Goal: Information Seeking & Learning: Learn about a topic

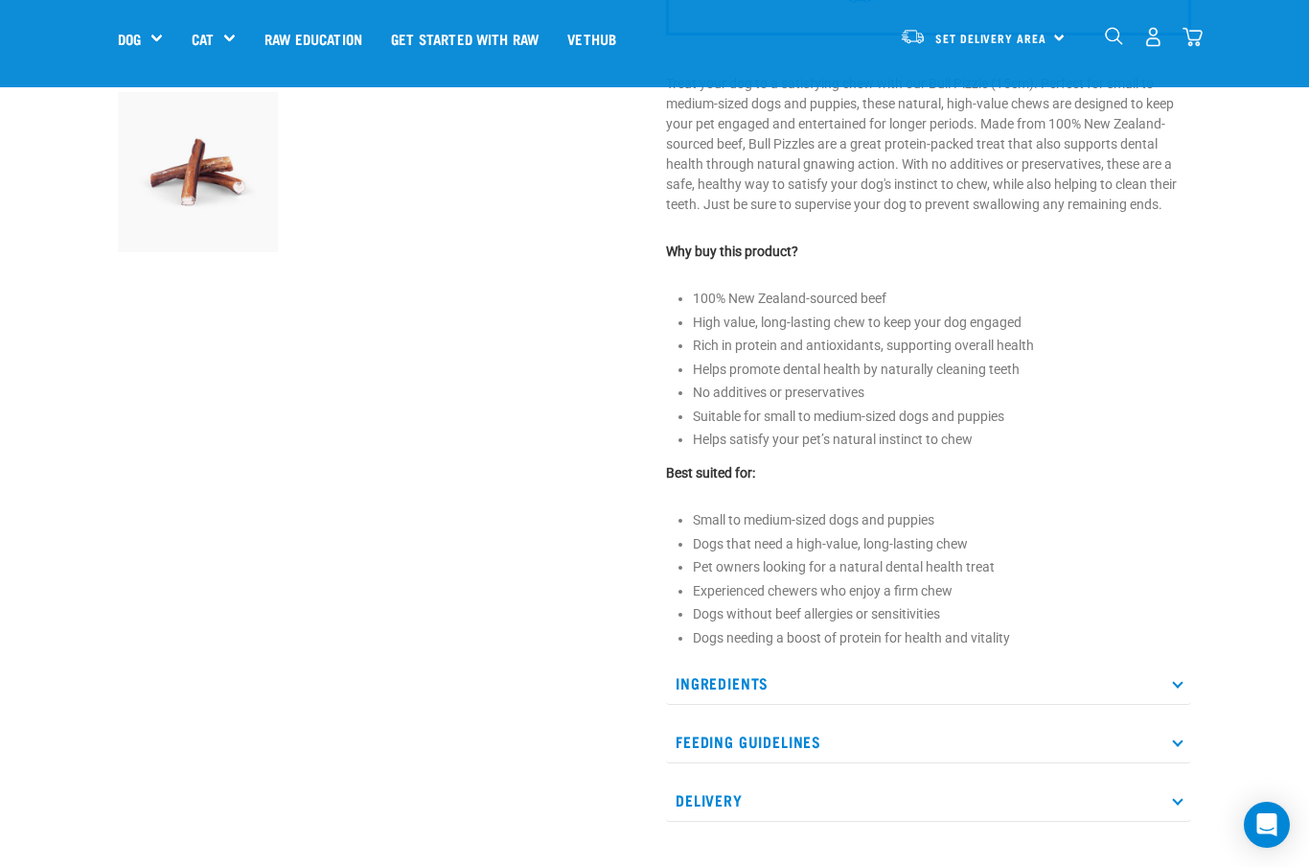
scroll to position [587, 0]
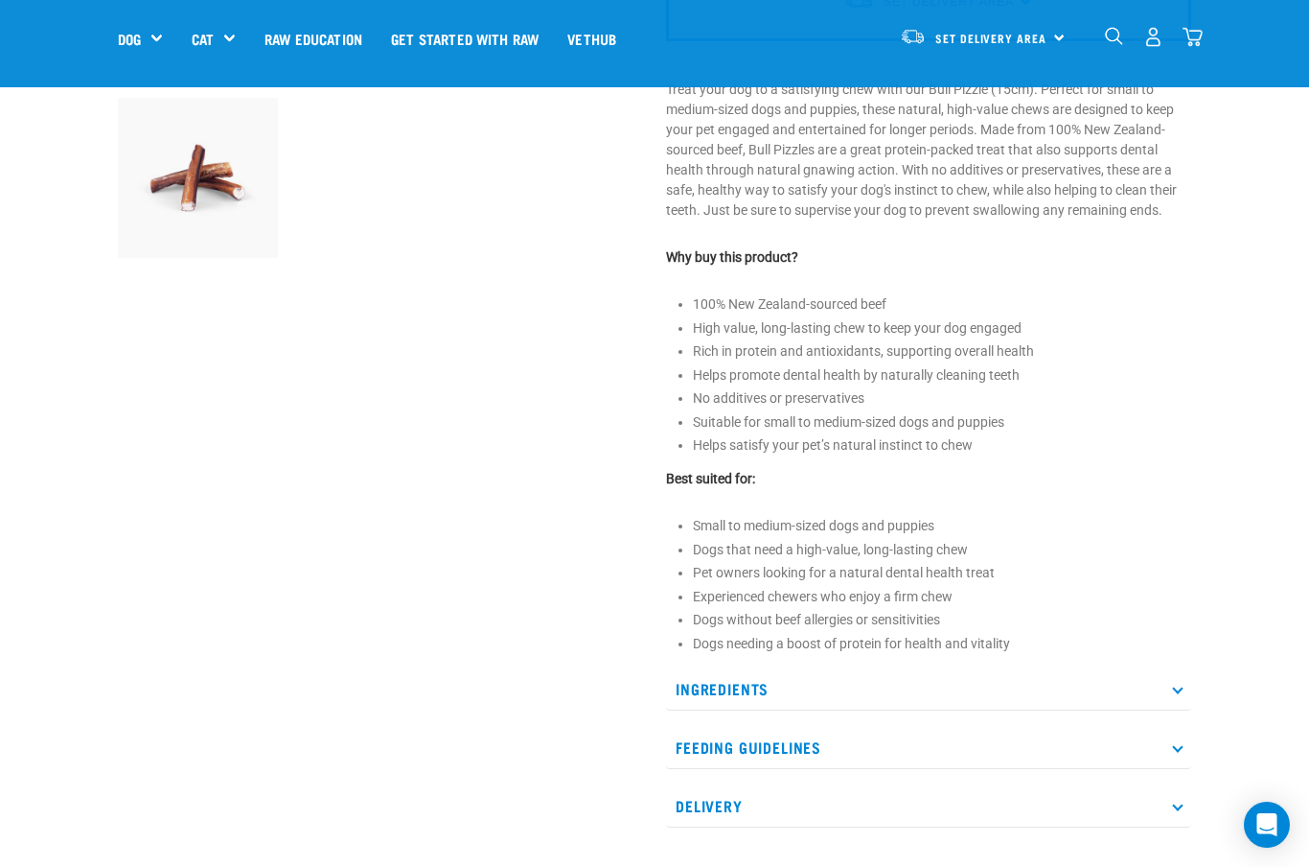
click at [1182, 695] on p "Ingredients" at bounding box center [928, 688] width 525 height 43
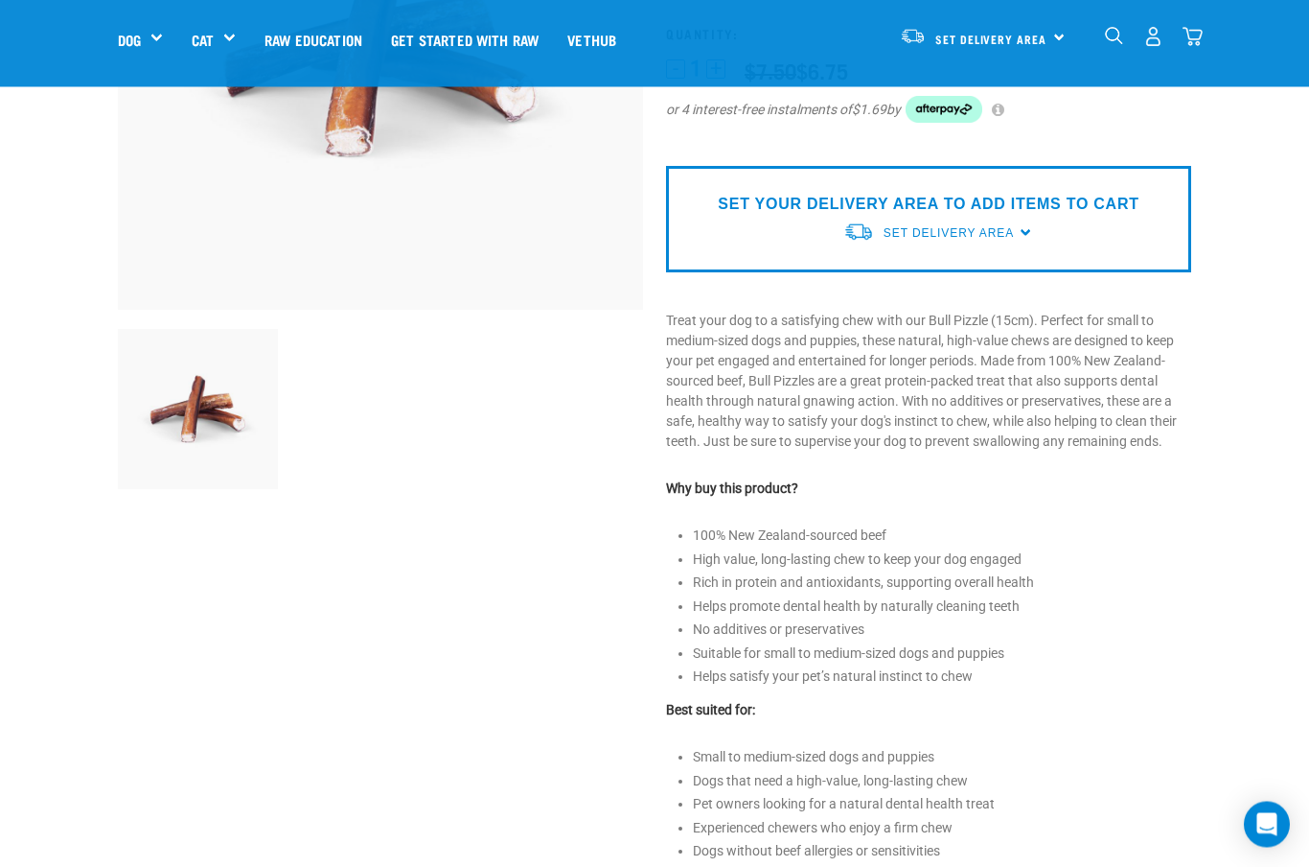
scroll to position [356, 0]
click at [0, 0] on div "Mixes & Minces" at bounding box center [0, 0] width 0 height 0
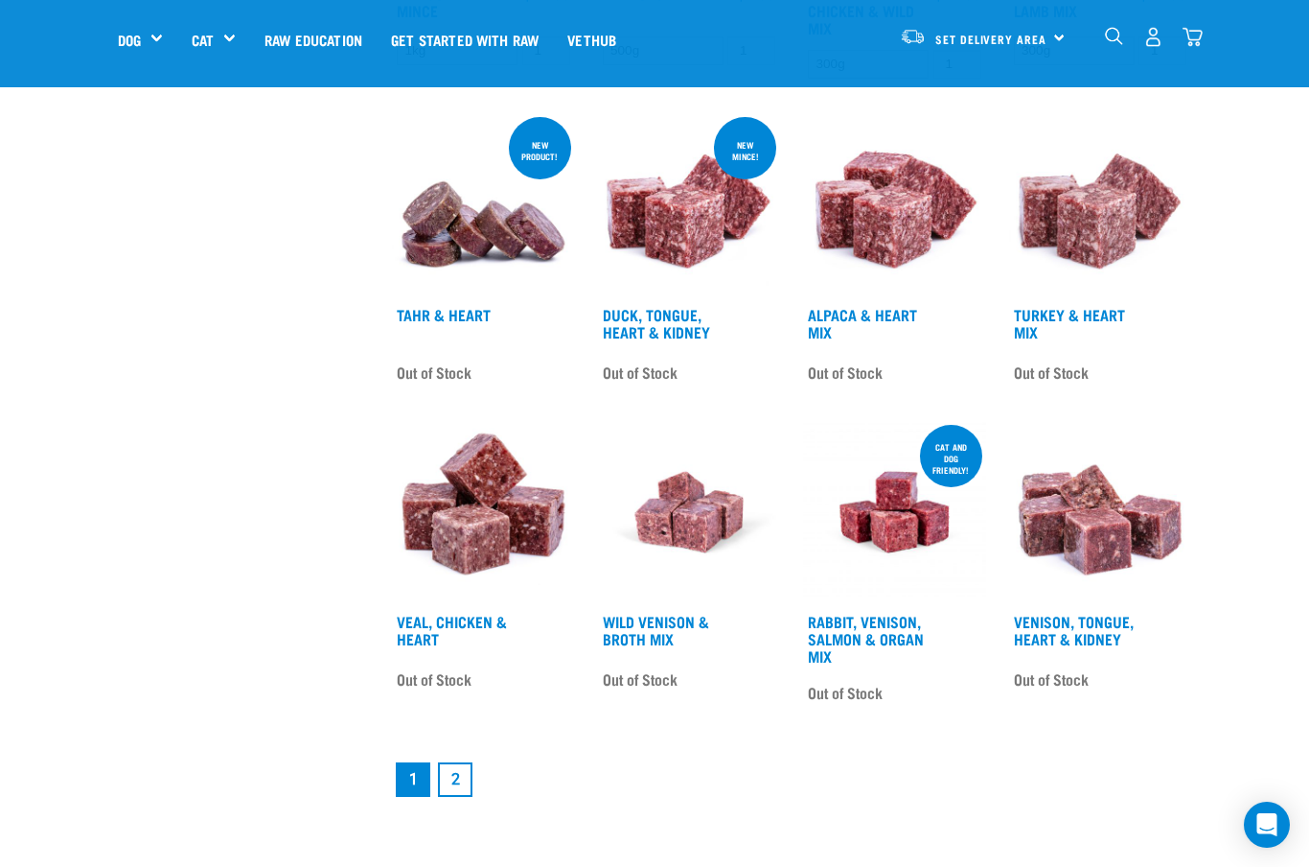
scroll to position [2055, 0]
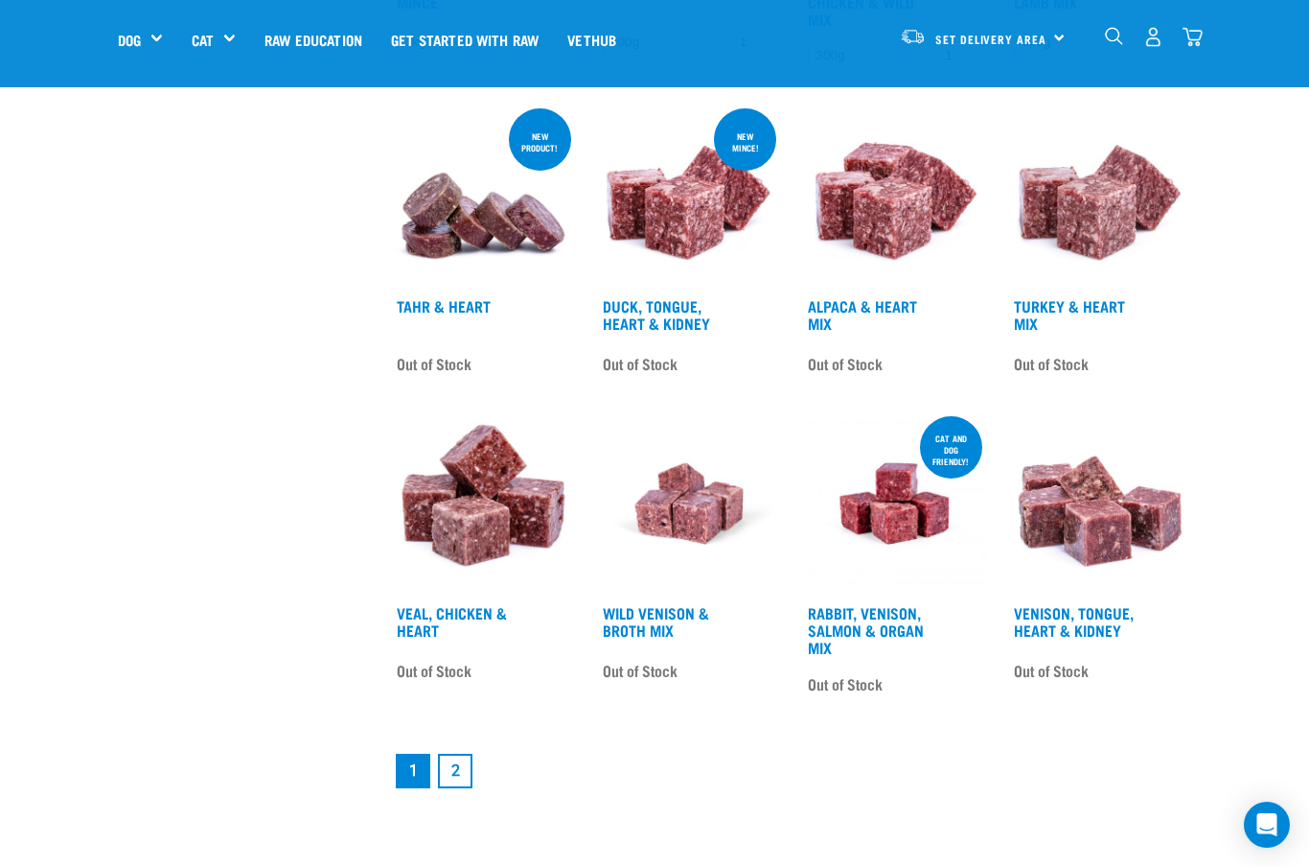
click at [462, 788] on link "2" at bounding box center [455, 770] width 35 height 35
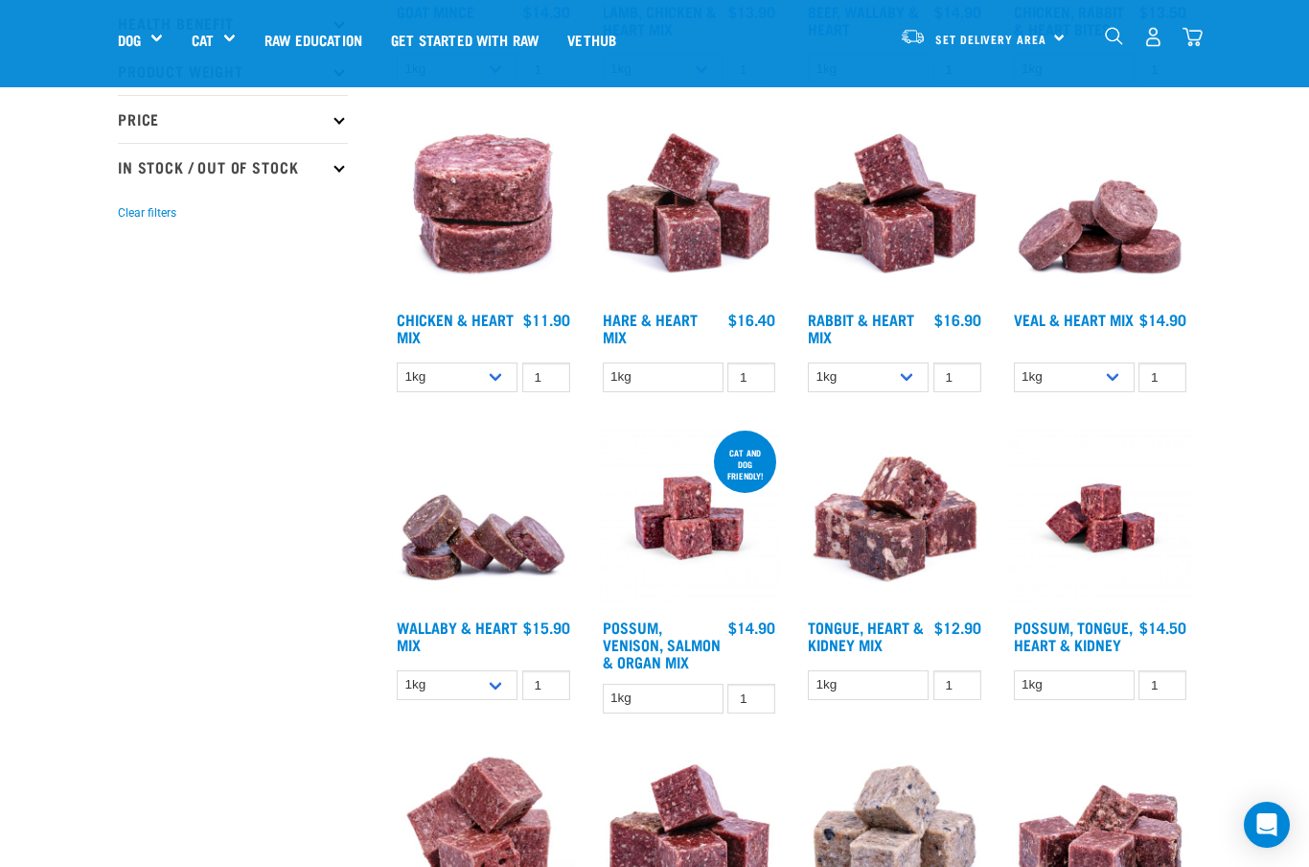
scroll to position [478, 0]
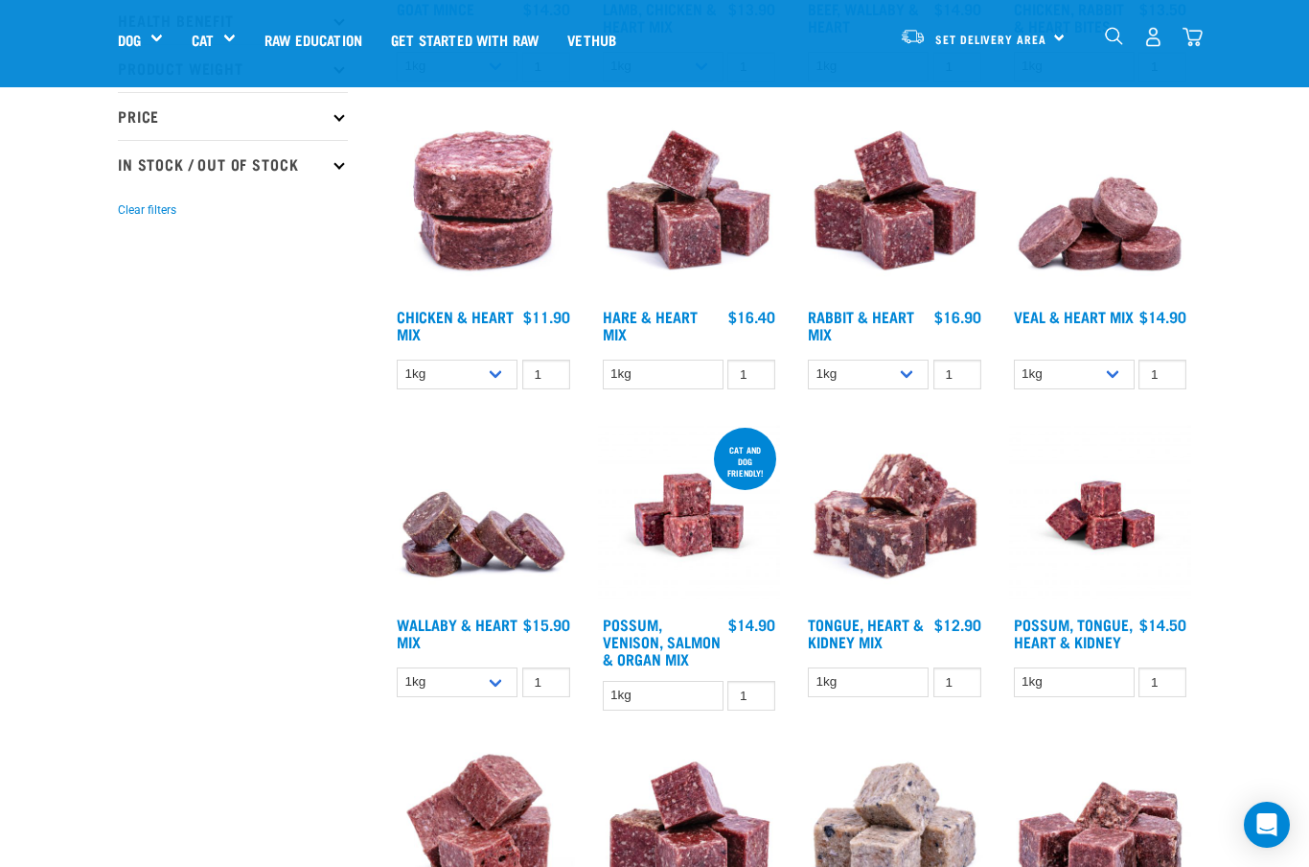
click at [693, 528] on img at bounding box center [689, 515] width 183 height 183
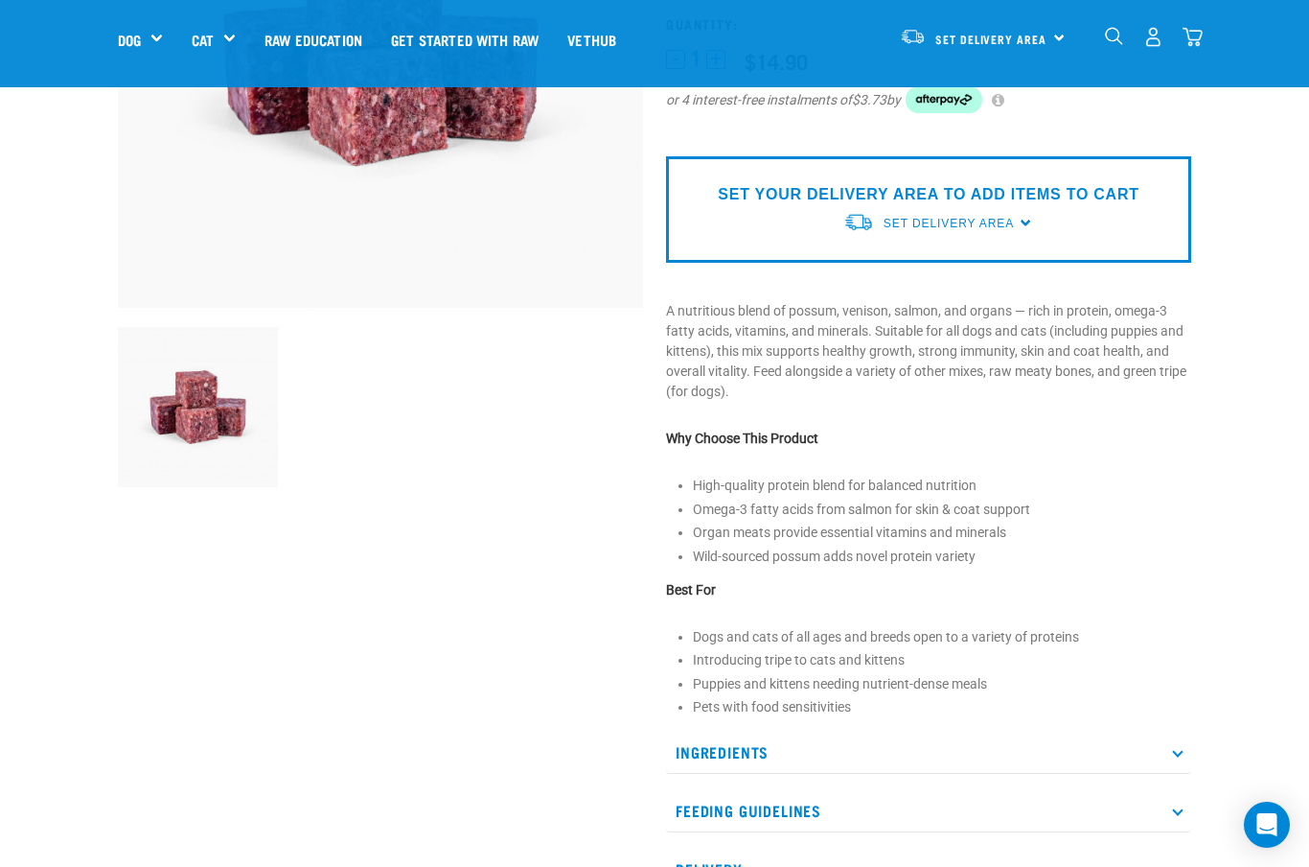
scroll to position [359, 0]
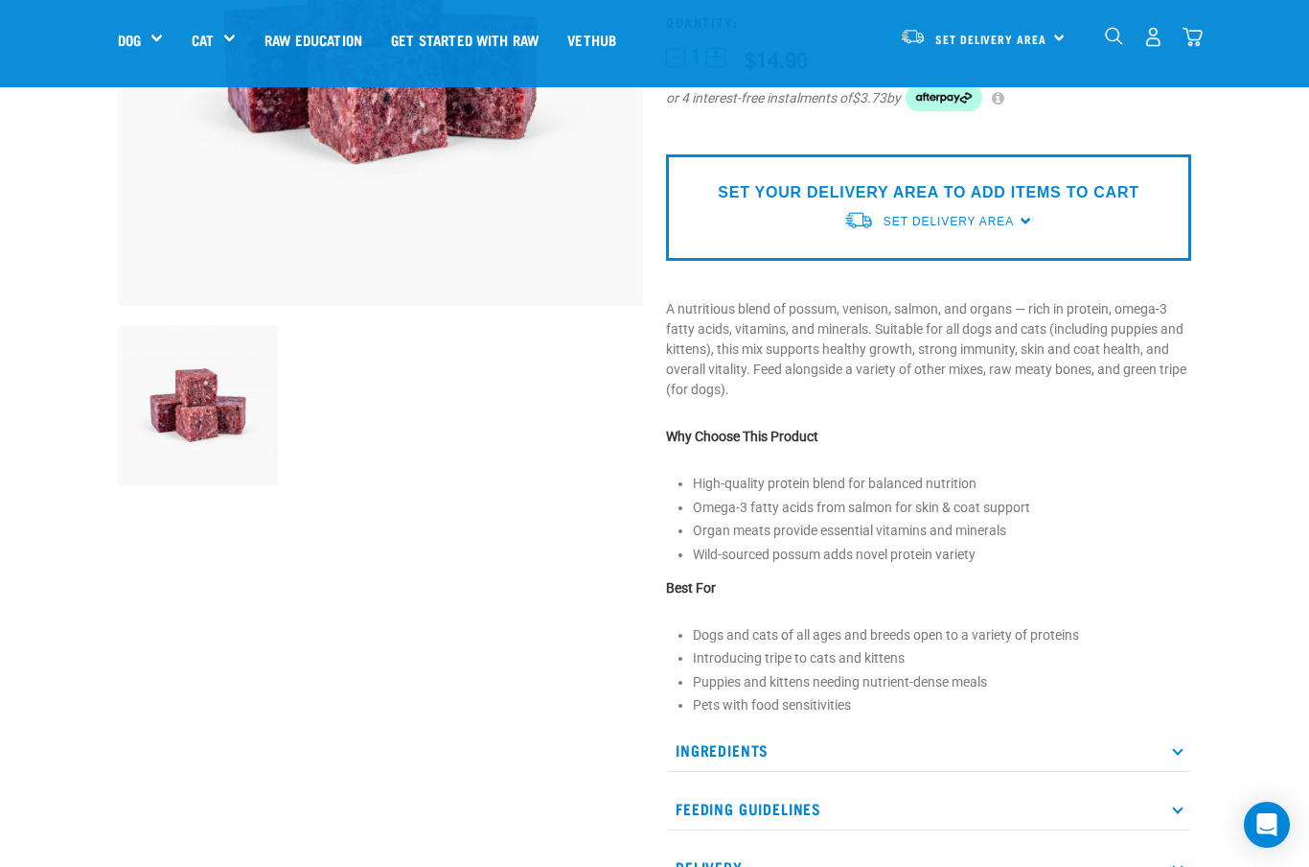
click at [1198, 660] on div "Possum, Venison, Salmon & Organ Mix" at bounding box center [929, 335] width 548 height 1161
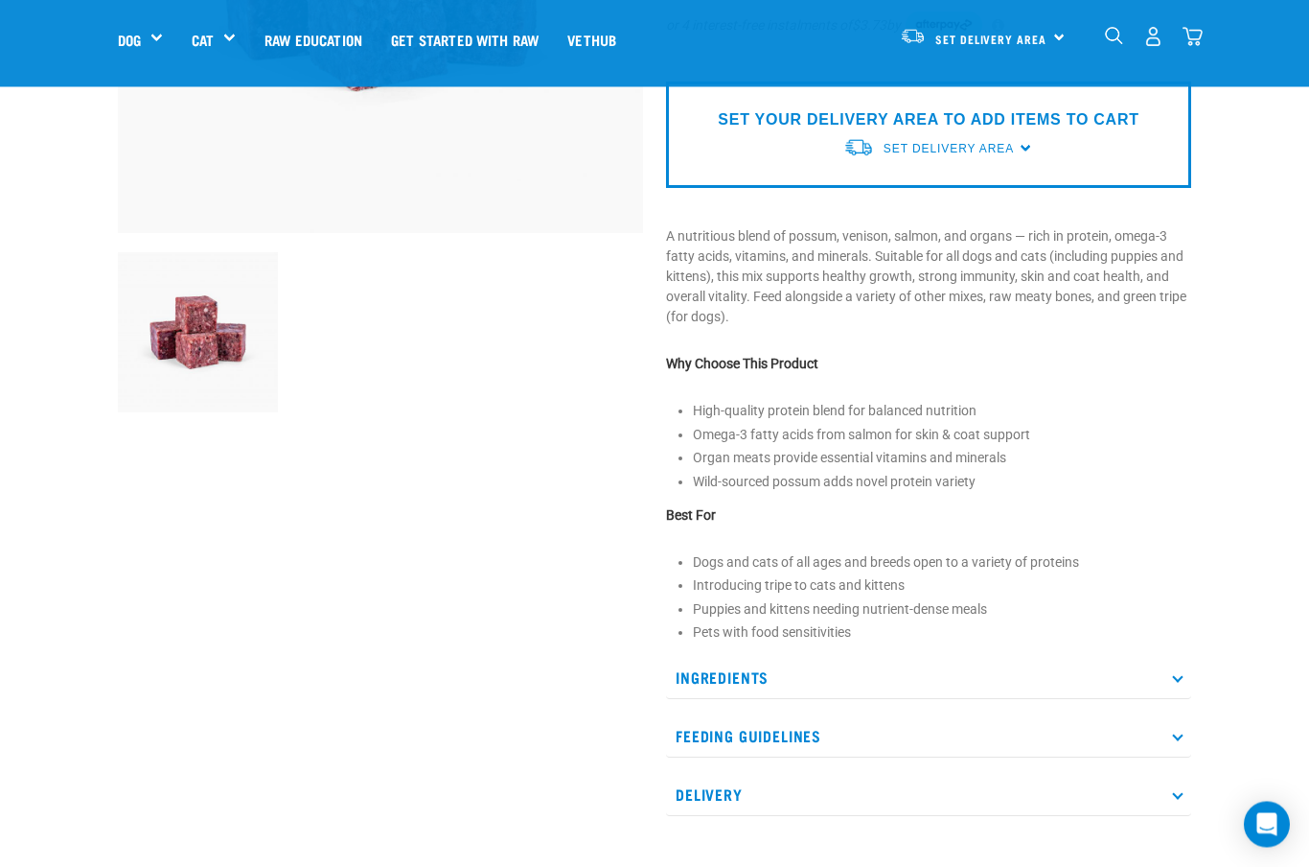
scroll to position [439, 0]
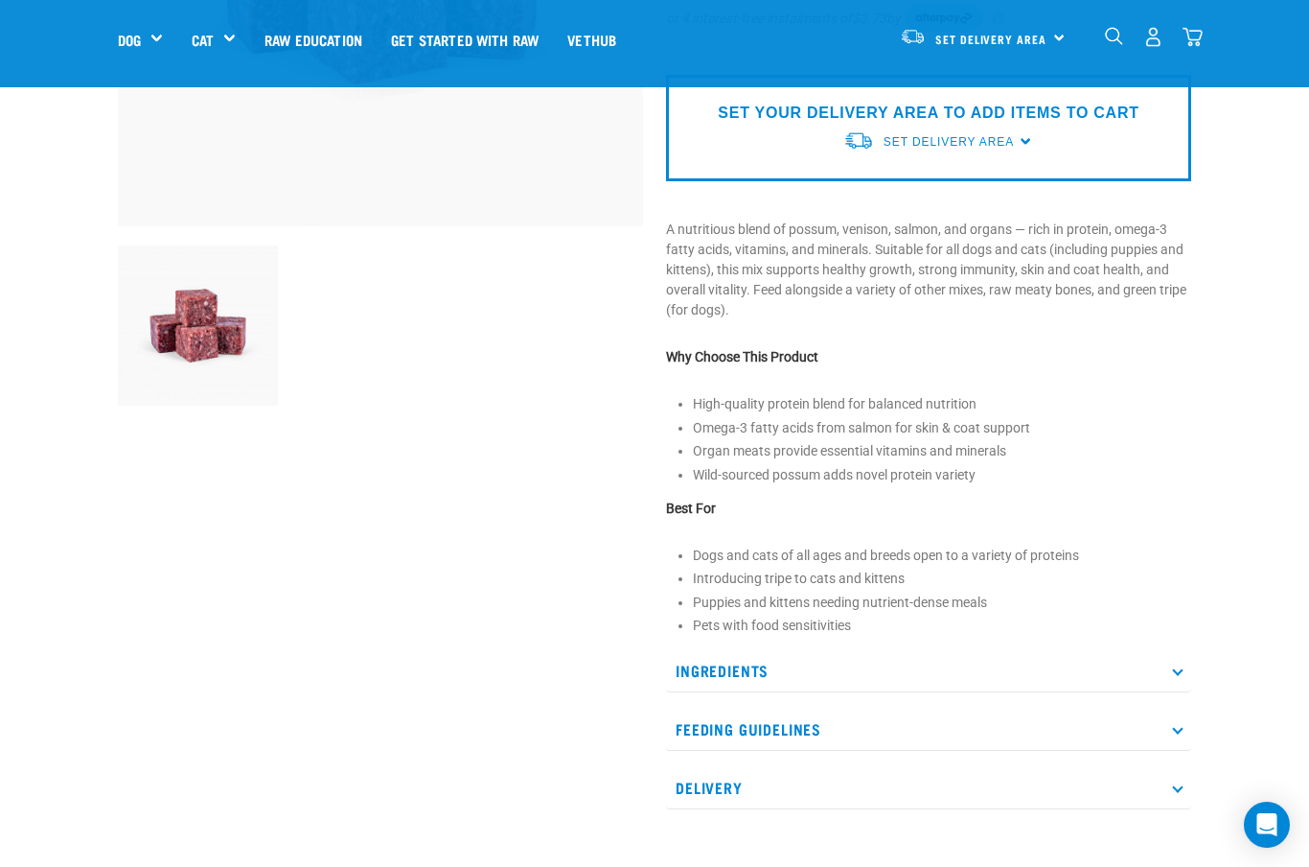
click at [1202, 581] on div "Possum, Venison, Salmon & Organ Mix" at bounding box center [929, 255] width 548 height 1161
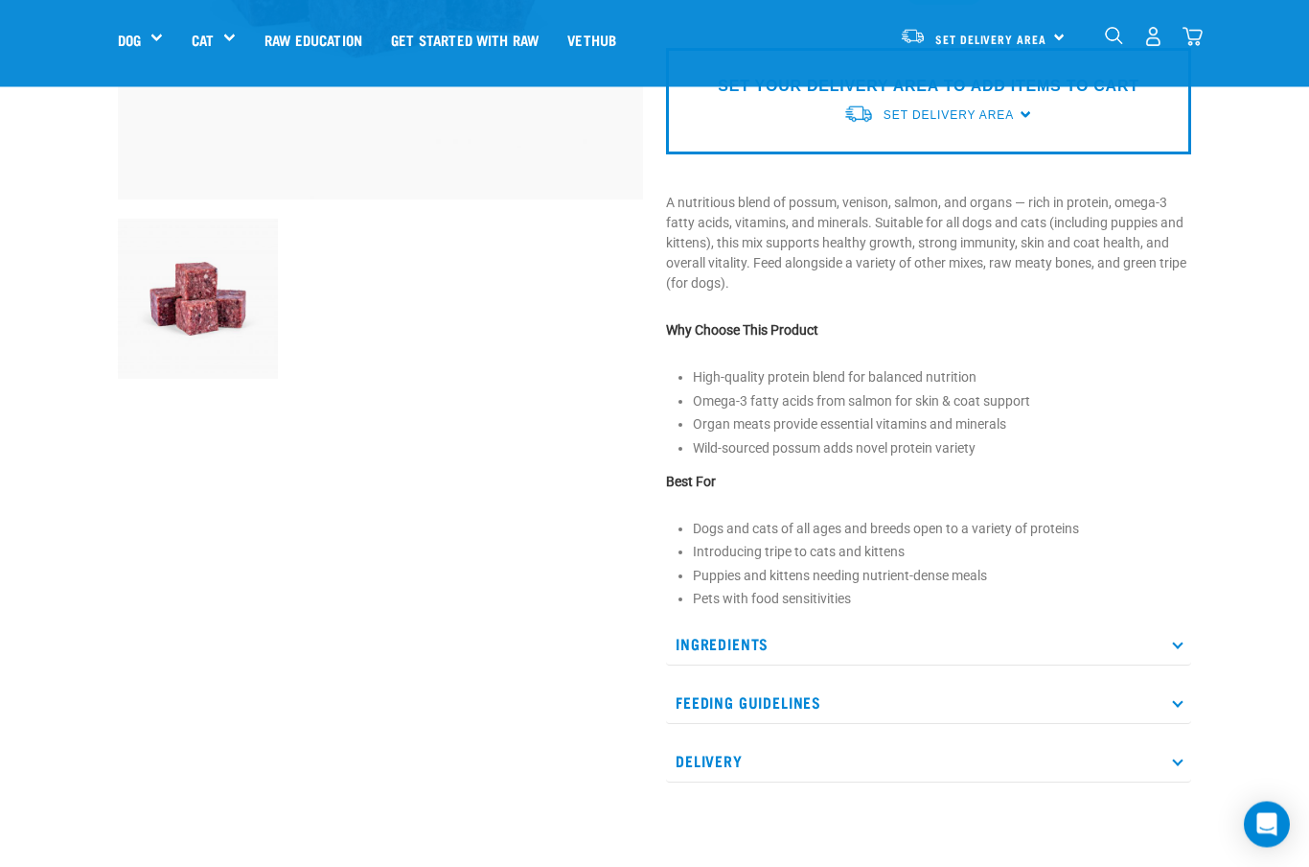
scroll to position [466, 0]
click at [1171, 648] on p "Ingredients" at bounding box center [928, 643] width 525 height 43
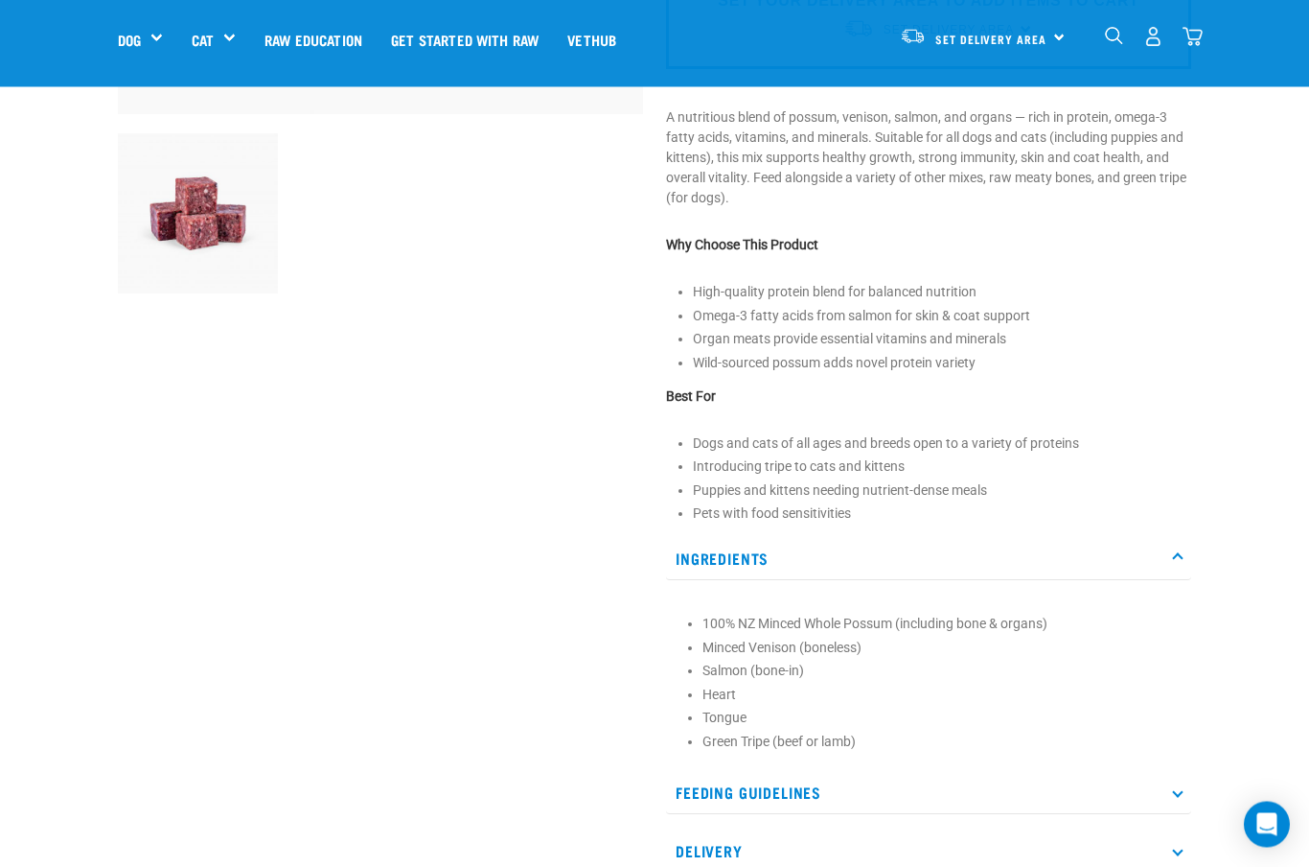
scroll to position [554, 0]
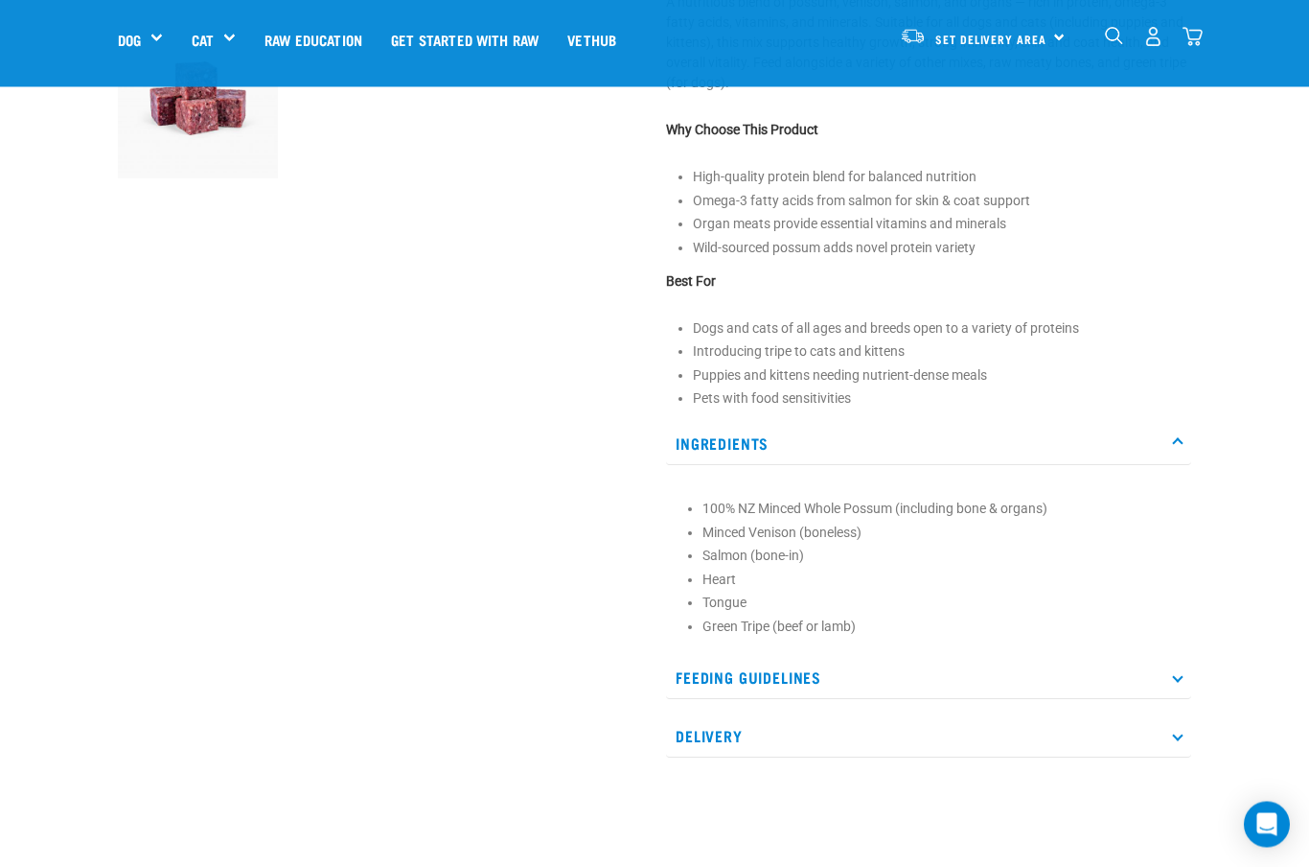
click at [1179, 680] on icon at bounding box center [1177, 677] width 11 height 11
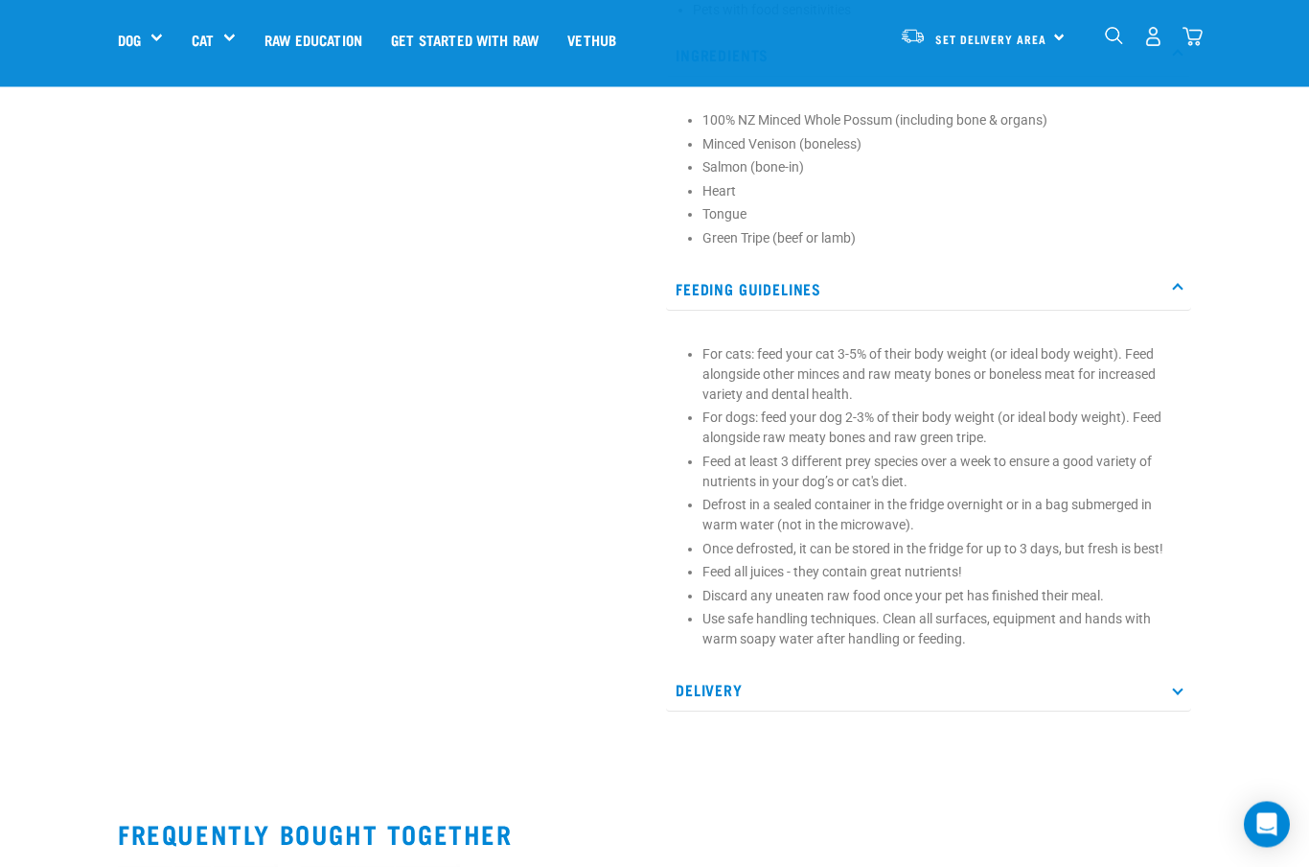
scroll to position [1056, 0]
click at [1178, 684] on icon at bounding box center [1177, 688] width 11 height 11
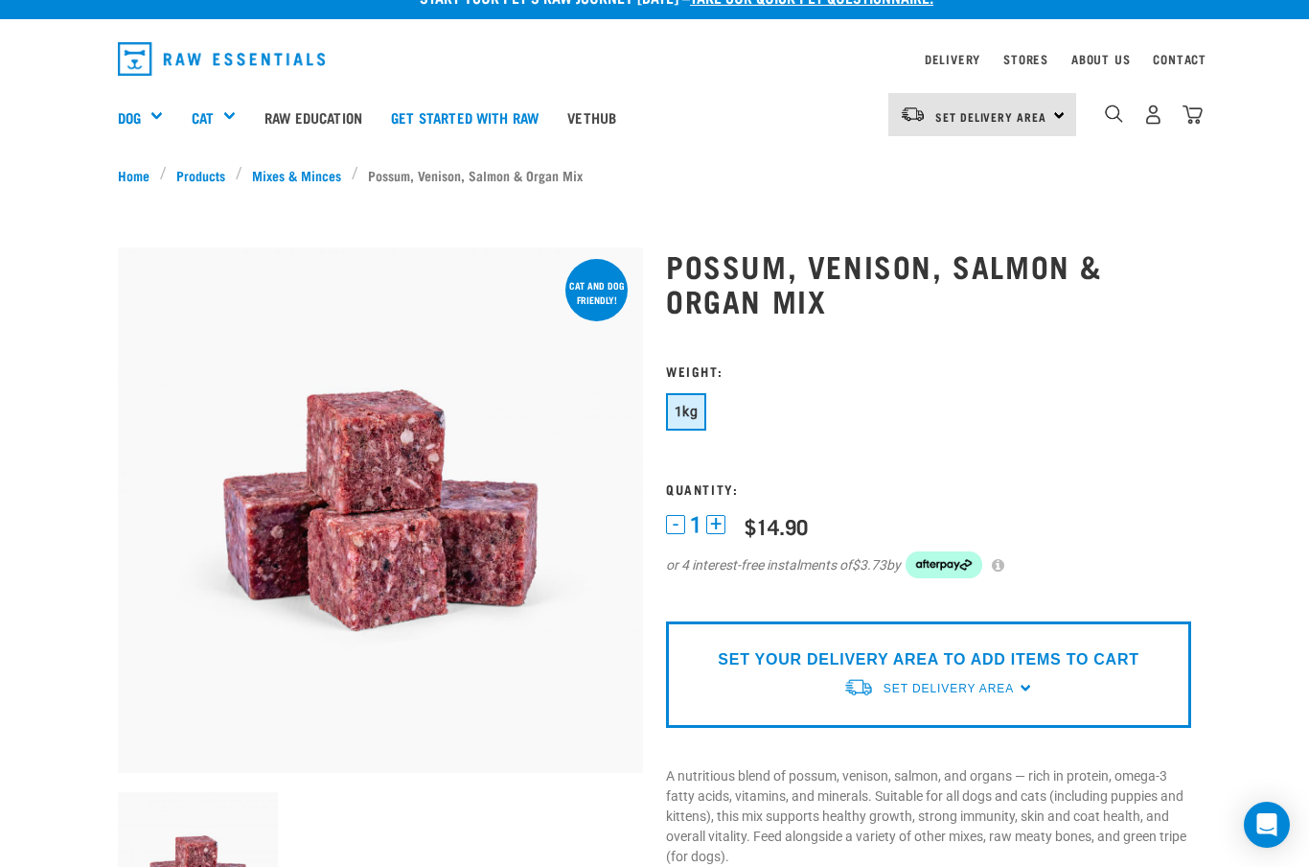
scroll to position [0, 0]
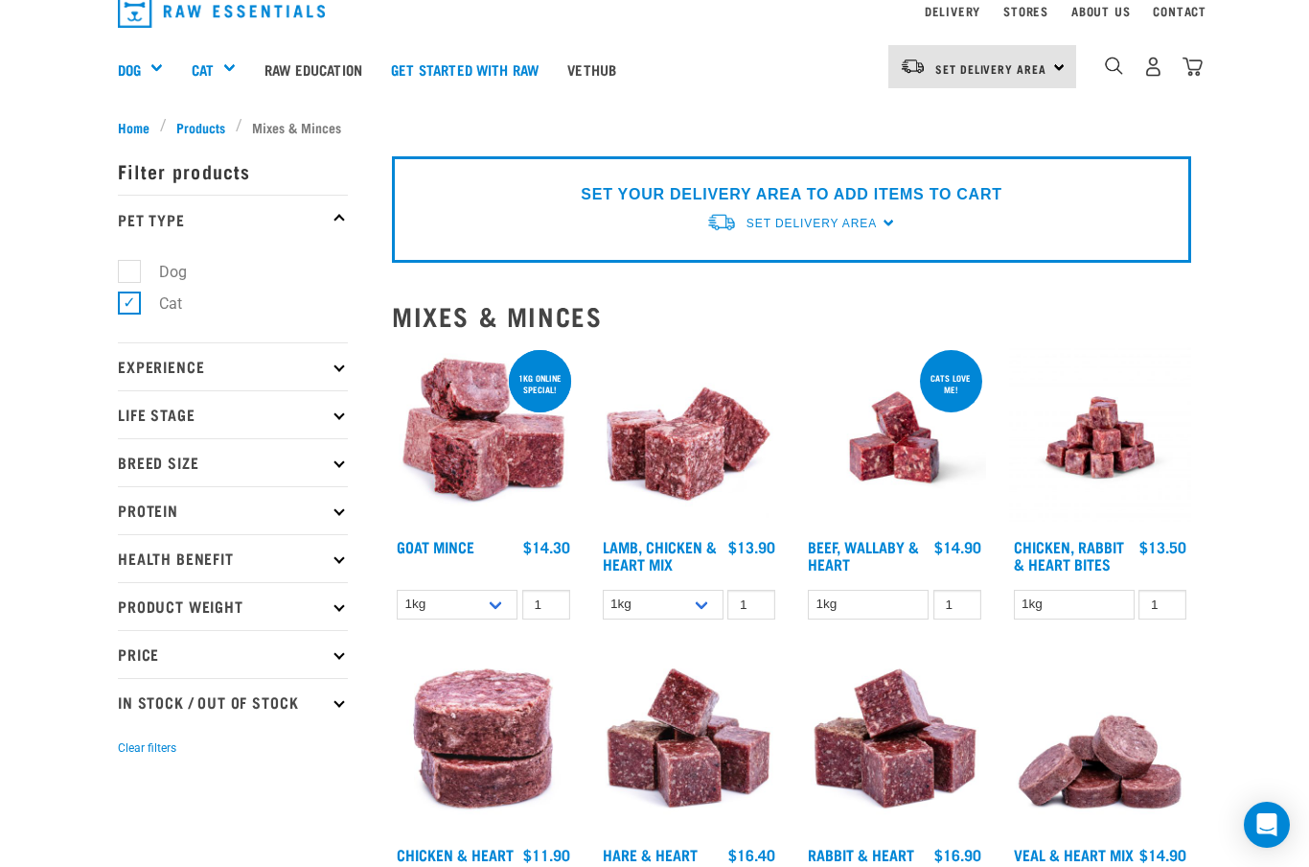
click at [1190, 673] on img at bounding box center [1100, 745] width 183 height 183
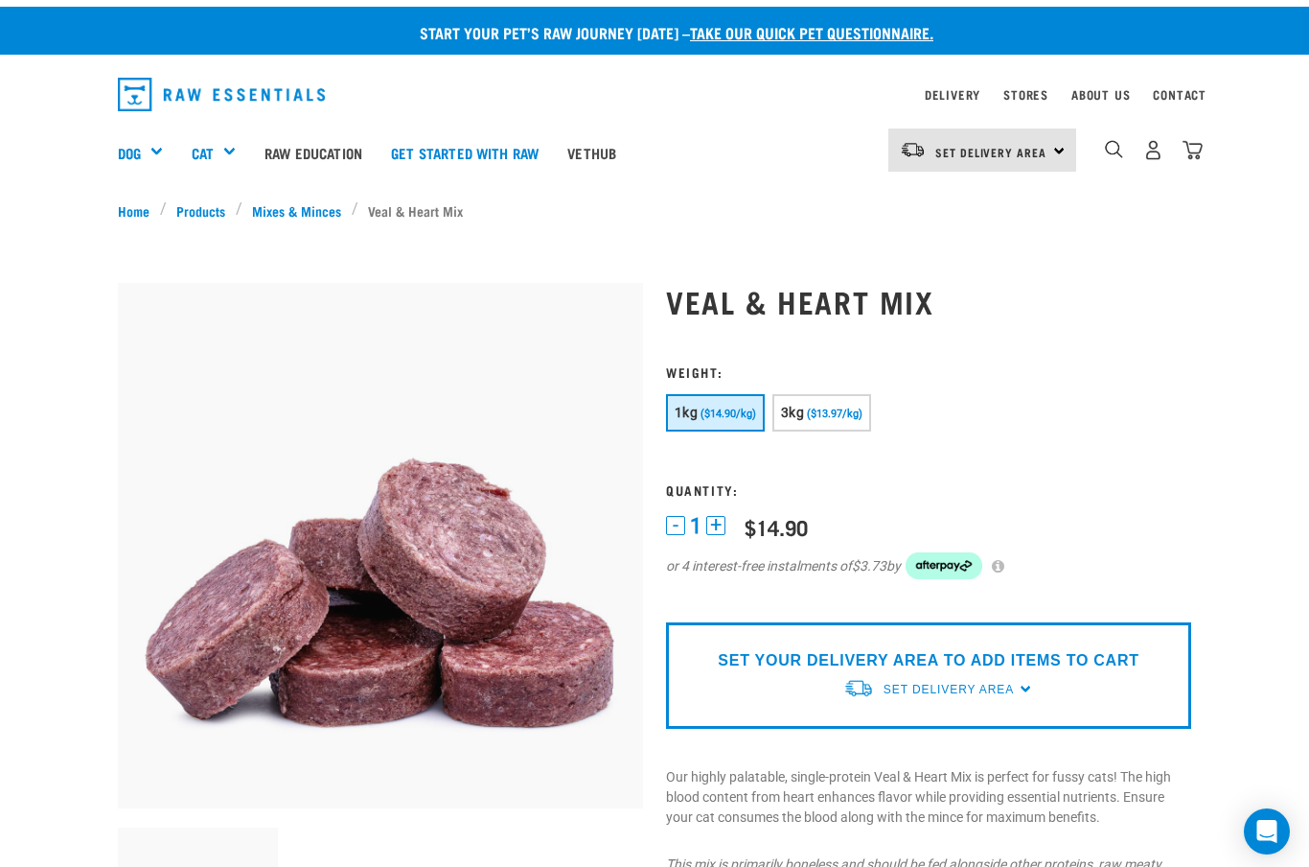
scroll to position [-7, 0]
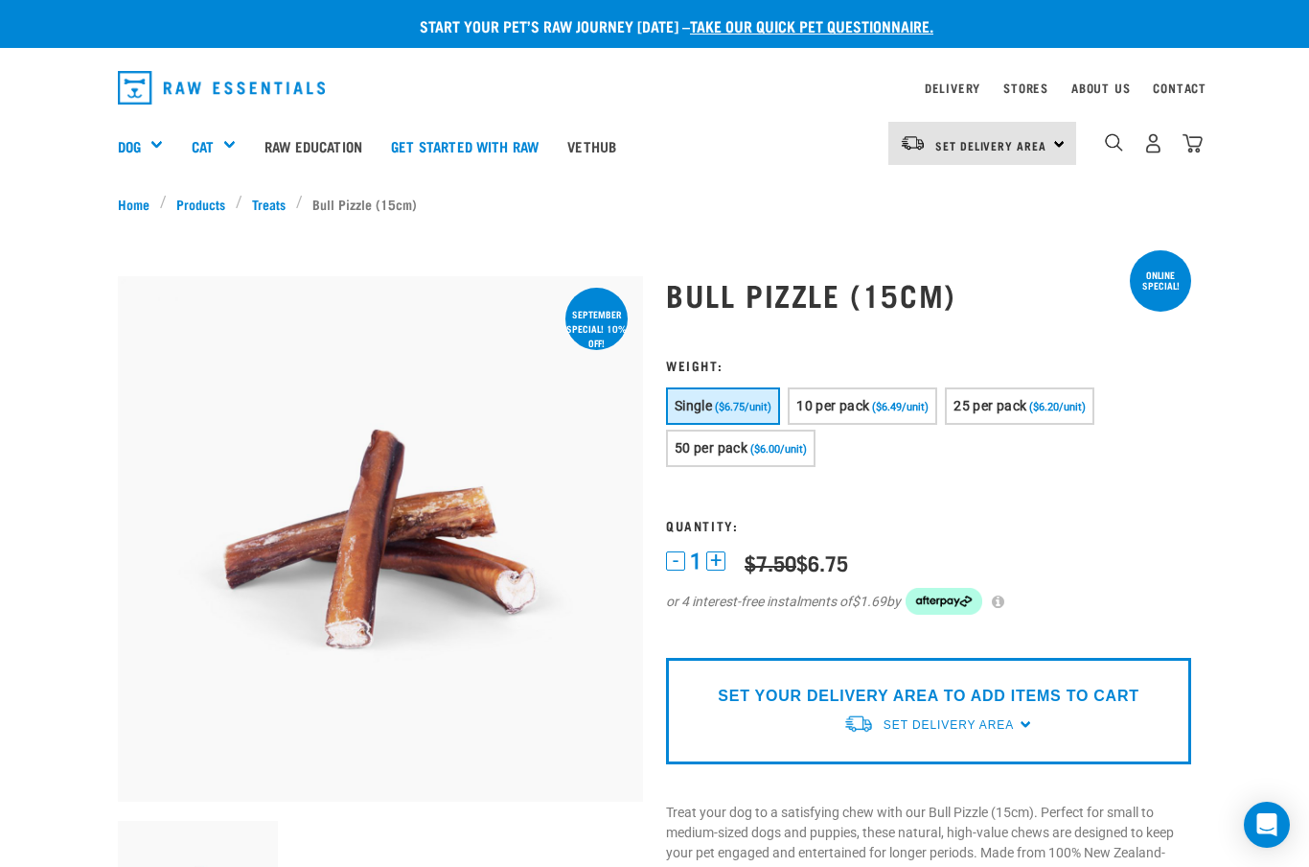
click at [214, 140] on link "Cat" at bounding box center [203, 146] width 22 height 22
click at [0, 0] on div "Feeding Guides" at bounding box center [0, 0] width 0 height 0
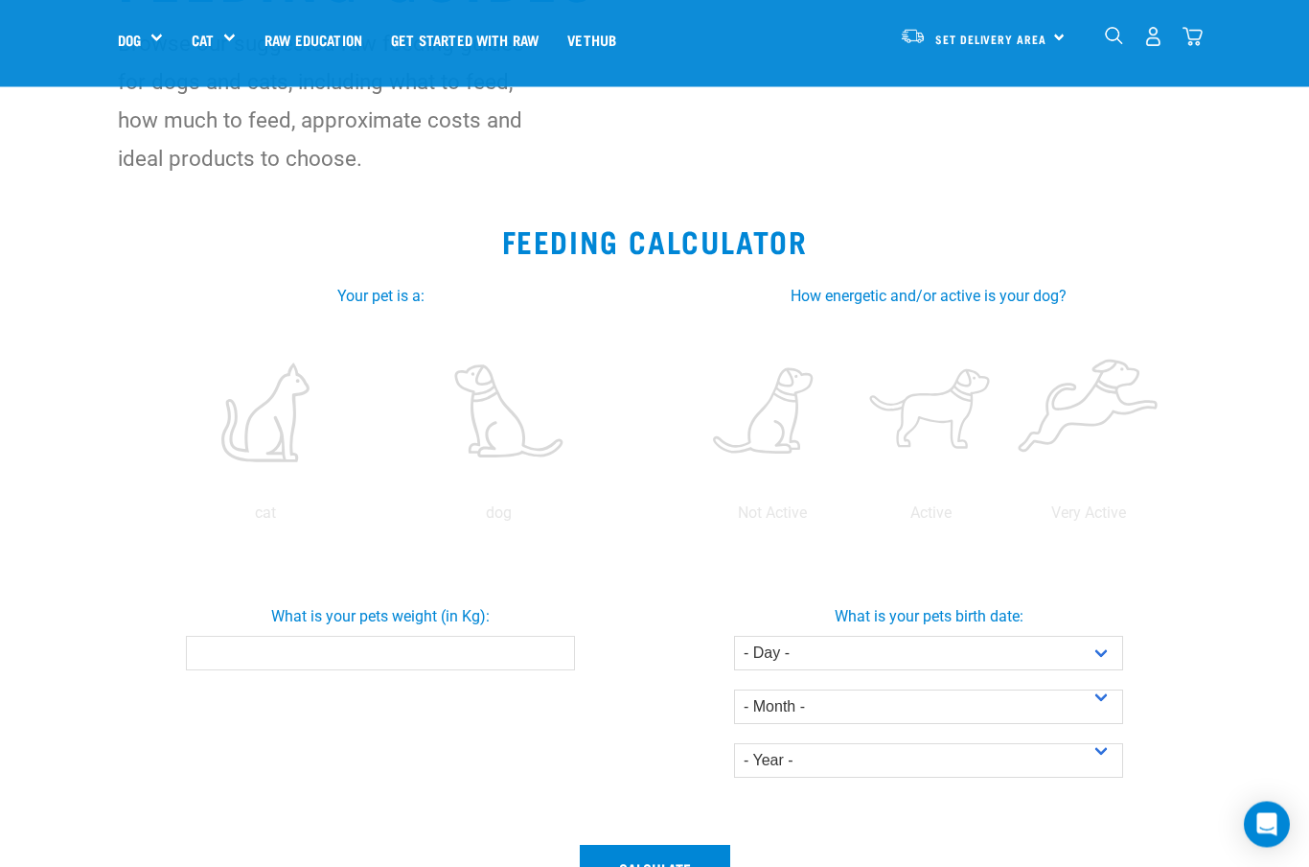
scroll to position [176, 0]
click at [265, 440] on label at bounding box center [265, 412] width 226 height 163
click at [149, 518] on input "radio" at bounding box center [149, 518] width 0 height 0
radio input "true"
click at [418, 649] on input "What is your pets weight (in Kg):" at bounding box center [380, 653] width 389 height 35
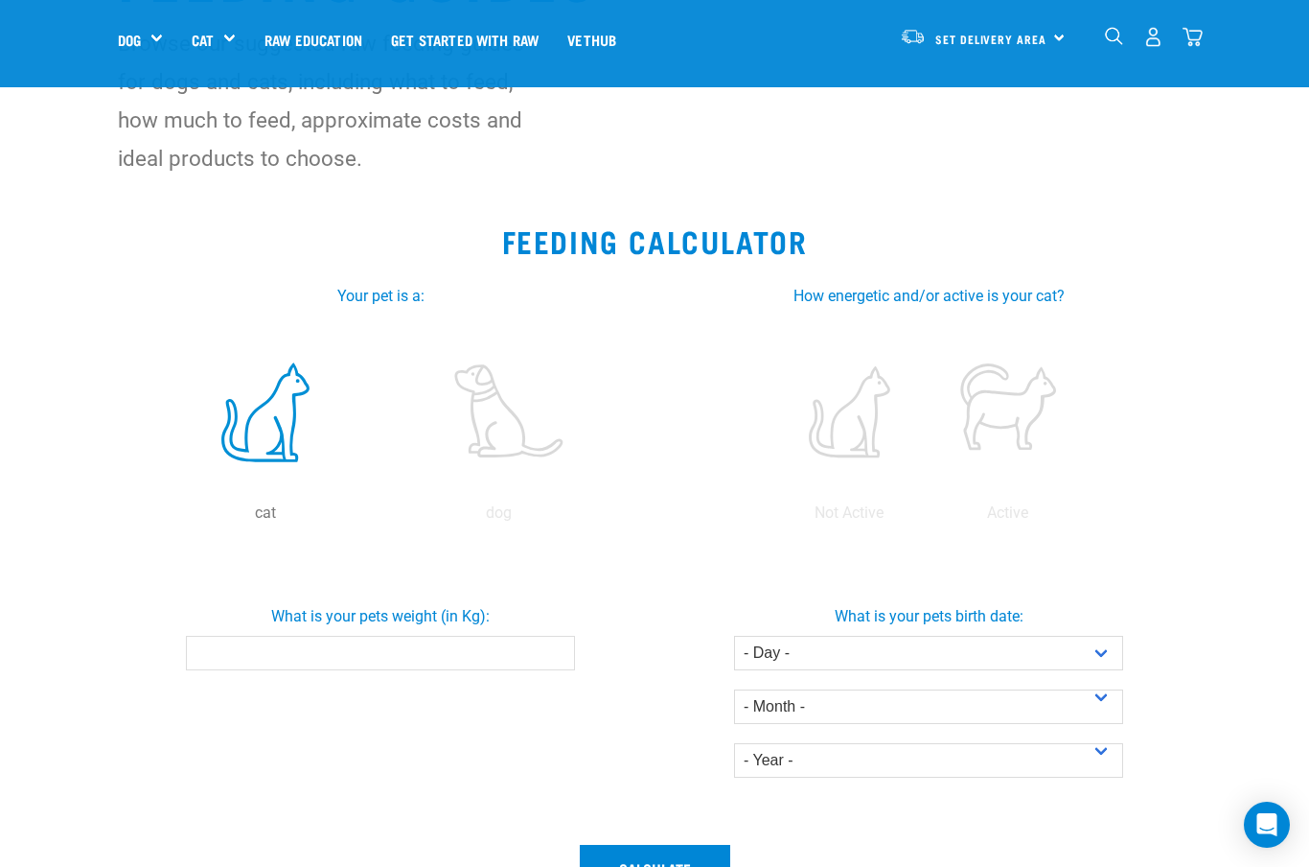
scroll to position [175, 0]
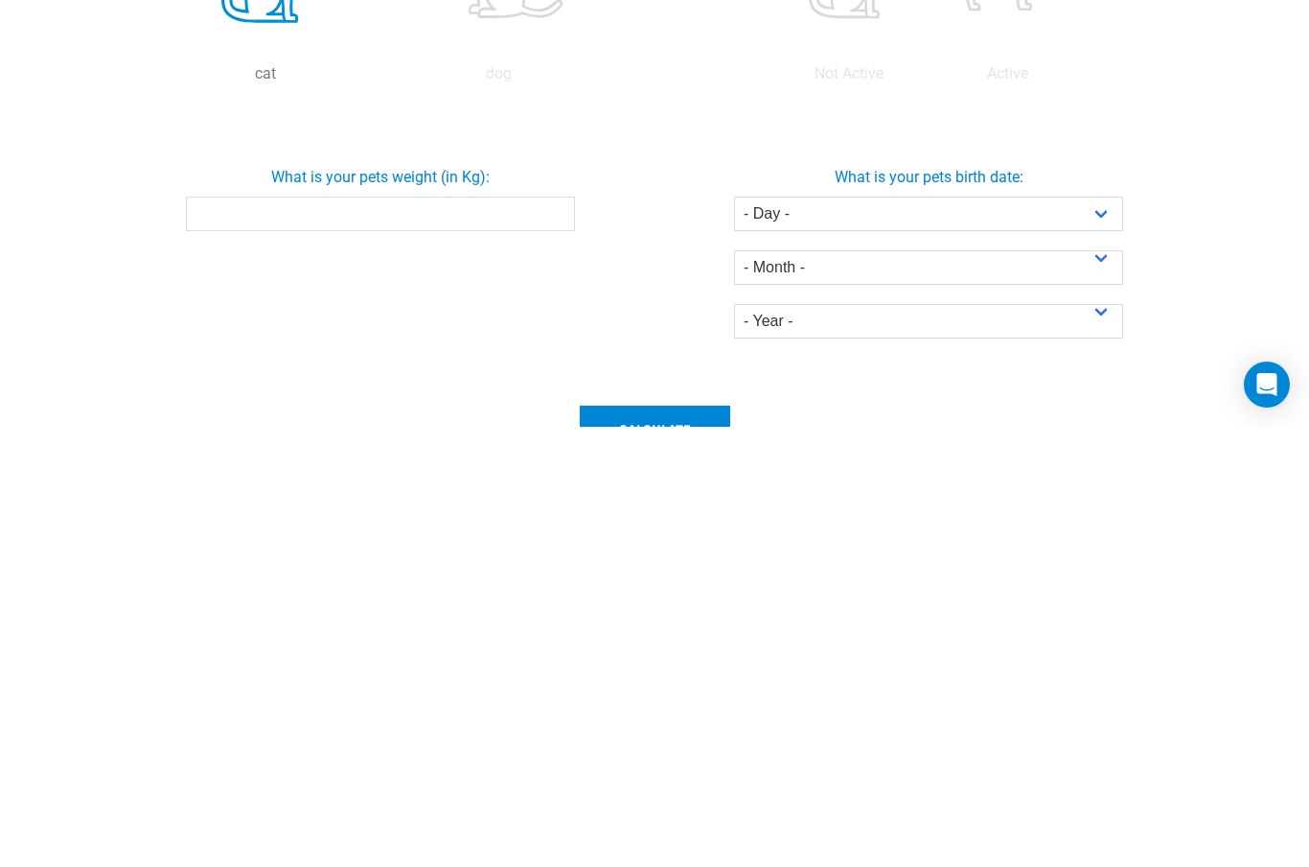
type input "4"
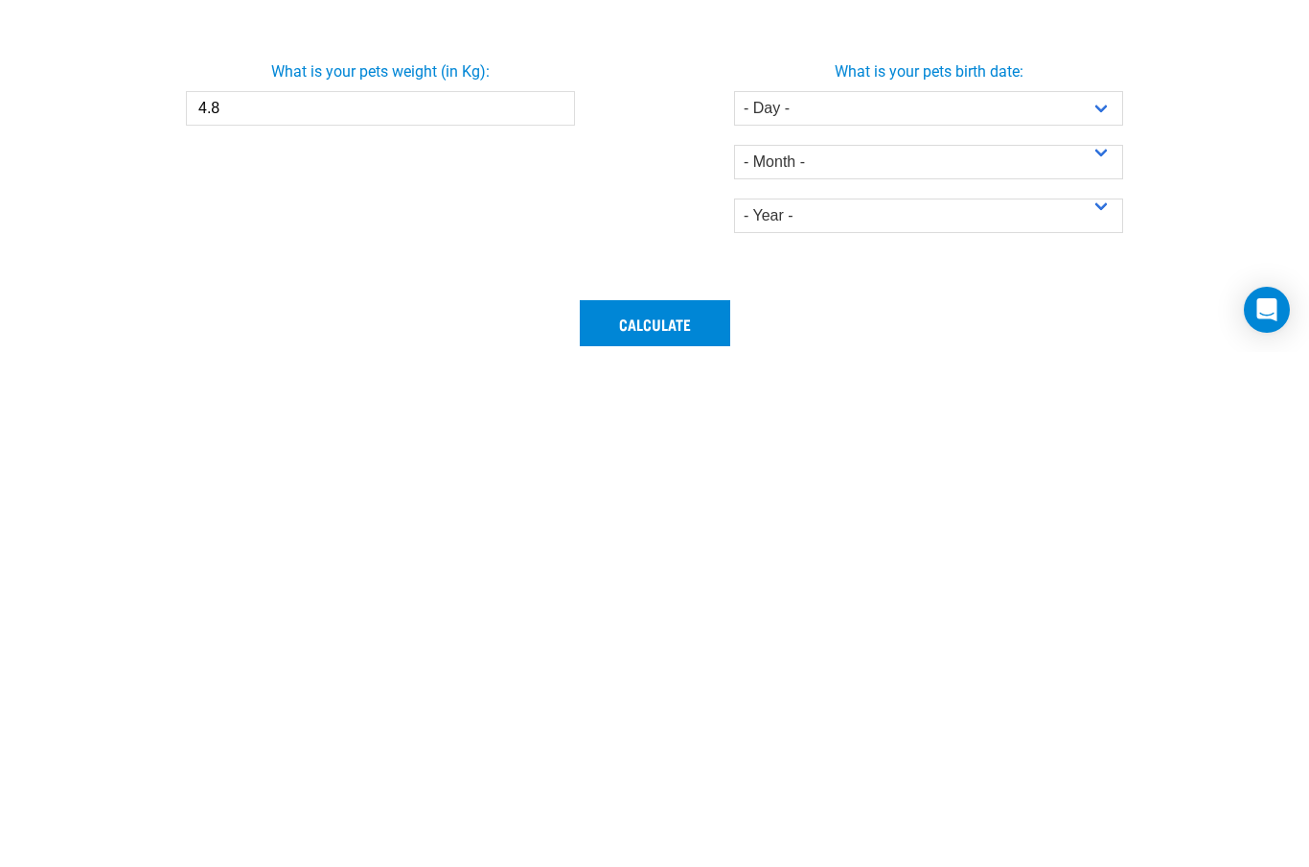
type input "4.8"
click at [1101, 606] on select "- Day - 1 2 3 4 5 6 7 8 9 10 11 12 13 14 15 16 17 18 19 20 21 22 23 24 25 26 27" at bounding box center [928, 623] width 389 height 35
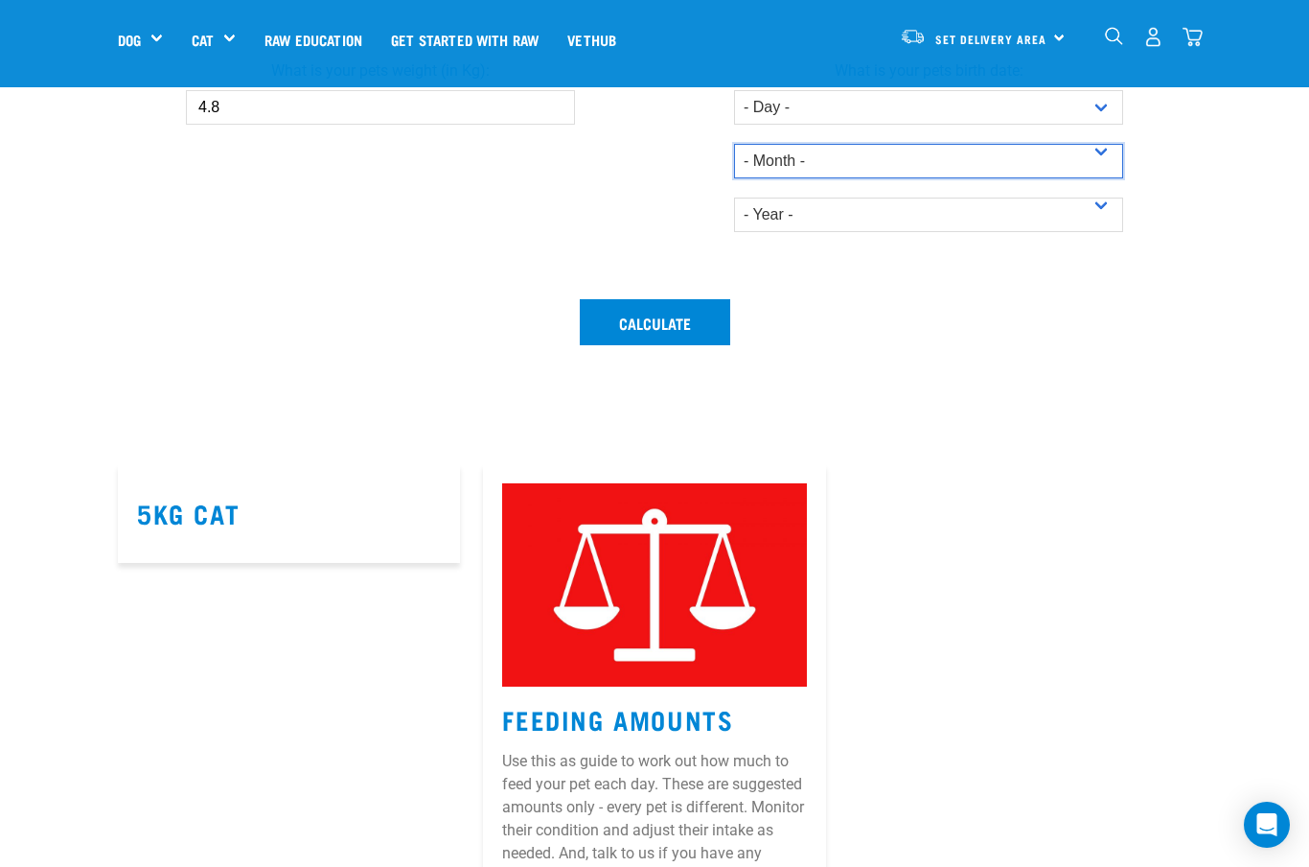
click at [1106, 153] on select "- Month - January February March April May June July August September October N…" at bounding box center [928, 161] width 389 height 35
select select "February"
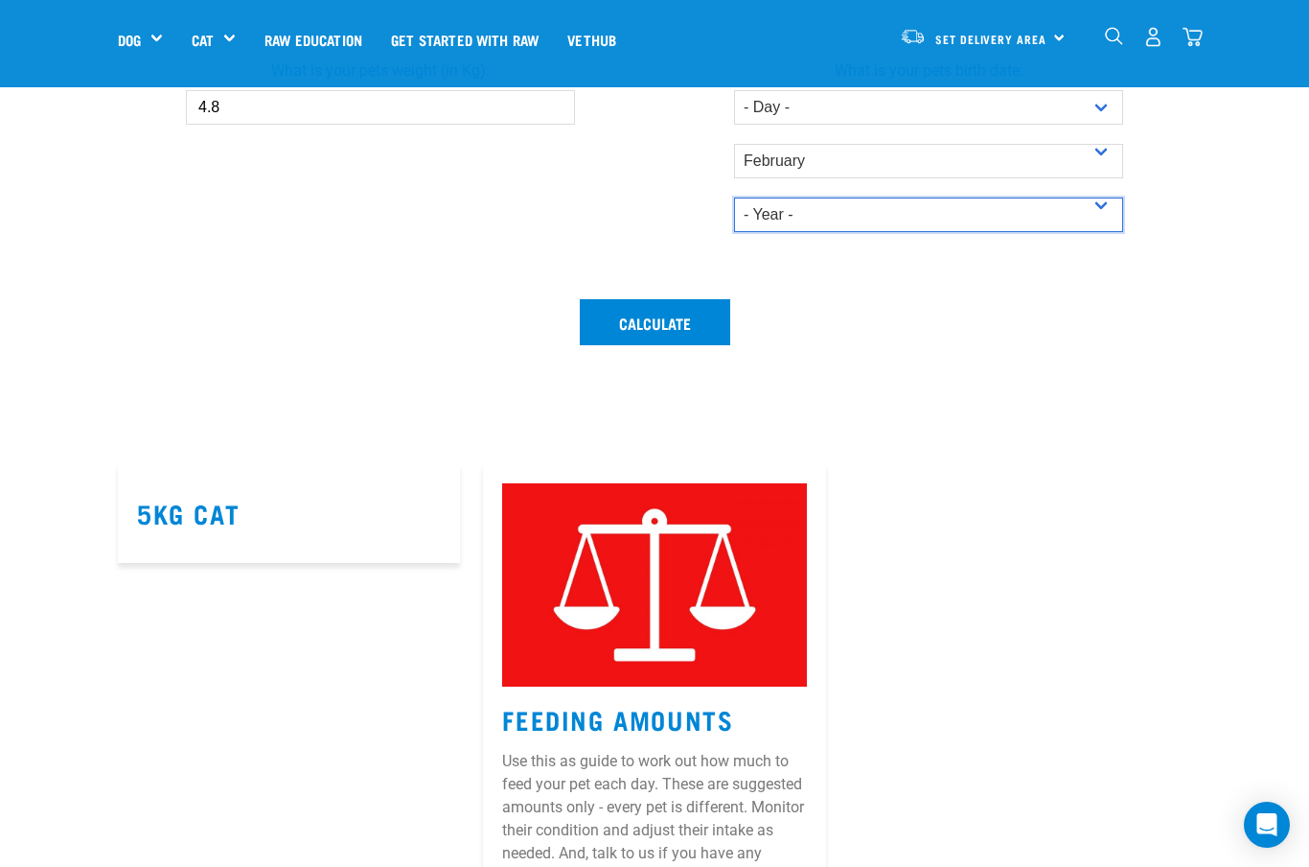
click at [1111, 212] on select "- Year - 2025 2024 2023 2022 2021 2020 2019 2018 2017 2016 2015 2014" at bounding box center [928, 214] width 389 height 35
select select "2010"
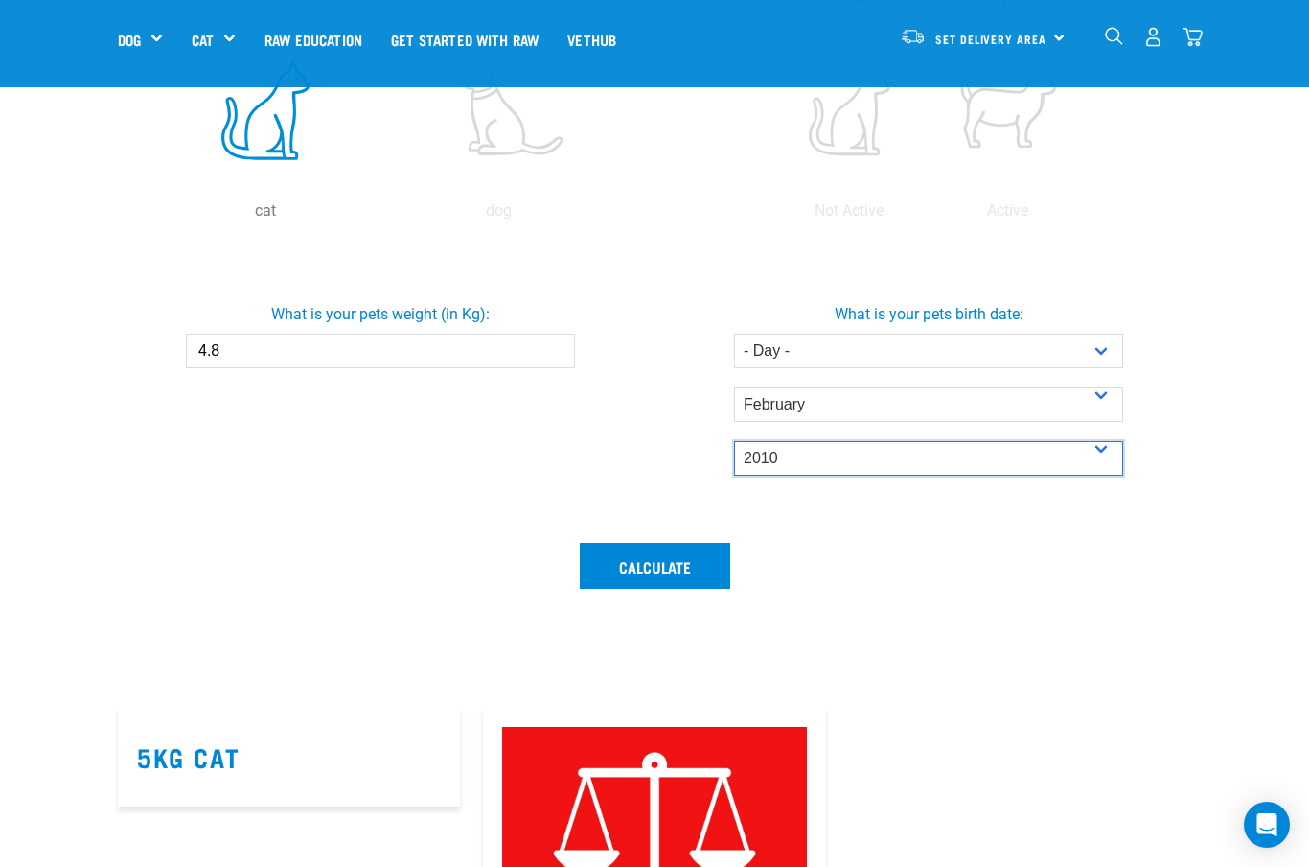
scroll to position [477, 0]
click at [685, 570] on button "Calculate" at bounding box center [655, 567] width 151 height 46
click at [649, 566] on button "Calculate" at bounding box center [655, 566] width 151 height 46
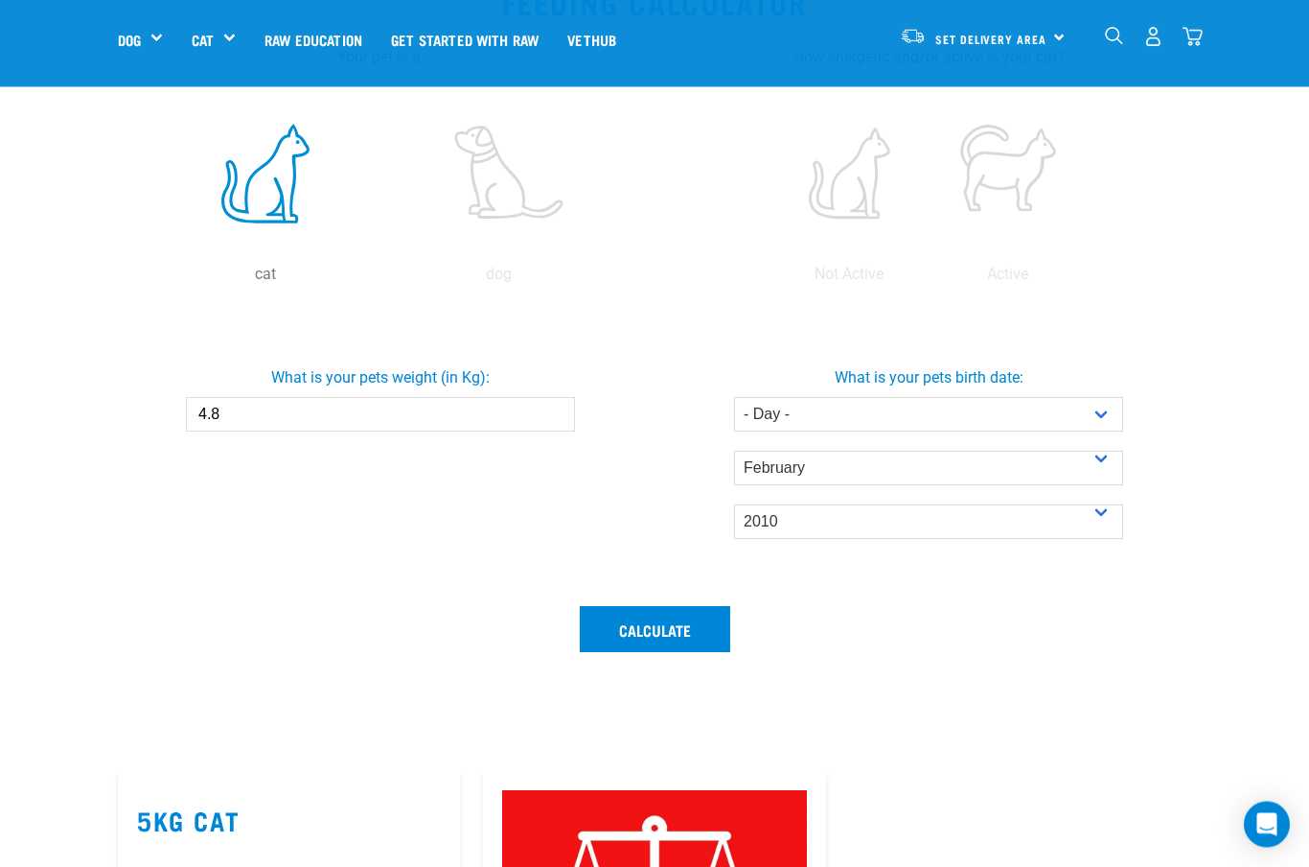
scroll to position [409, 0]
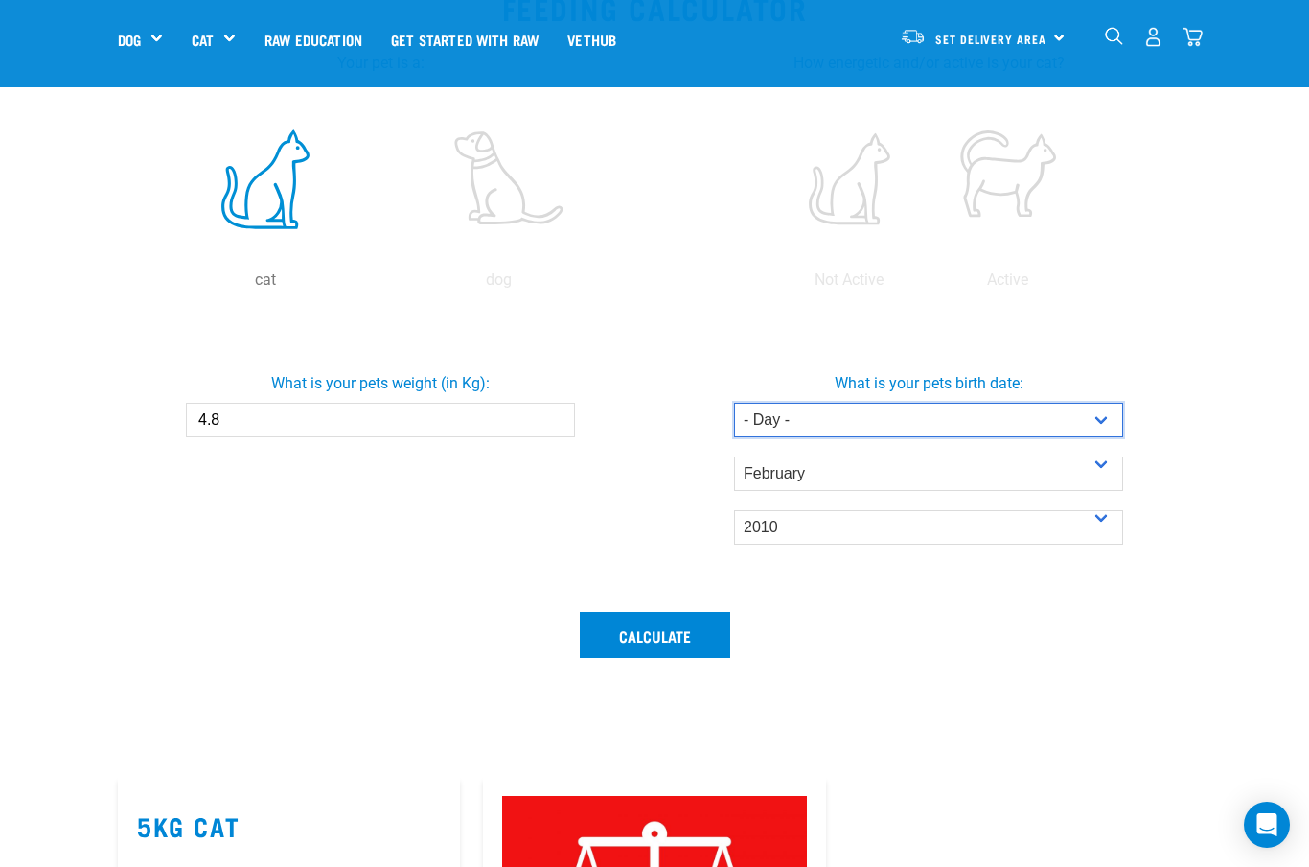
click at [1092, 420] on select "- Day - 1 2 3 4 5 6 7 8 9 10 11 12 13 14 15 16 17 18 19 20 21 22 23 24 25 26 27" at bounding box center [928, 420] width 389 height 35
select select "1"
click at [661, 646] on button "Calculate" at bounding box center [655, 635] width 151 height 46
click at [673, 641] on button "Calculate" at bounding box center [655, 635] width 151 height 46
click at [665, 634] on button "Calculate" at bounding box center [655, 635] width 151 height 46
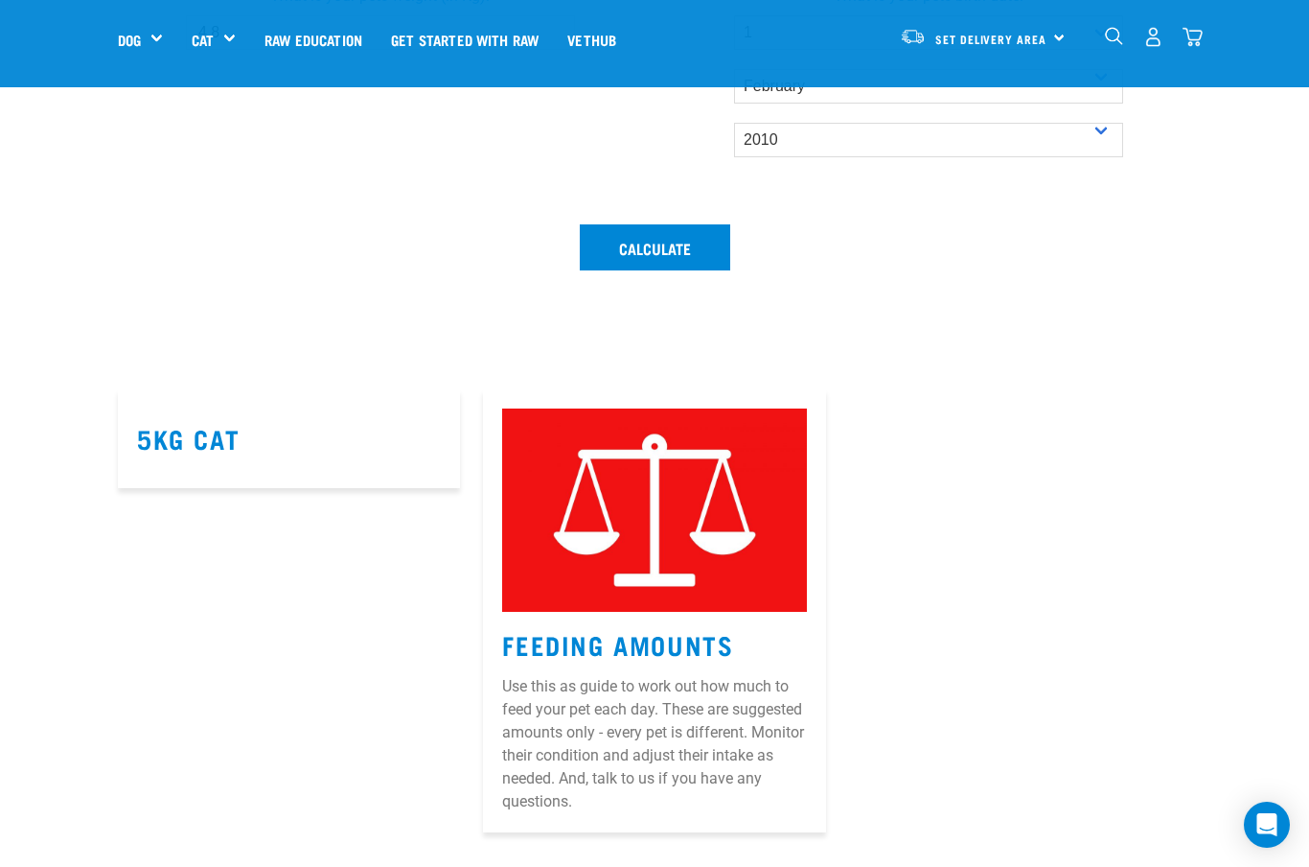
scroll to position [800, 0]
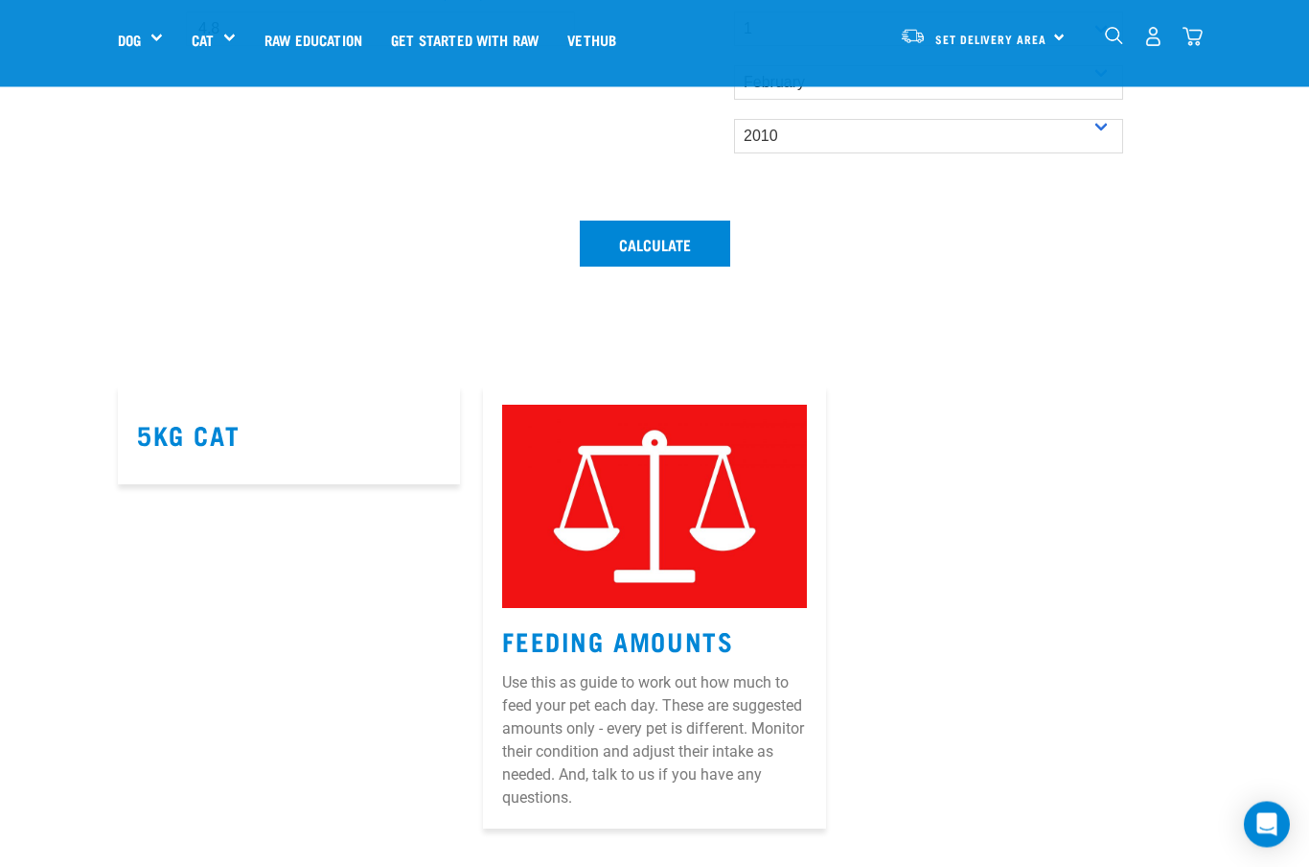
click at [694, 558] on img at bounding box center [654, 507] width 304 height 203
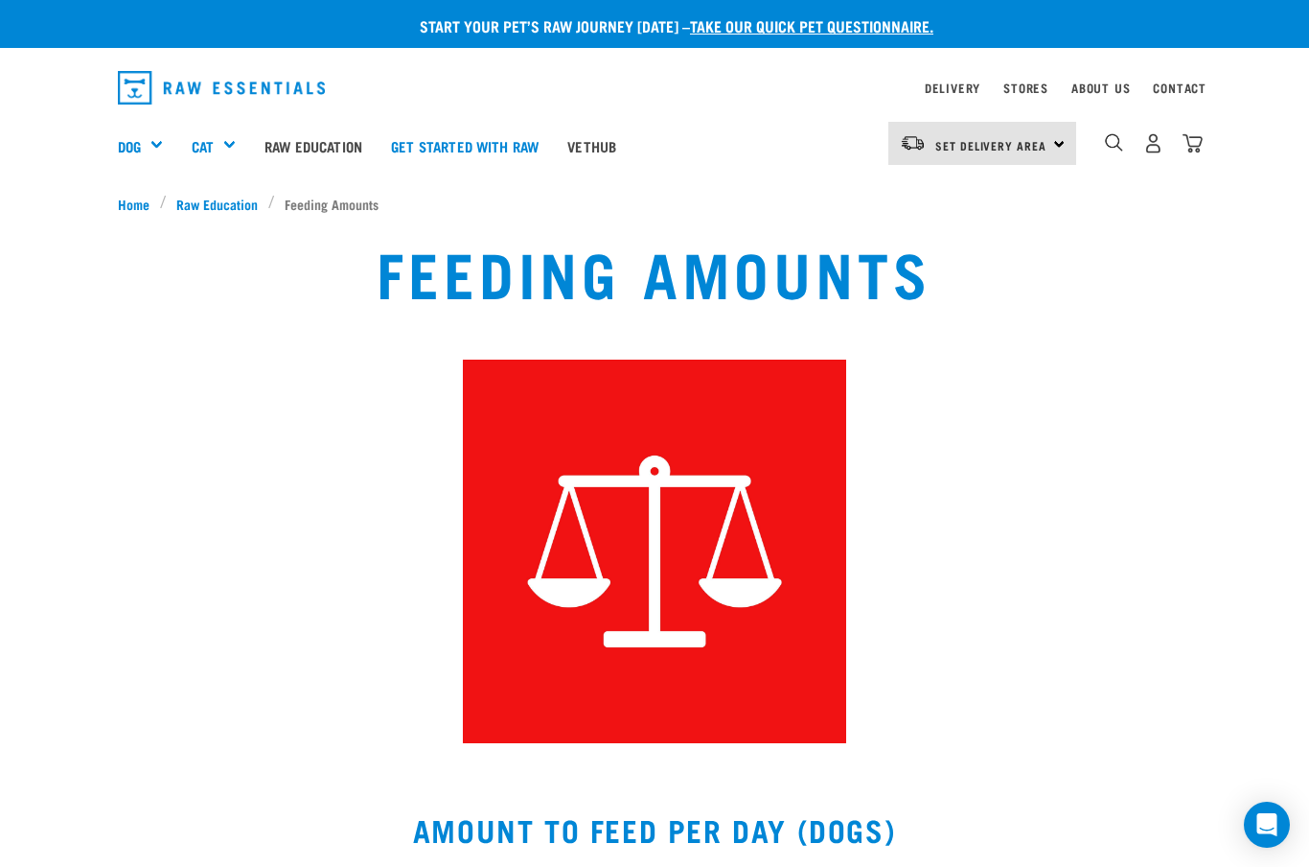
click at [513, 153] on link "Get started with Raw" at bounding box center [465, 145] width 176 height 77
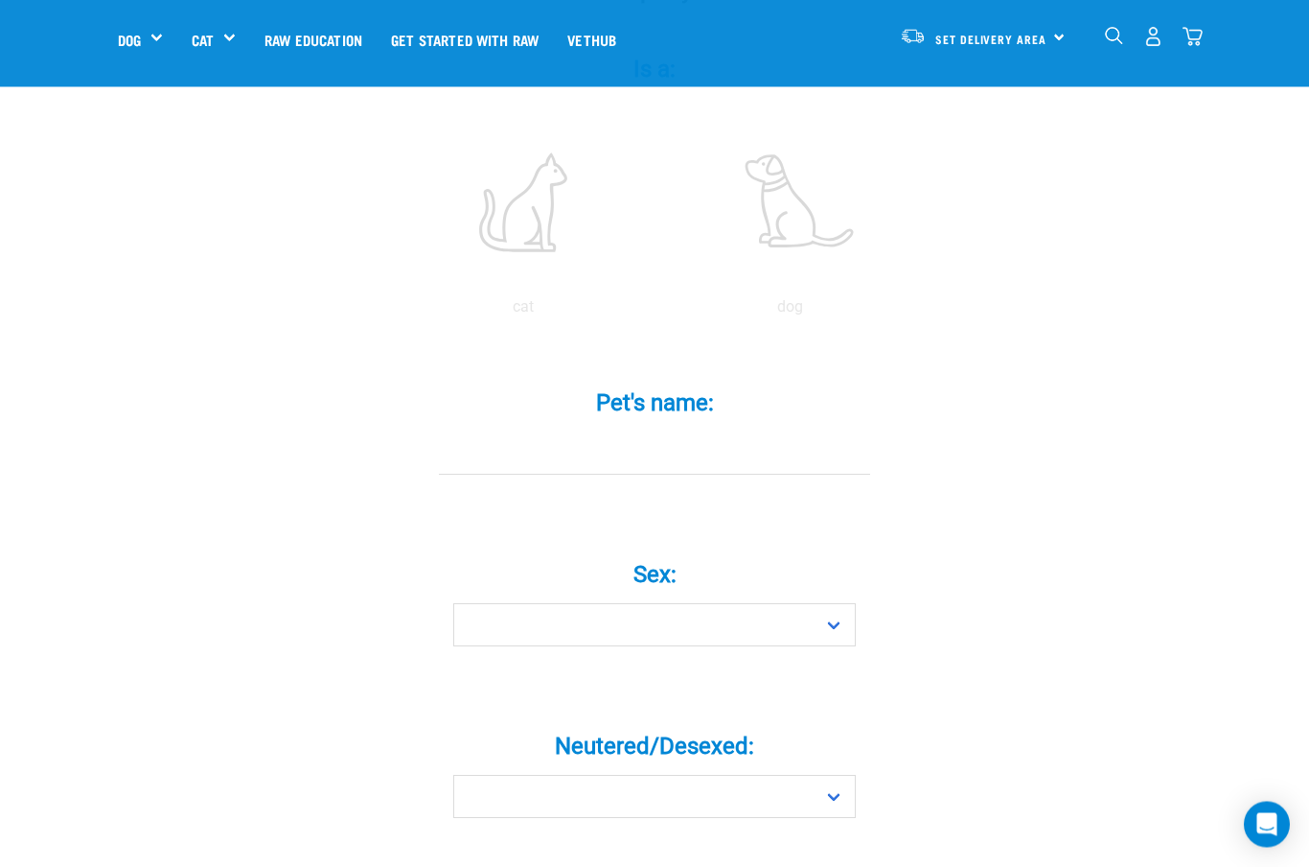
scroll to position [395, 0]
click at [685, 451] on input "Pet's name: *" at bounding box center [654, 450] width 431 height 43
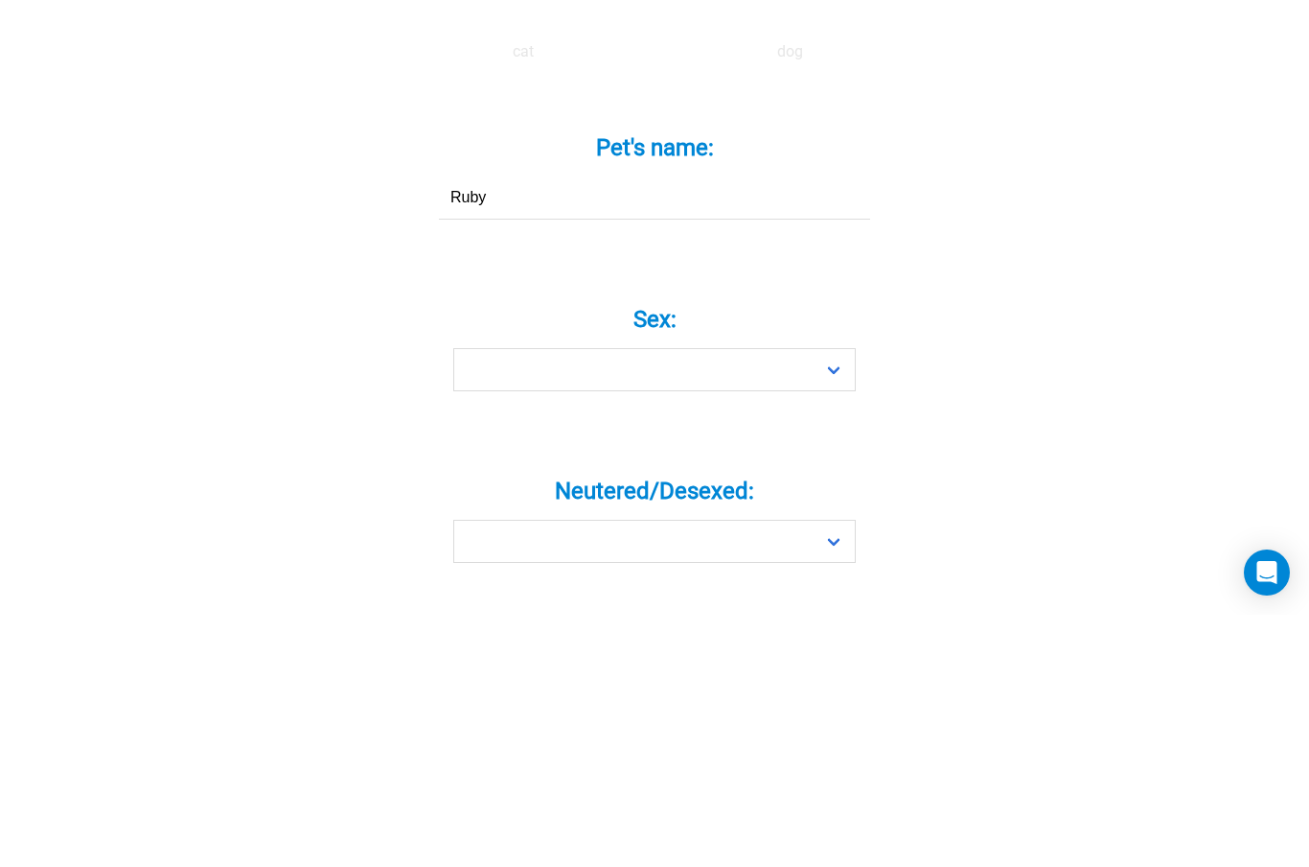
type input "Ruby"
click at [842, 600] on select "Boy Girl" at bounding box center [654, 621] width 403 height 43
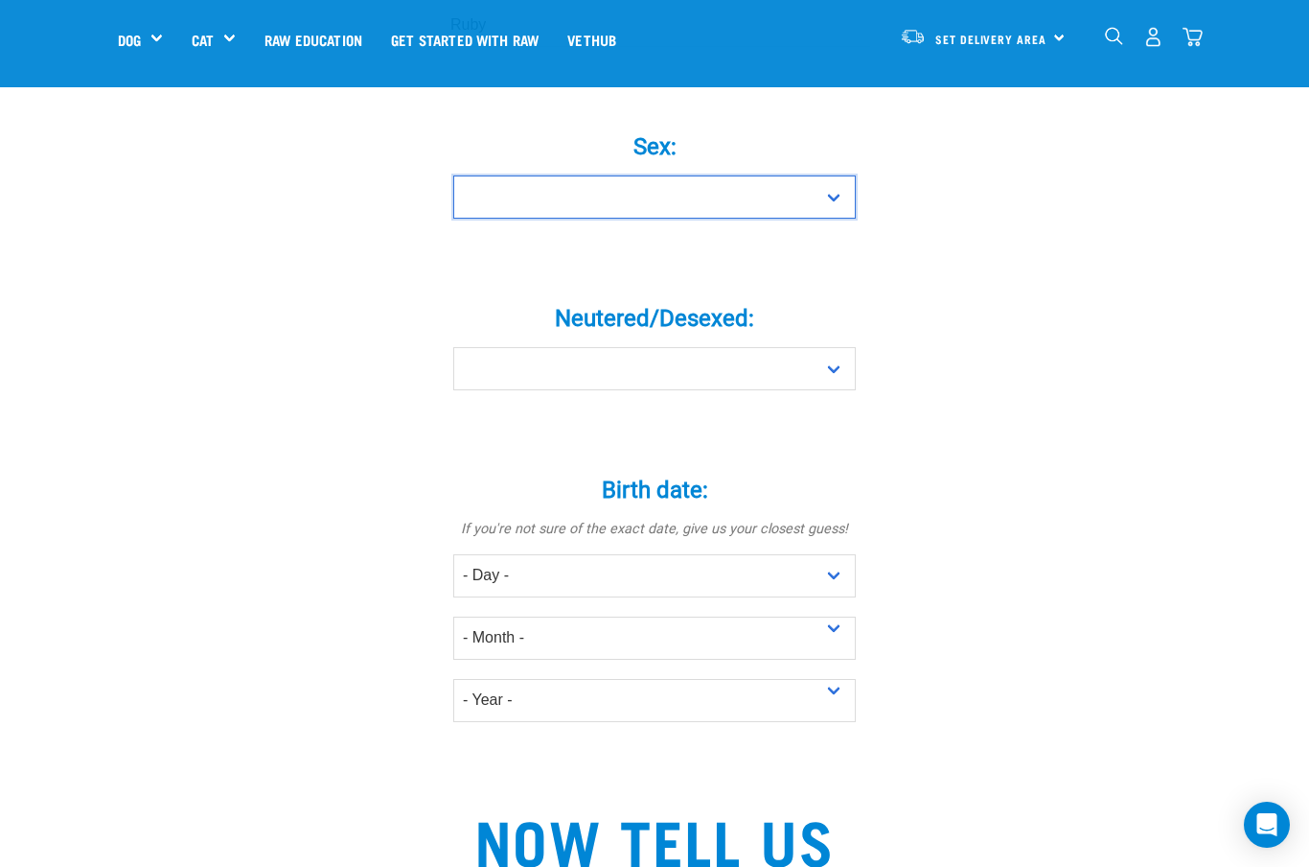
select select "girl"
click at [842, 381] on select "Yes No" at bounding box center [654, 368] width 403 height 43
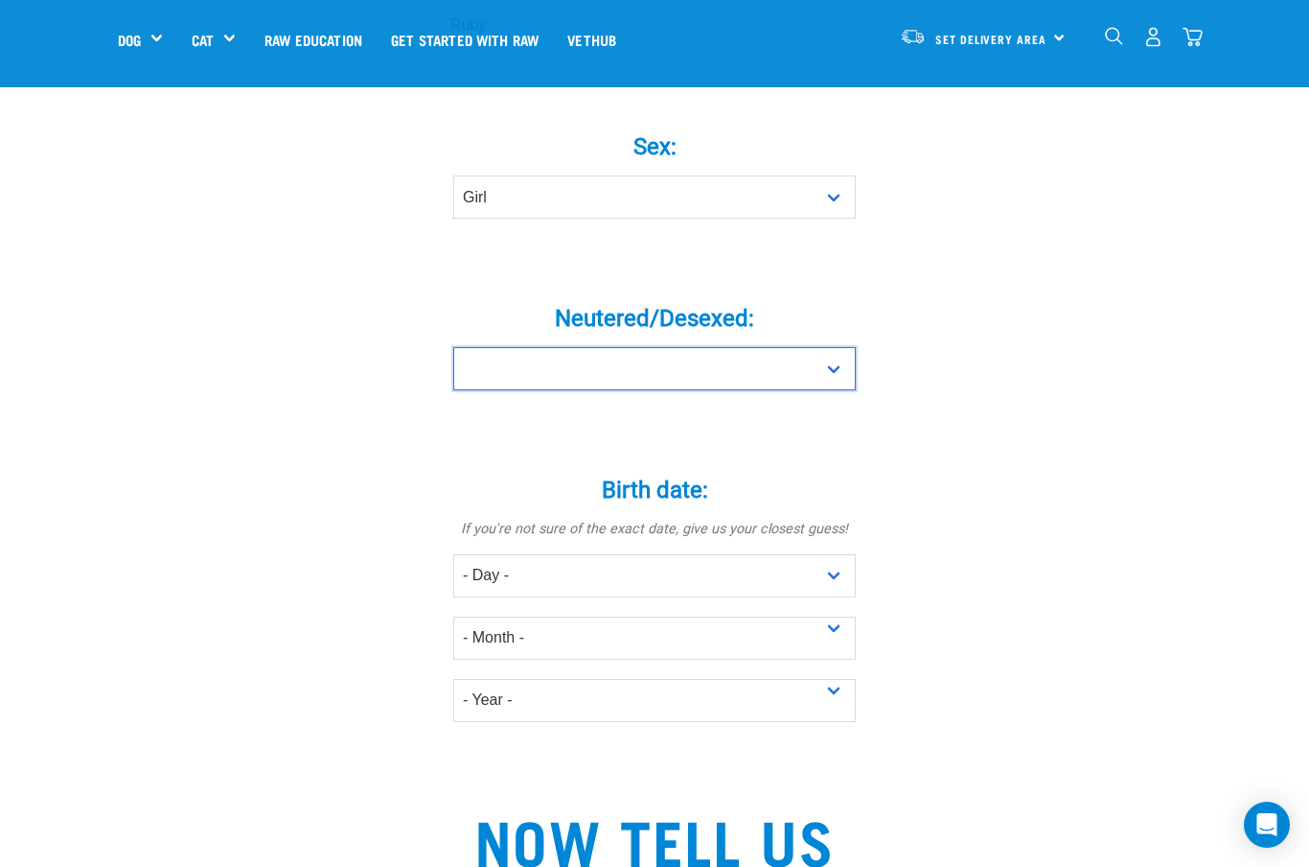
select select "yes"
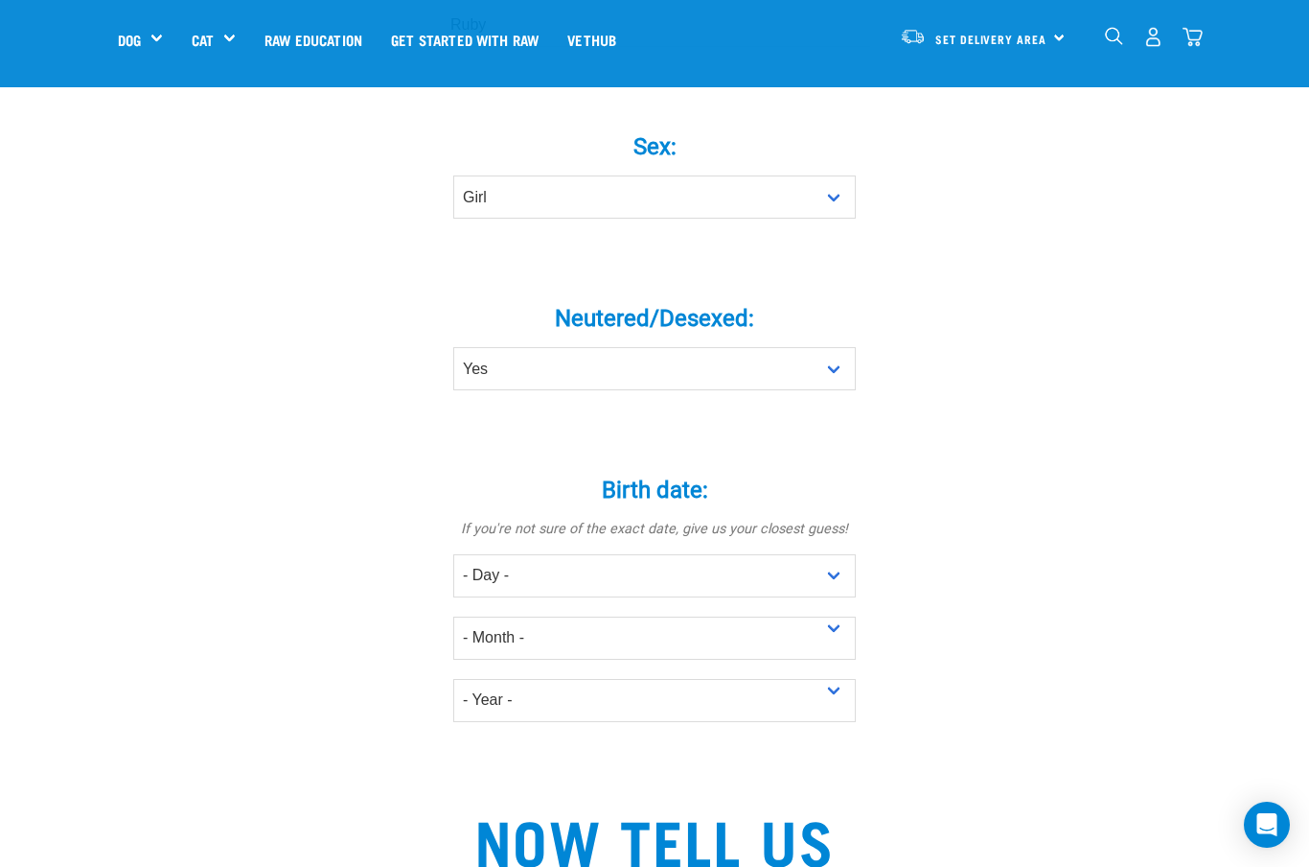
click at [835, 588] on select "- Day - 1 2 3 4 5 6 7 8 9 10 11 12 13 14 15 16 17 18 19 20 21 22 23 24 25 26 27" at bounding box center [654, 575] width 403 height 43
click at [832, 590] on select "- Day - 1 2 3 4 5 6 7 8 9 10 11 12 13 14 15 16 17 18 19 20 21 22 23 24 25 26 27" at bounding box center [654, 575] width 403 height 43
select select "1"
click at [825, 658] on select "- Month - January February March April May June July August September October N…" at bounding box center [654, 637] width 403 height 43
select select "February"
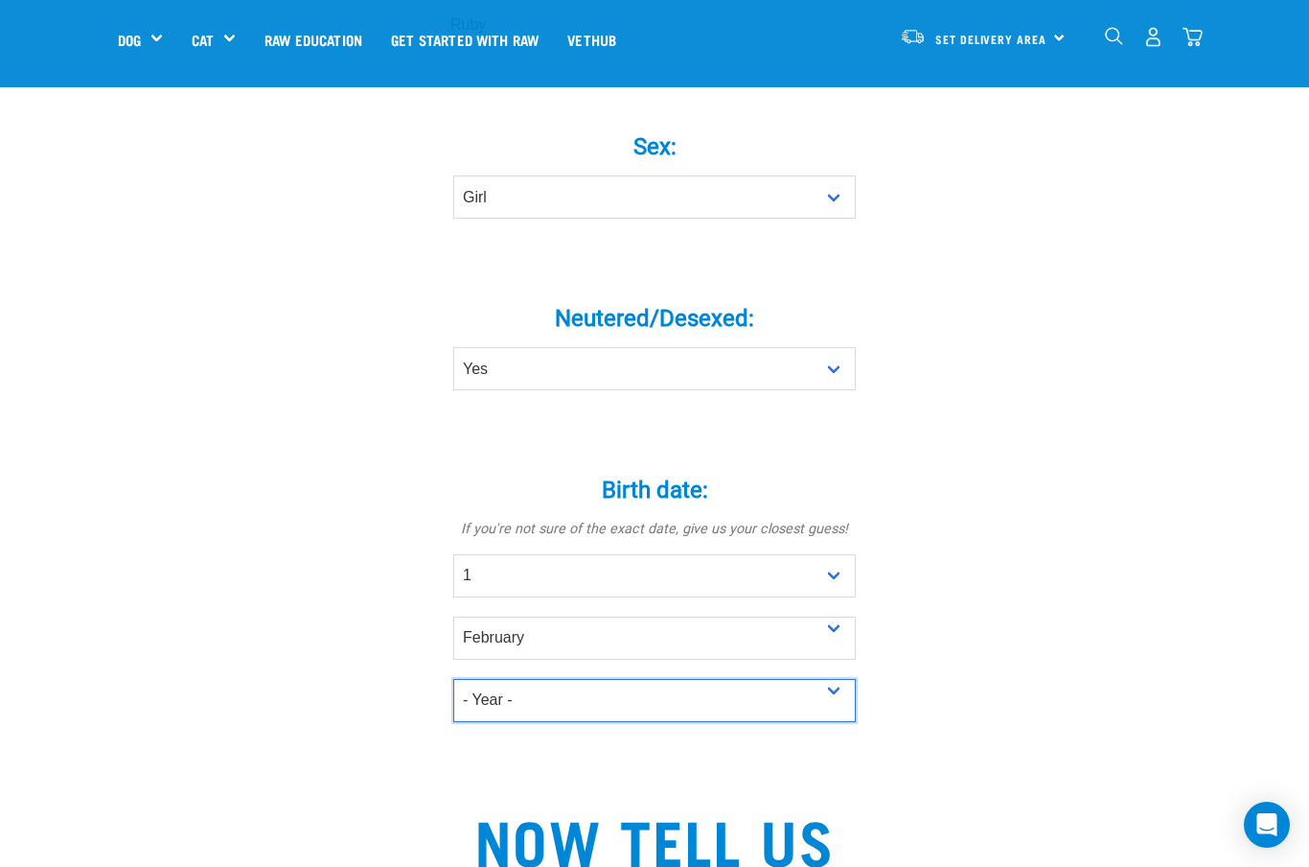
click at [826, 708] on select "- Year - 2025 2024 2023 2022 2021 2020 2019 2018 2017 2016 2015 2014 2013 2012" at bounding box center [654, 700] width 403 height 43
select select "2010"
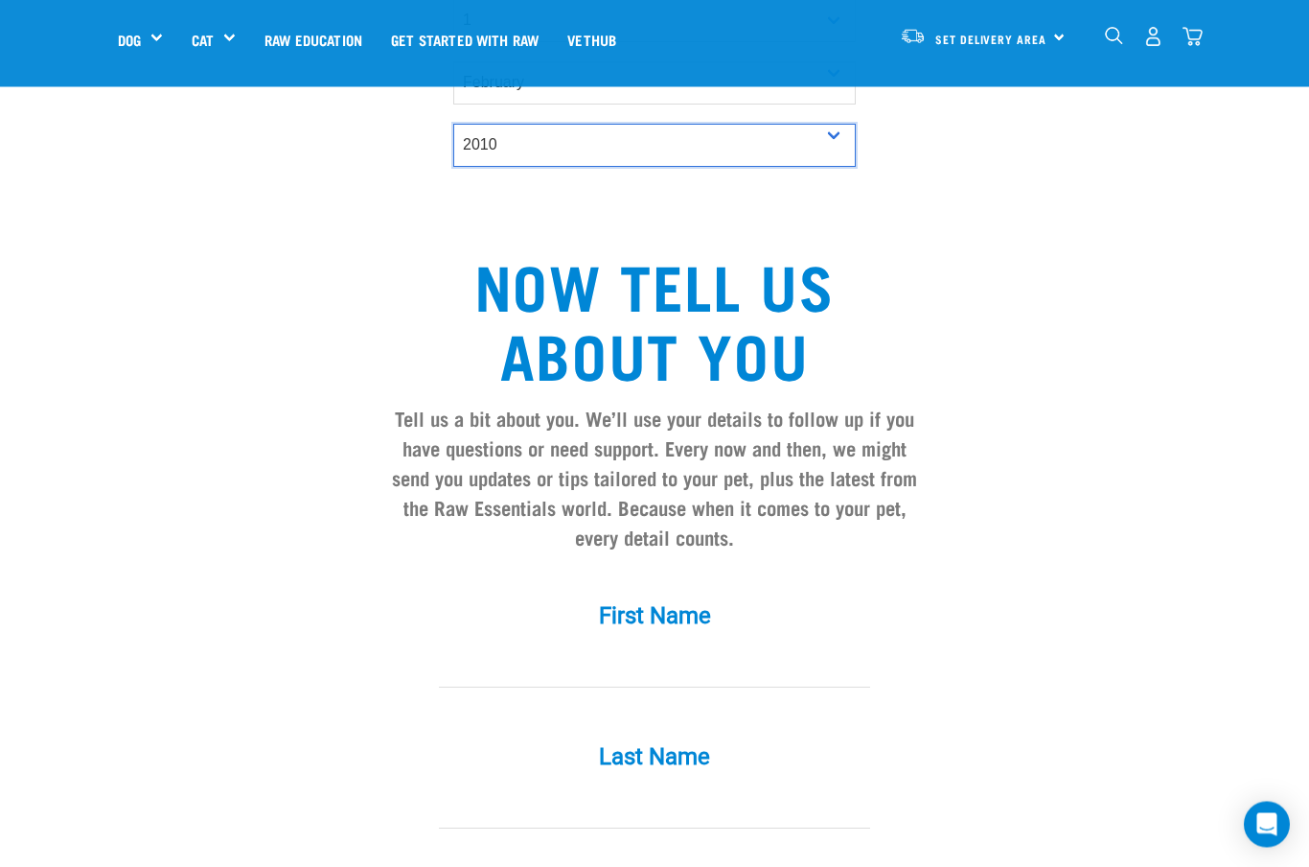
scroll to position [1375, 0]
click at [663, 681] on input "First Name *" at bounding box center [654, 665] width 431 height 43
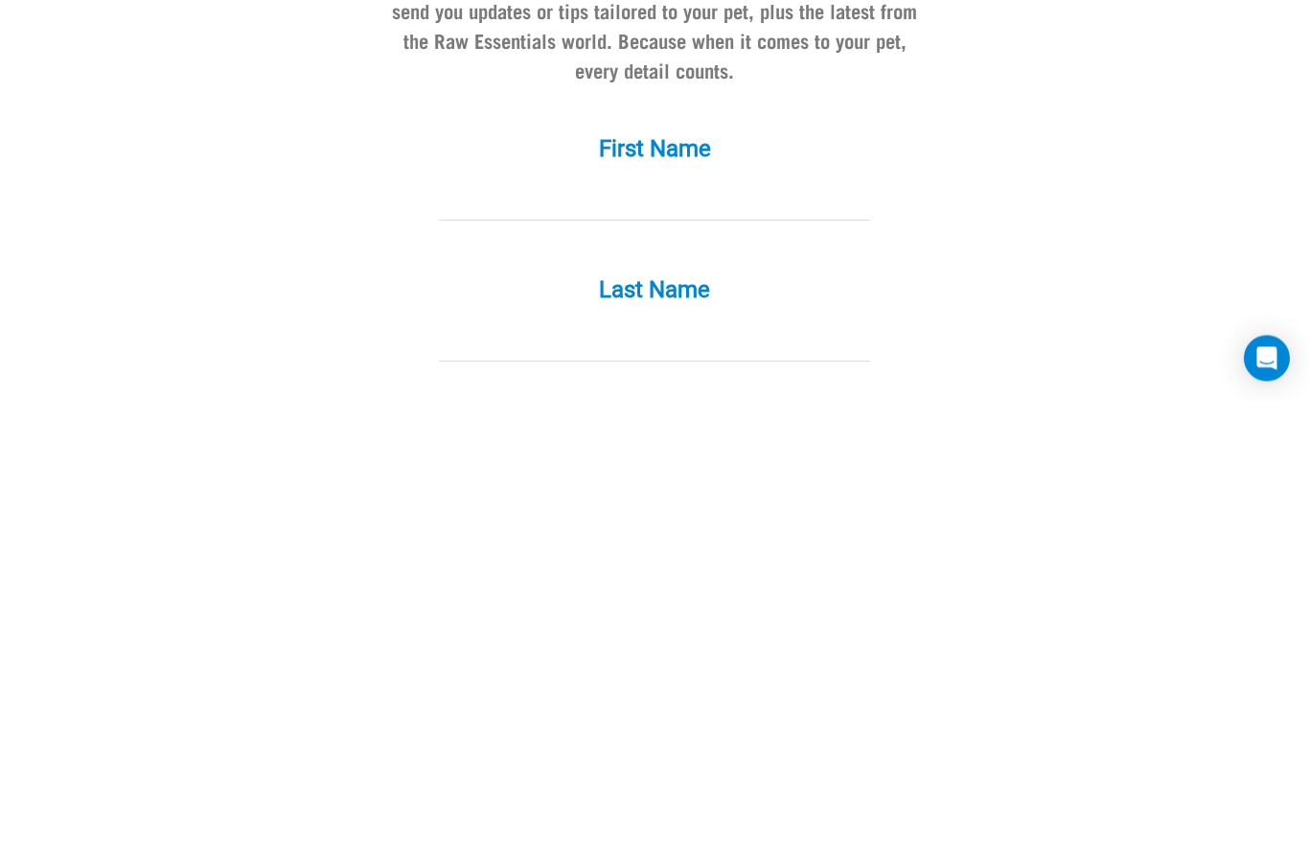
type input "[PERSON_NAME]"
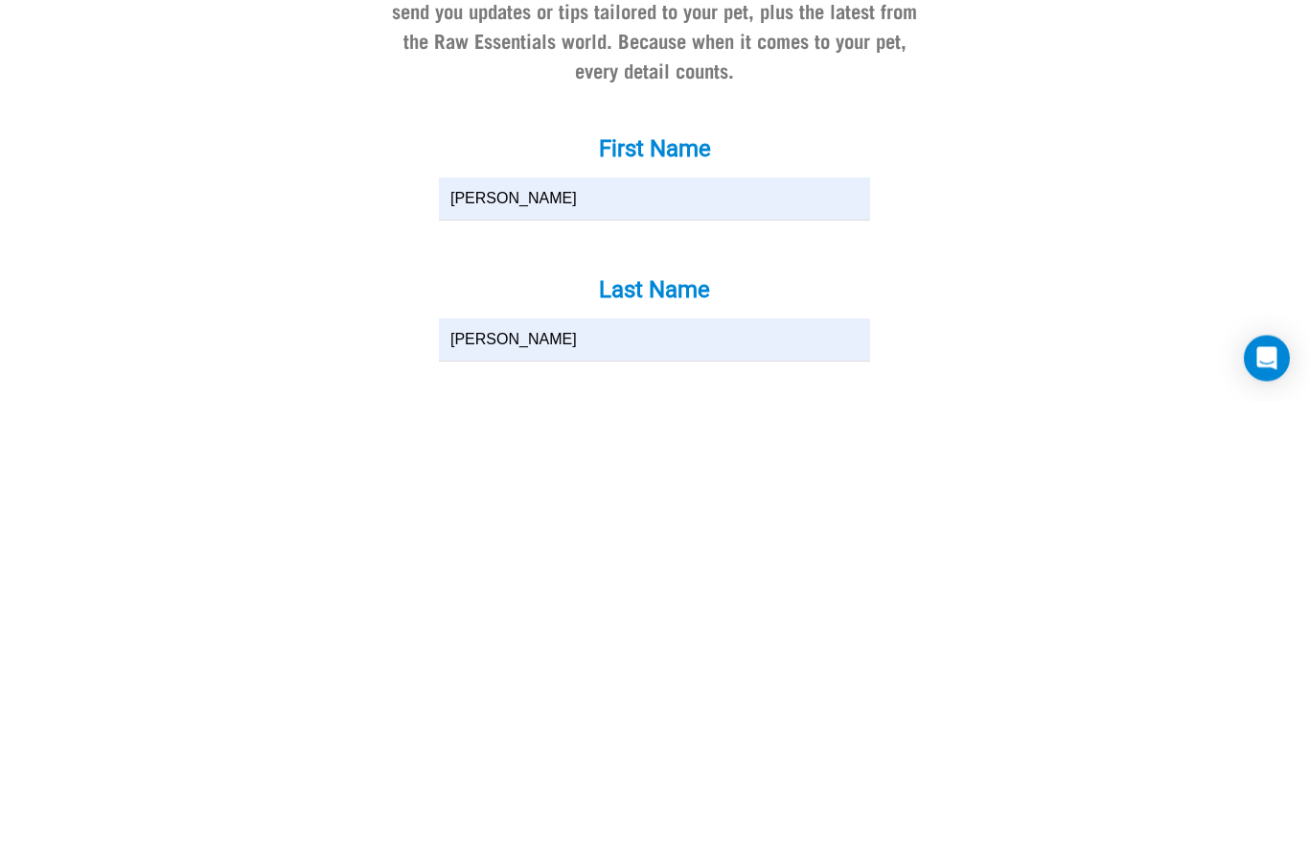
scroll to position [1842, 0]
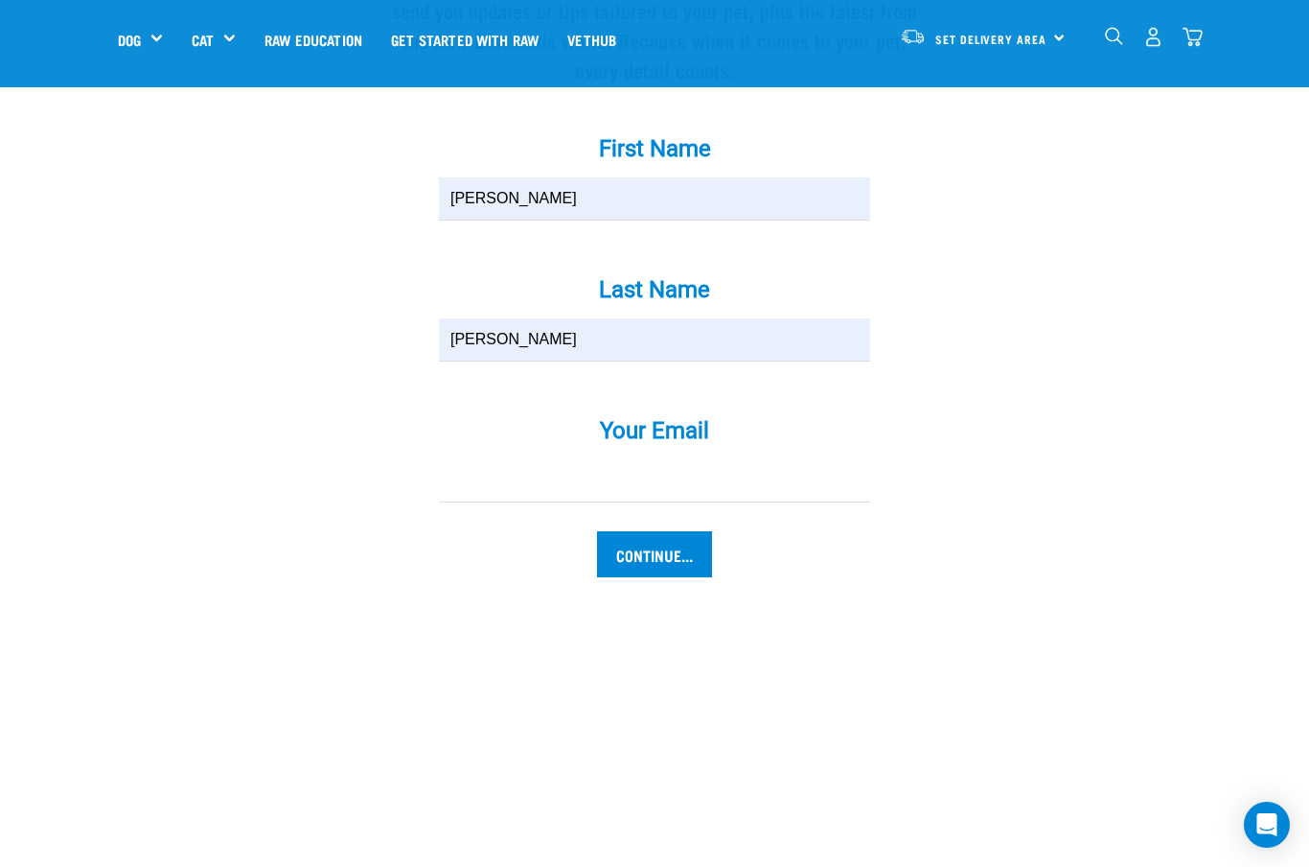
click at [666, 496] on input "Your Email *" at bounding box center [654, 480] width 431 height 43
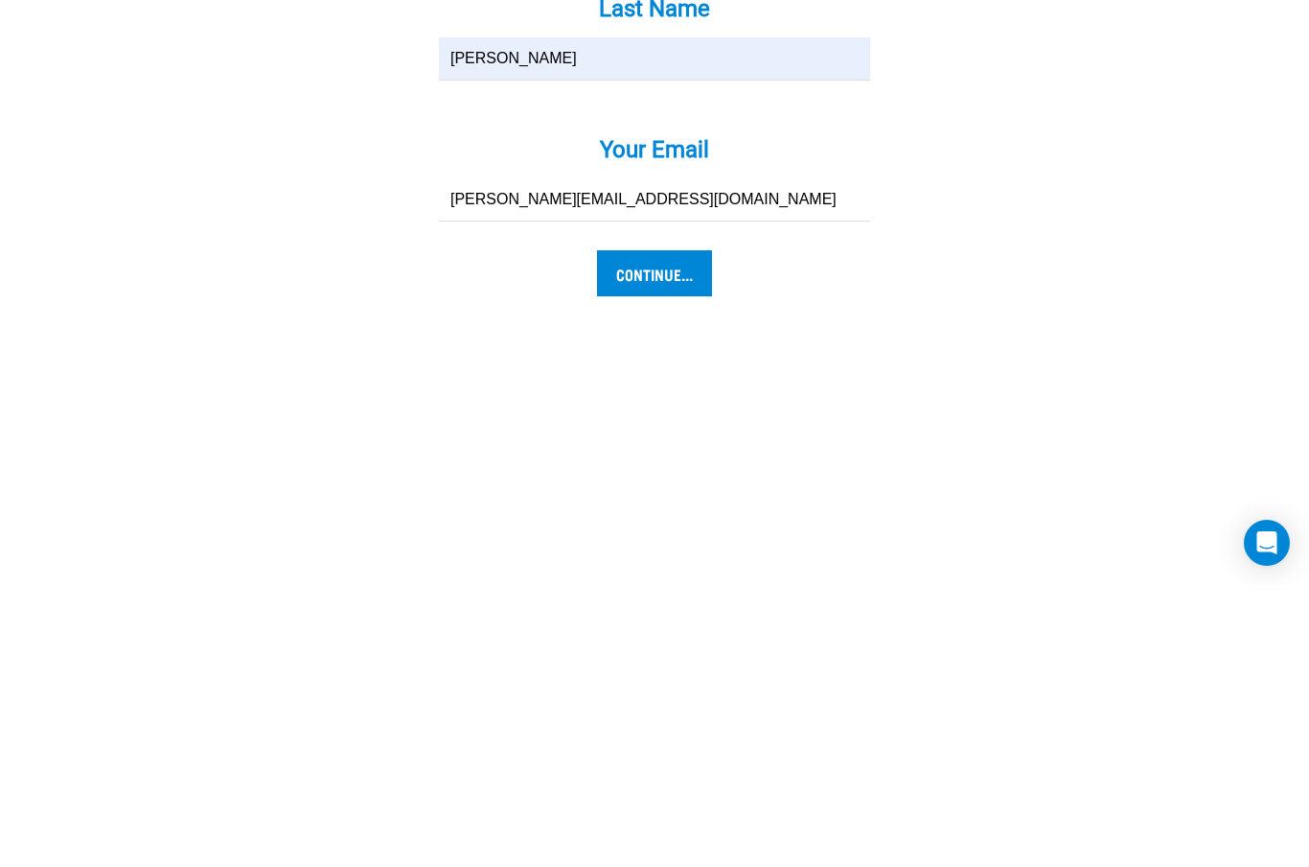
type input "louise@louisepalmer.com"
click at [669, 532] on input "Continue..." at bounding box center [654, 555] width 115 height 46
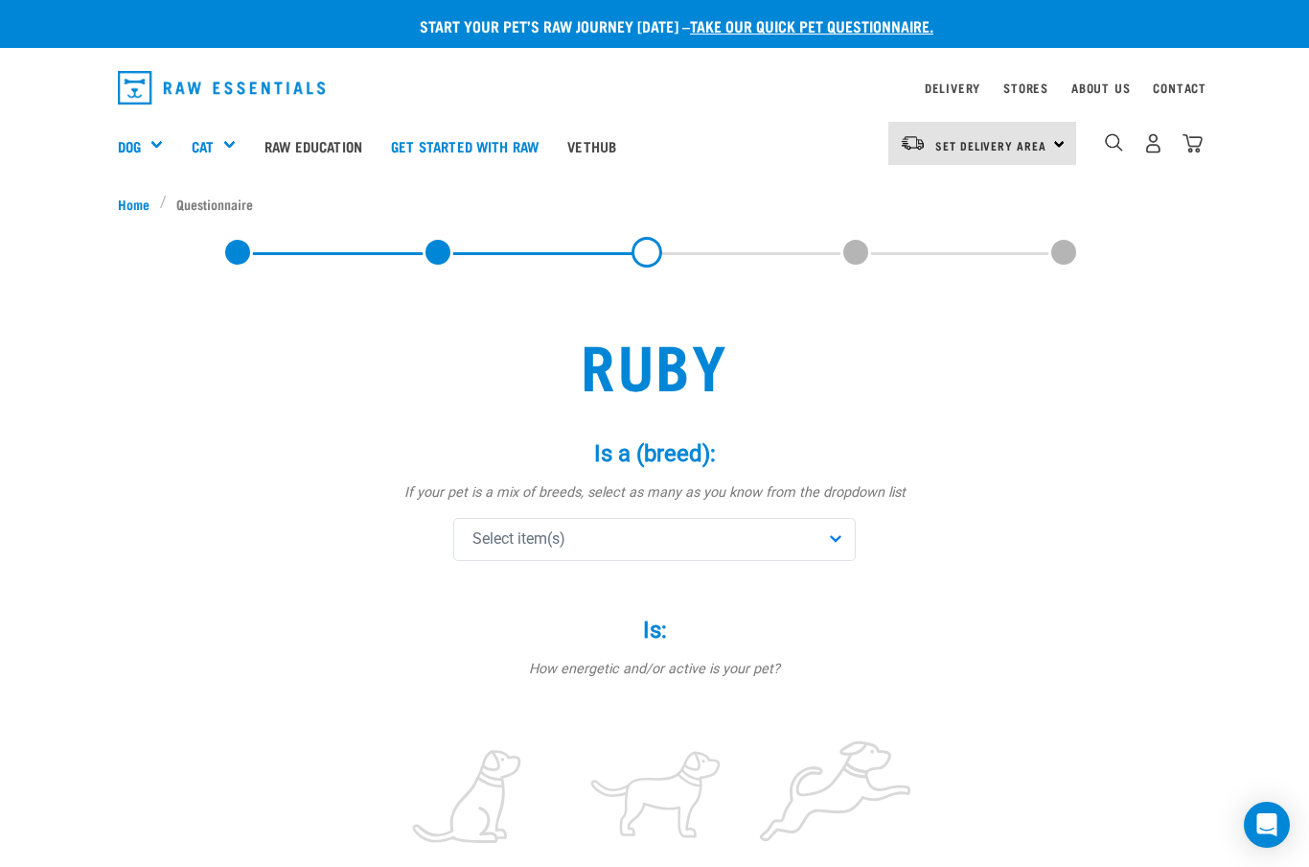
click at [835, 537] on div "Select item(s)" at bounding box center [654, 539] width 403 height 43
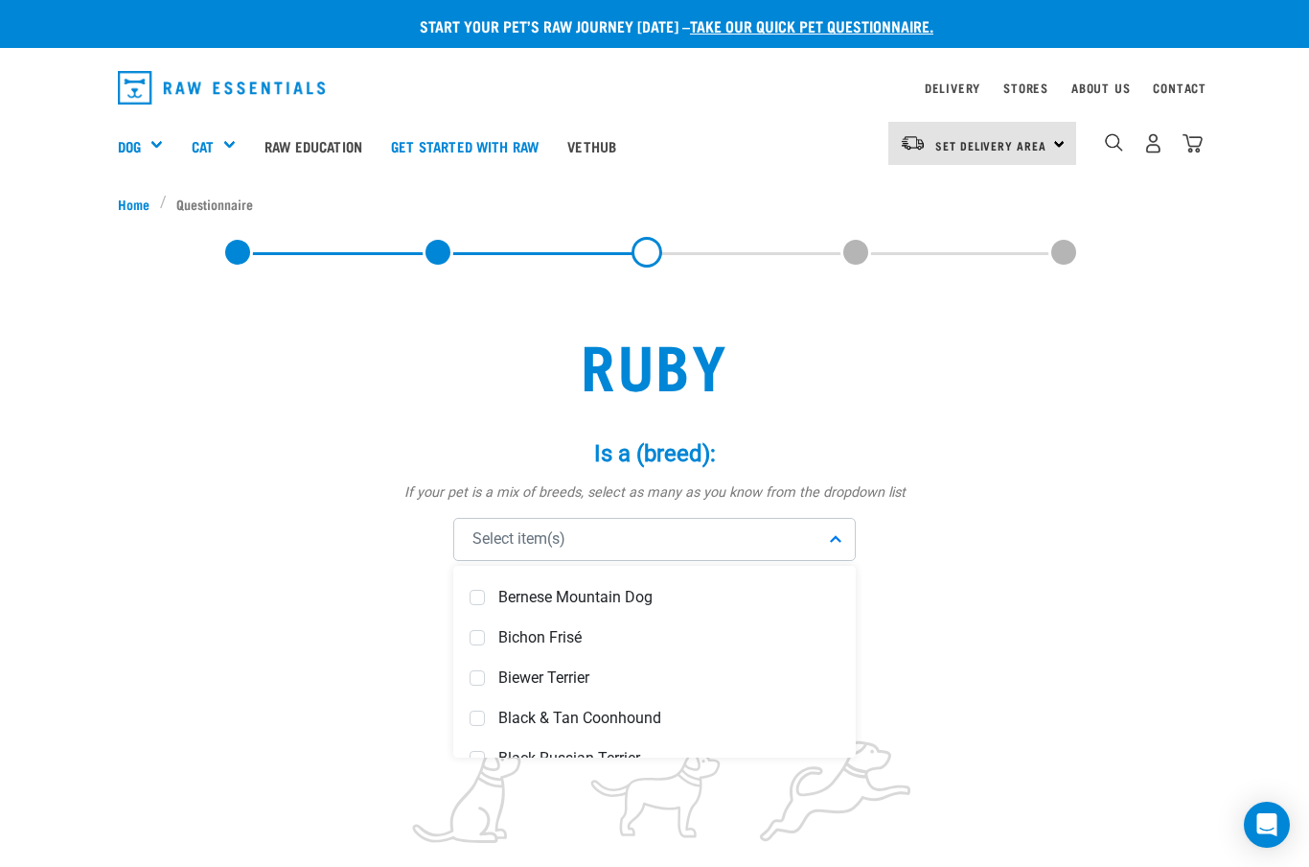
scroll to position [1173, 0]
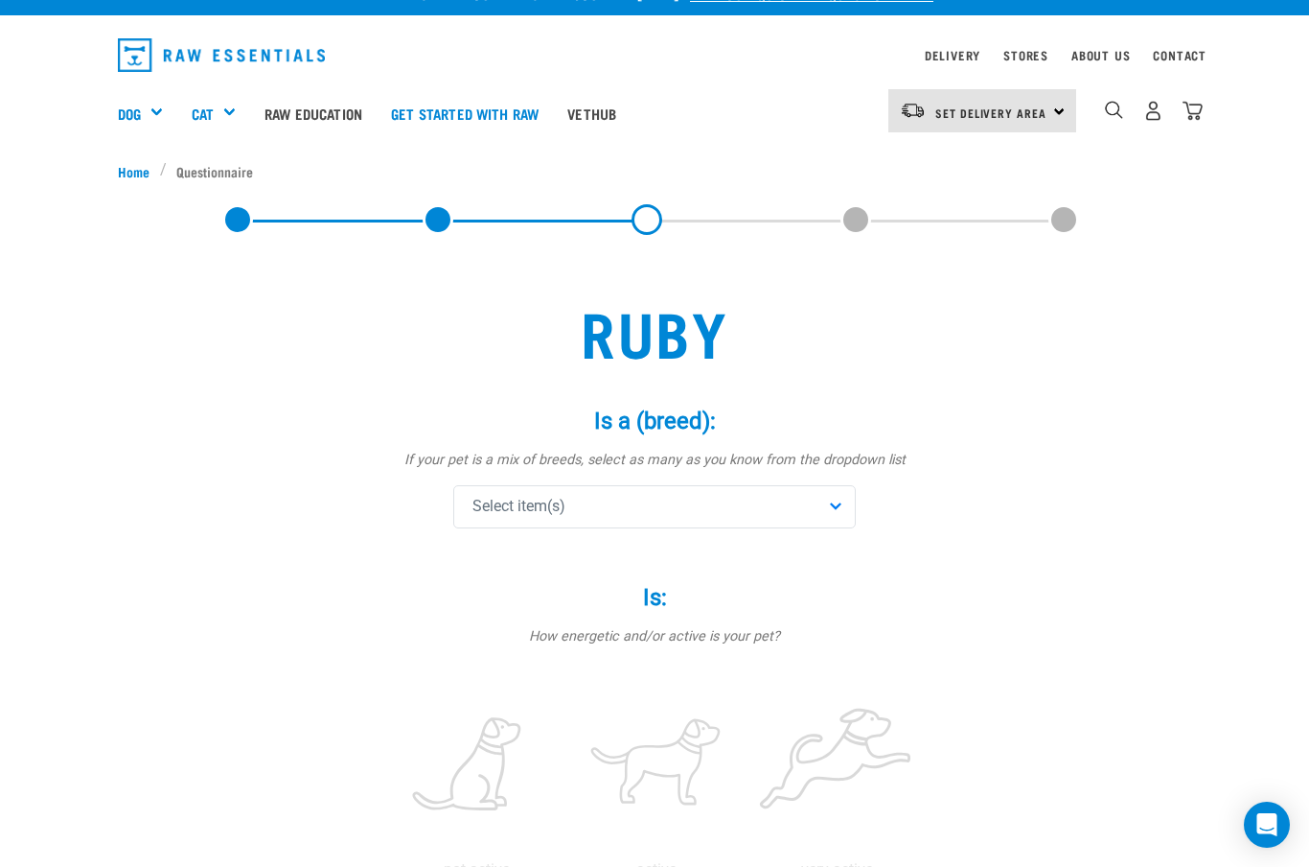
scroll to position [14, 0]
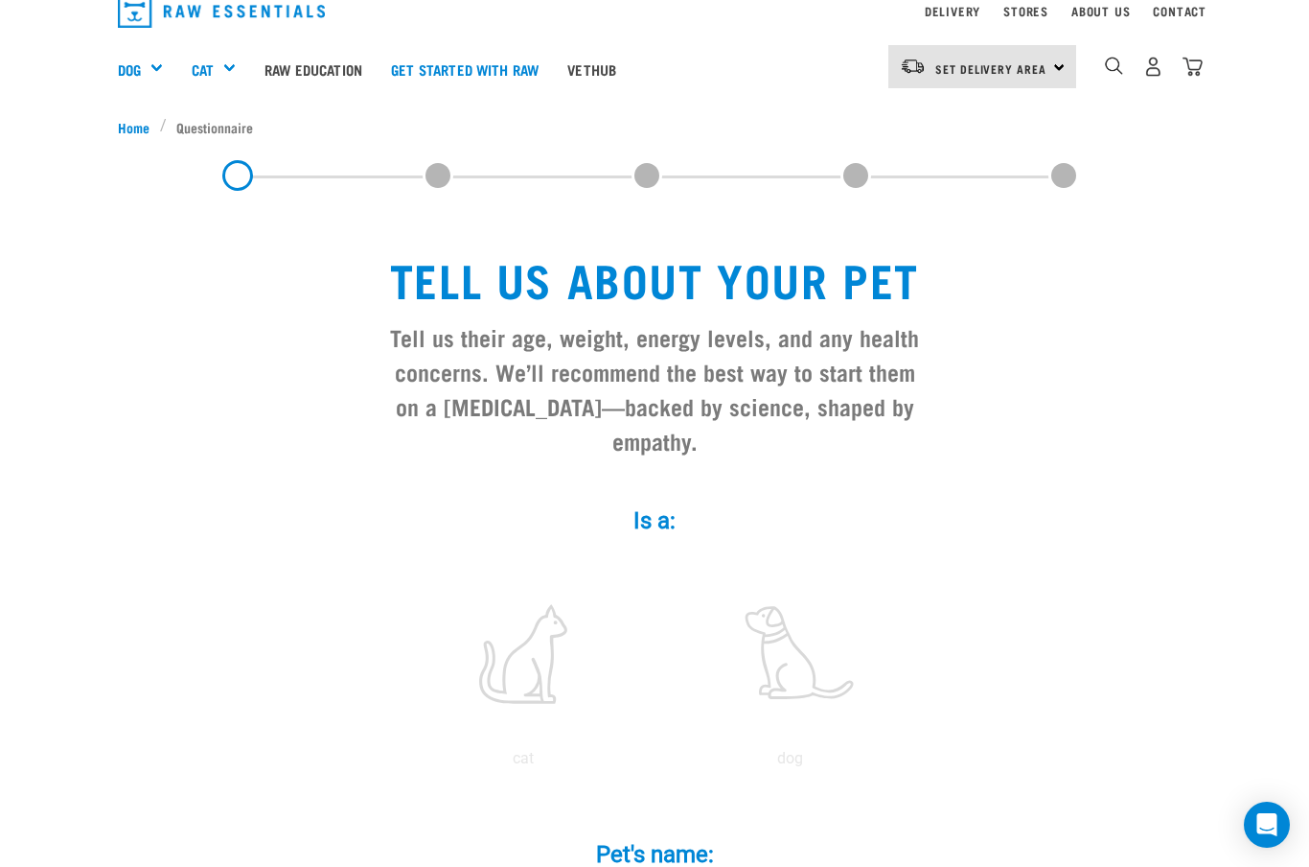
click at [531, 685] on label at bounding box center [523, 653] width 259 height 163
click at [390, 763] on input "radio" at bounding box center [390, 763] width 0 height 0
radio input "true"
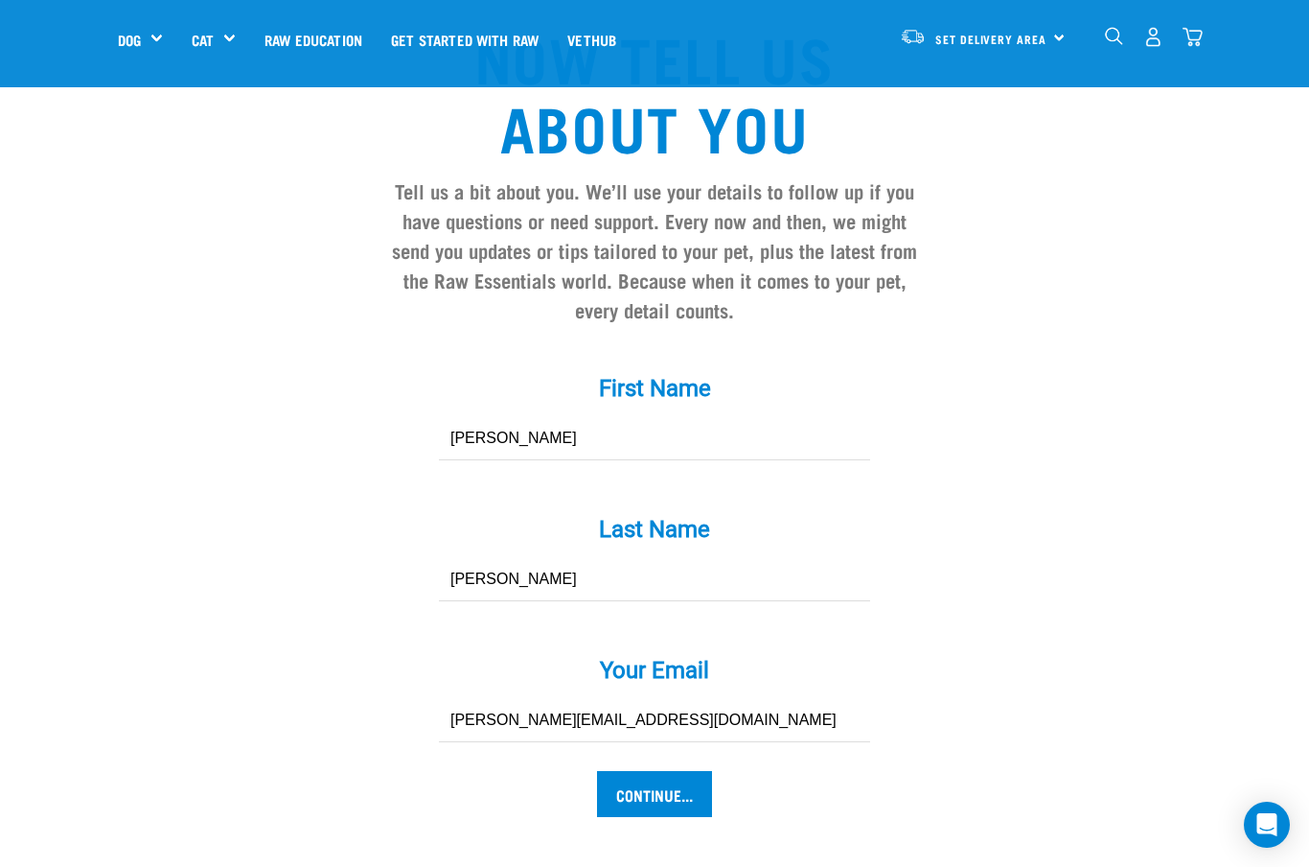
scroll to position [1670, 0]
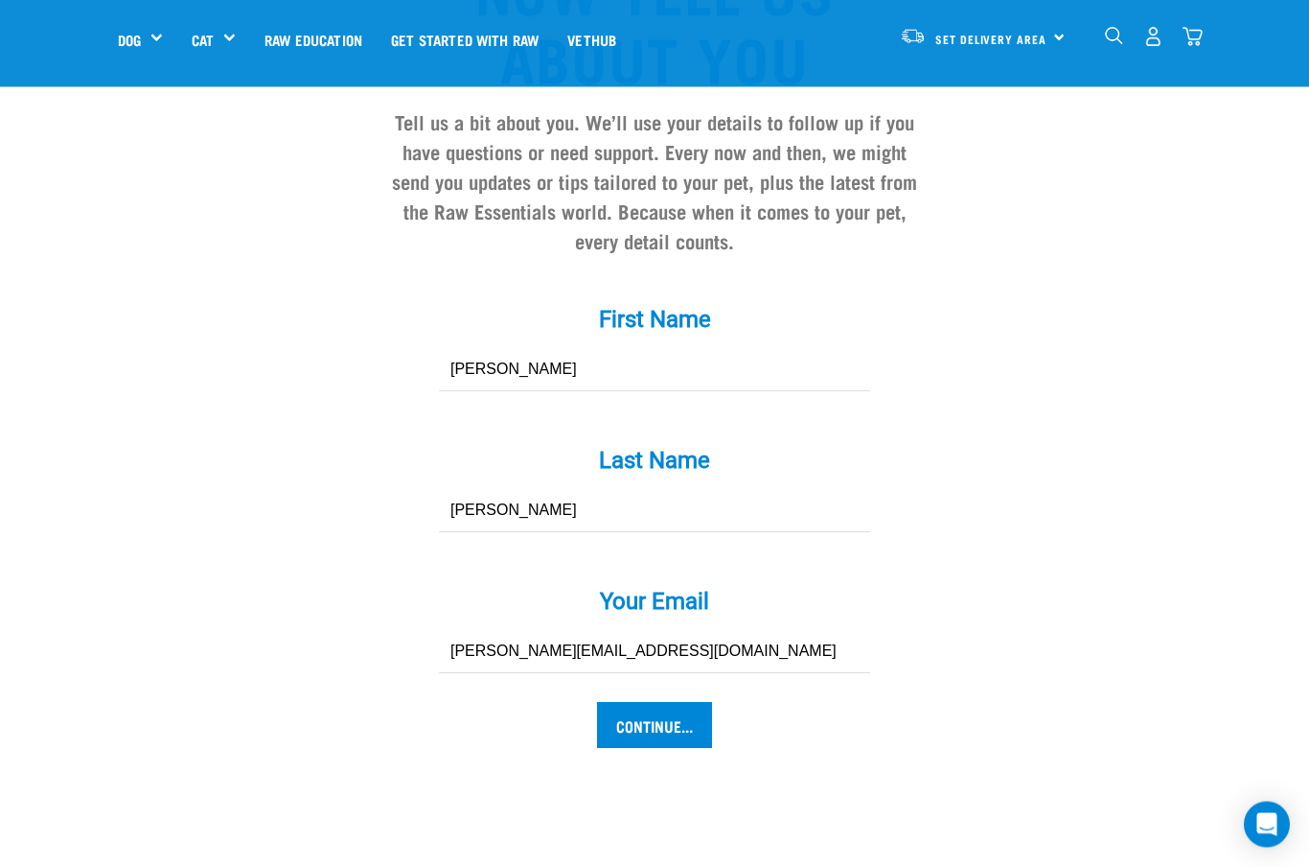
click at [680, 737] on input "Continue..." at bounding box center [654, 726] width 115 height 46
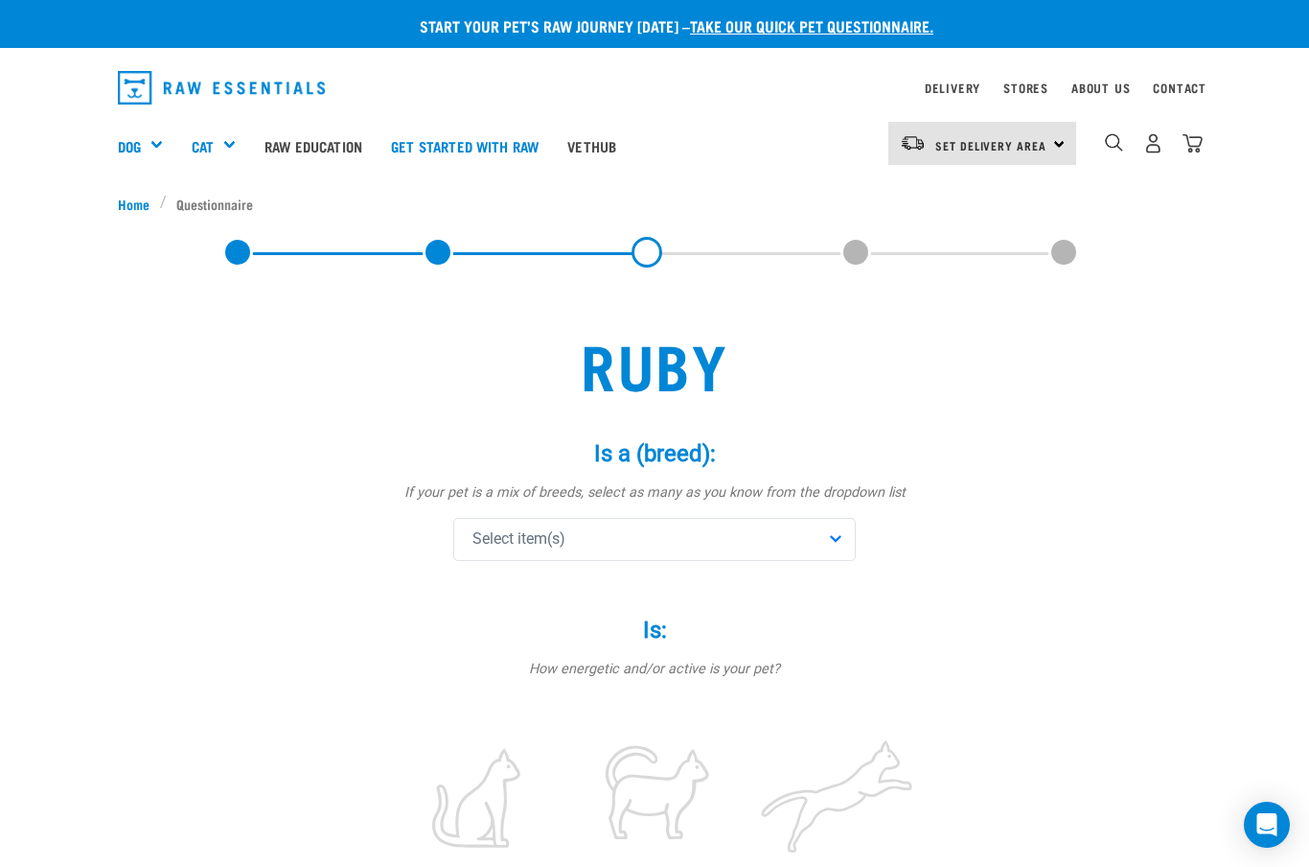
click at [834, 538] on div "Select item(s)" at bounding box center [654, 539] width 403 height 43
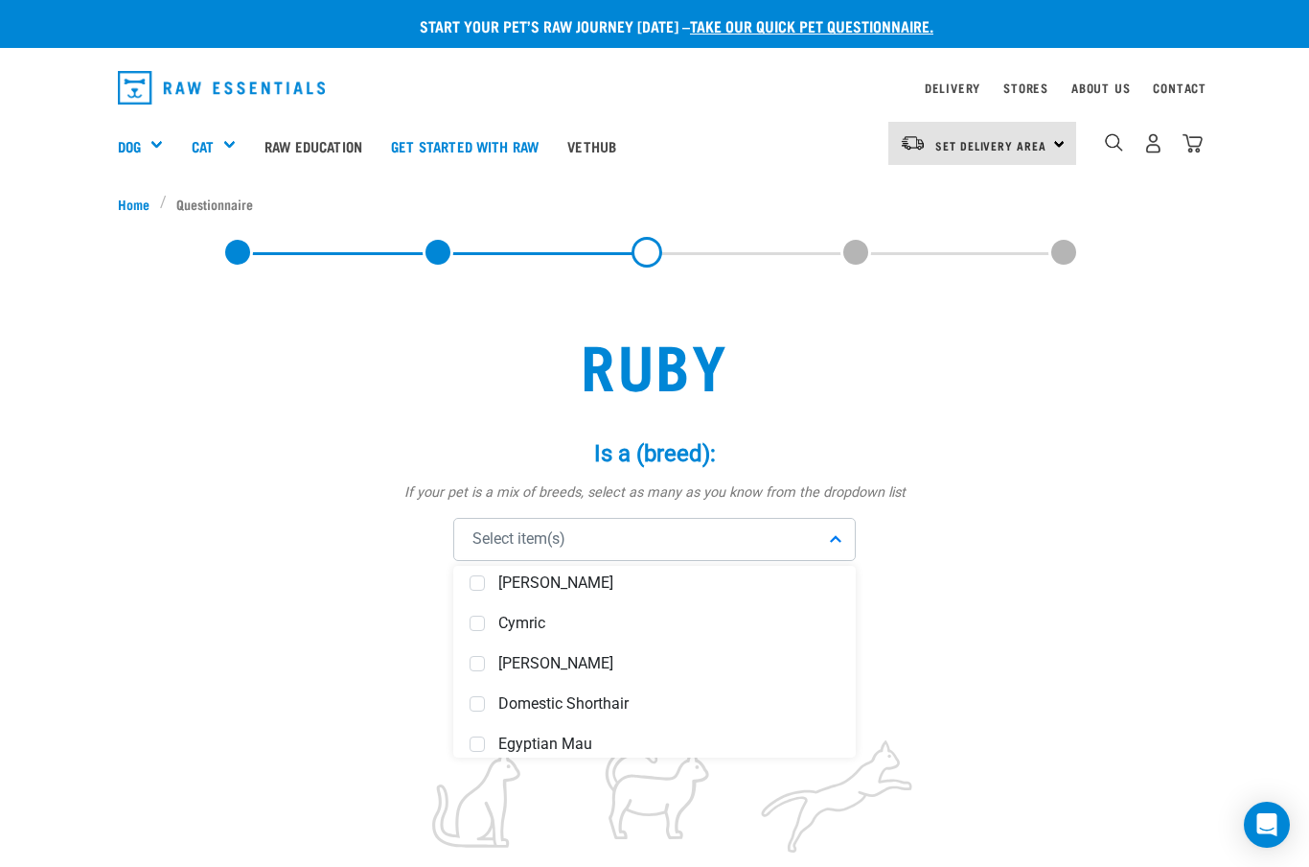
scroll to position [566, 0]
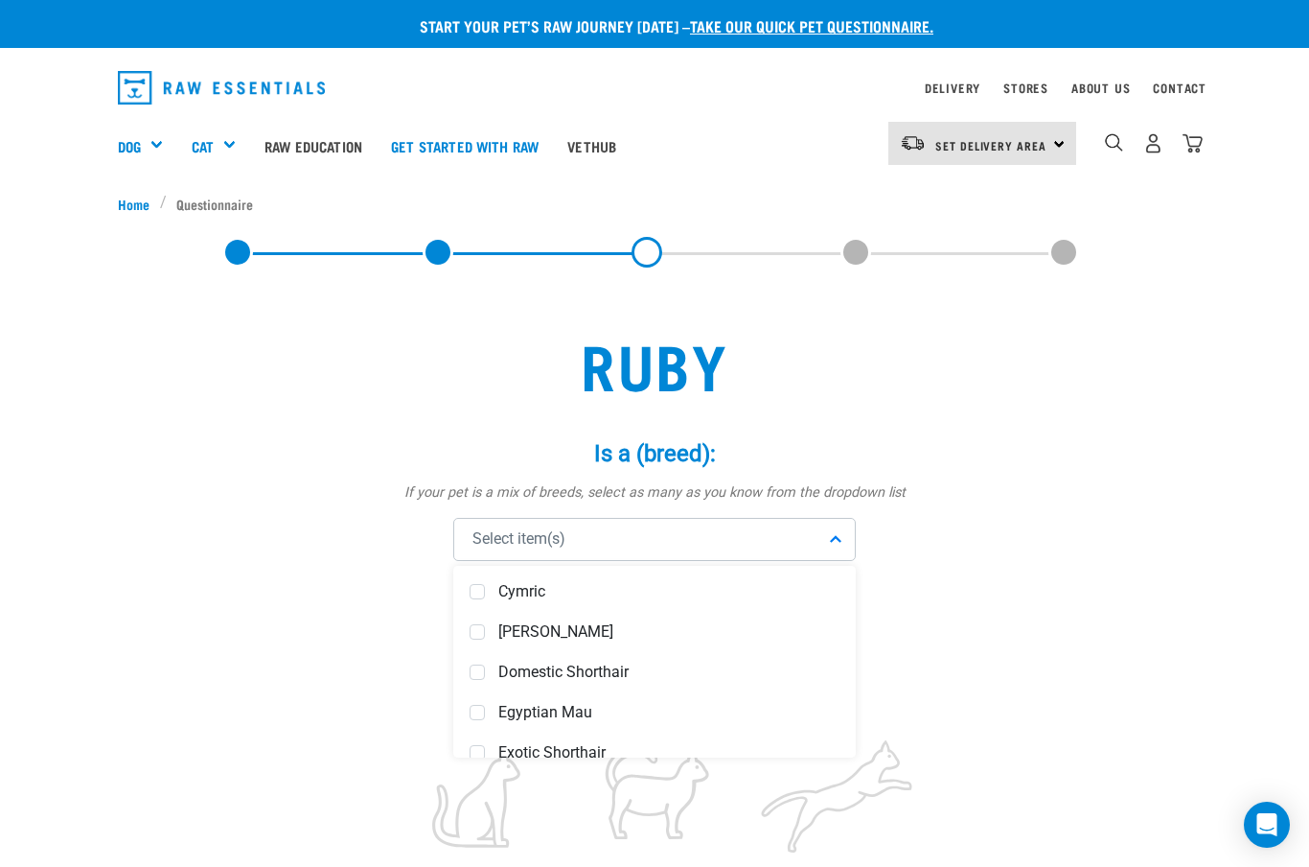
click at [482, 673] on span at bounding box center [477, 671] width 15 height 15
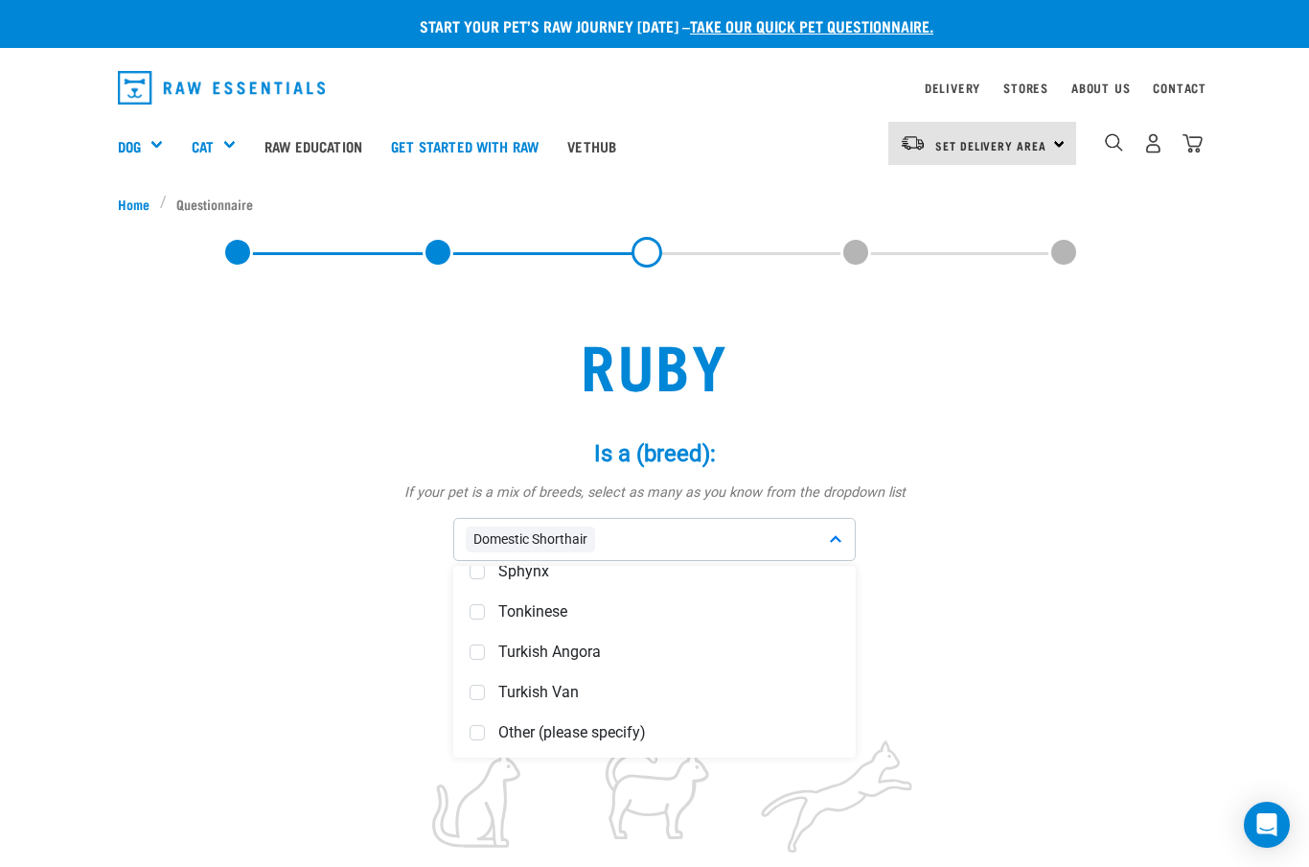
scroll to position [1472, 0]
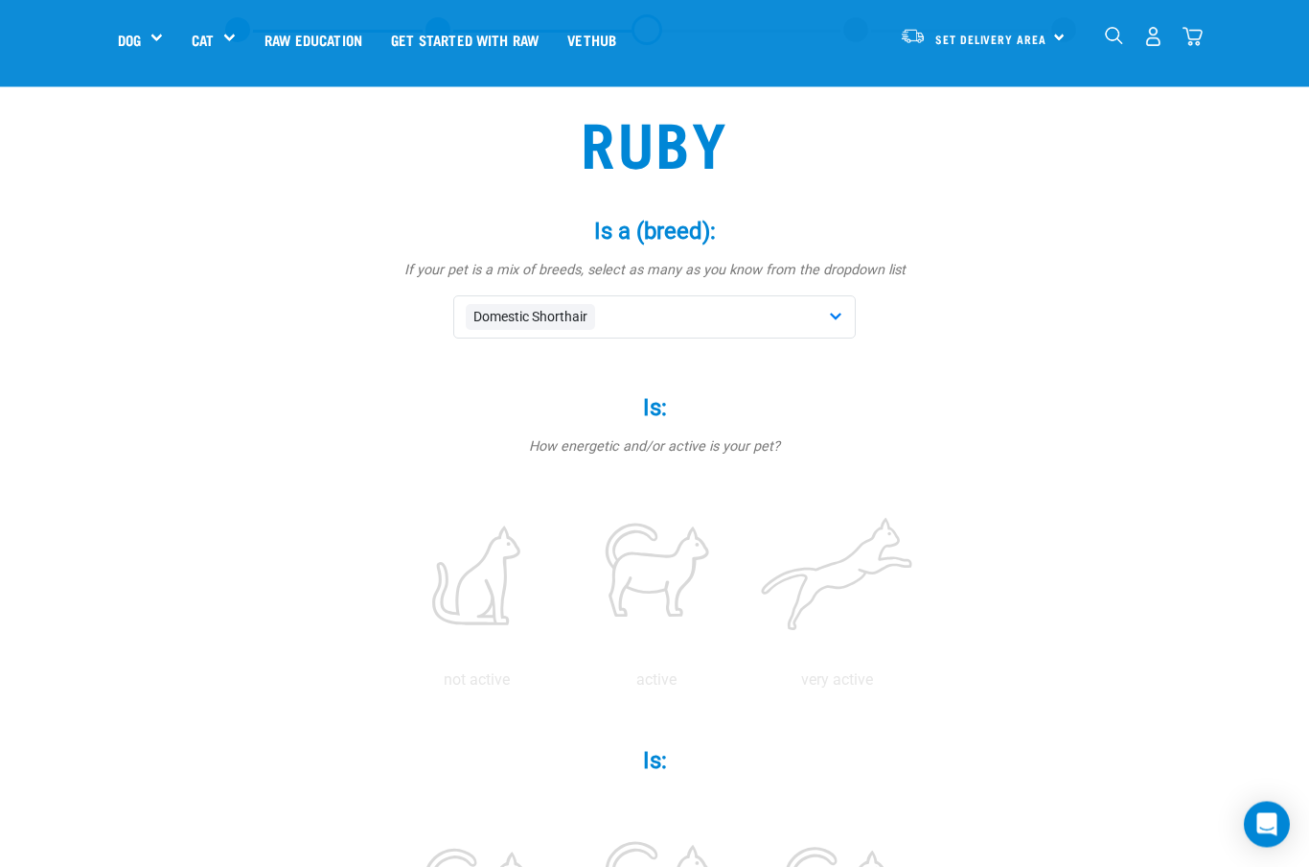
scroll to position [101, 0]
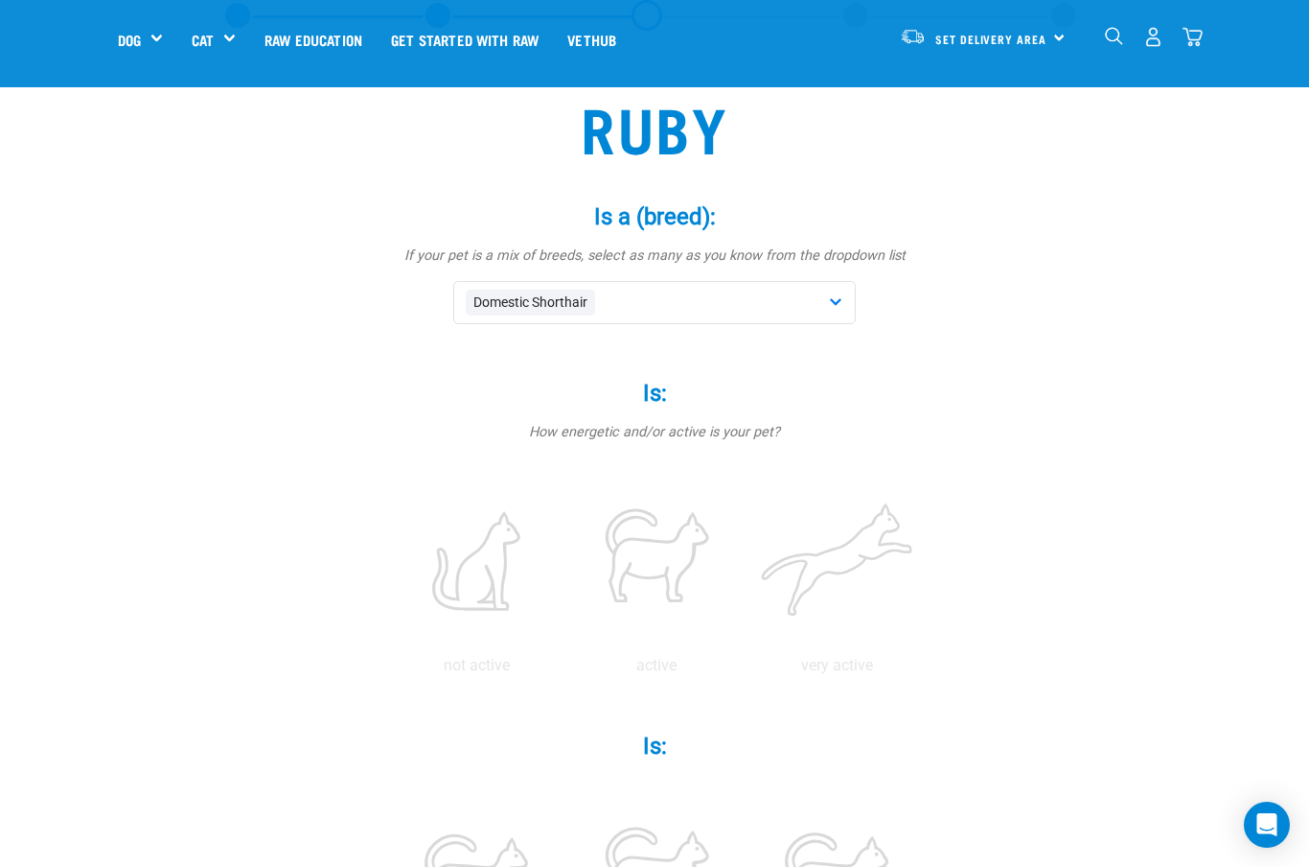
click at [558, 582] on label at bounding box center [476, 560] width 173 height 163
click at [386, 670] on input "radio" at bounding box center [386, 670] width 0 height 0
radio input "true"
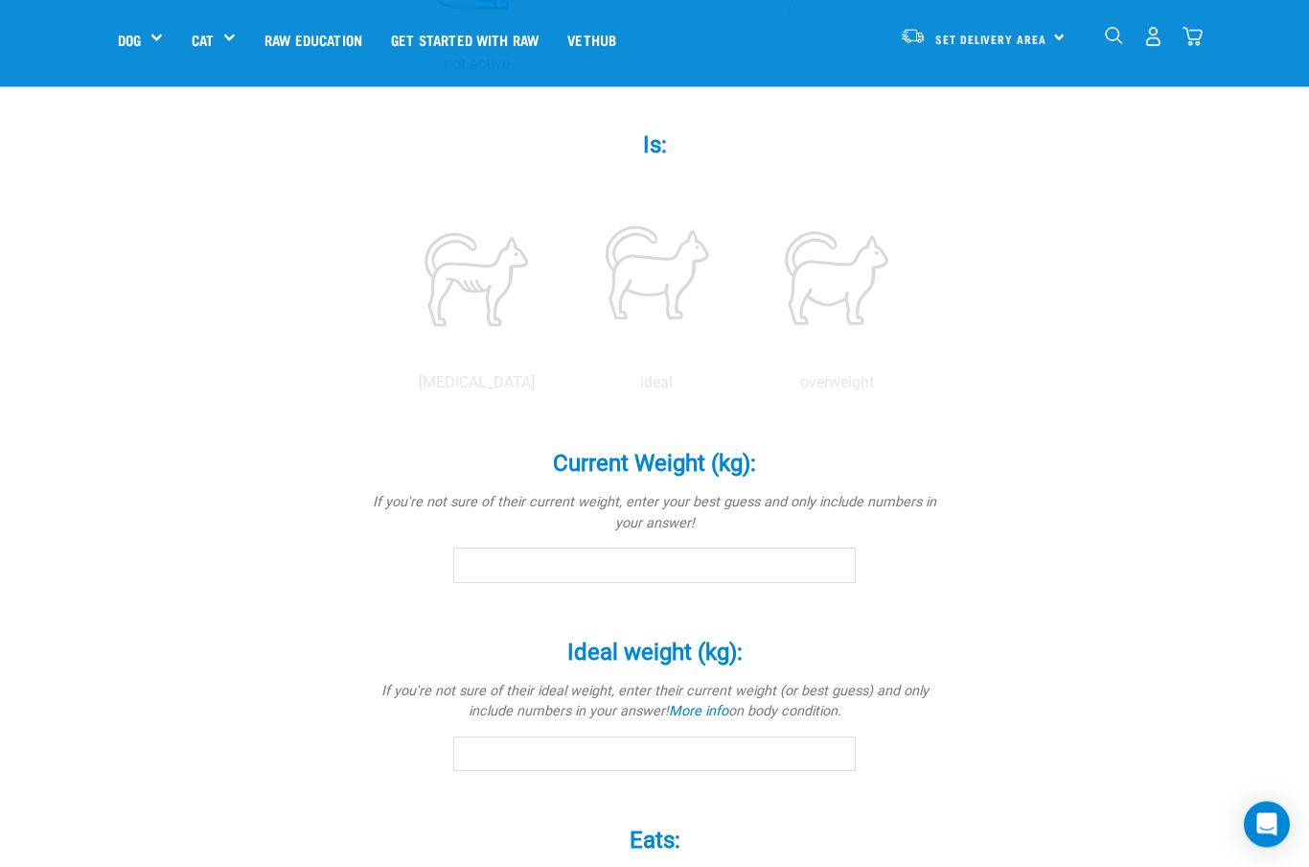
scroll to position [702, 0]
click at [743, 359] on label at bounding box center [656, 278] width 173 height 163
click at [567, 387] on input "radio" at bounding box center [567, 387] width 0 height 0
radio input "true"
click at [751, 359] on label at bounding box center [837, 278] width 173 height 163
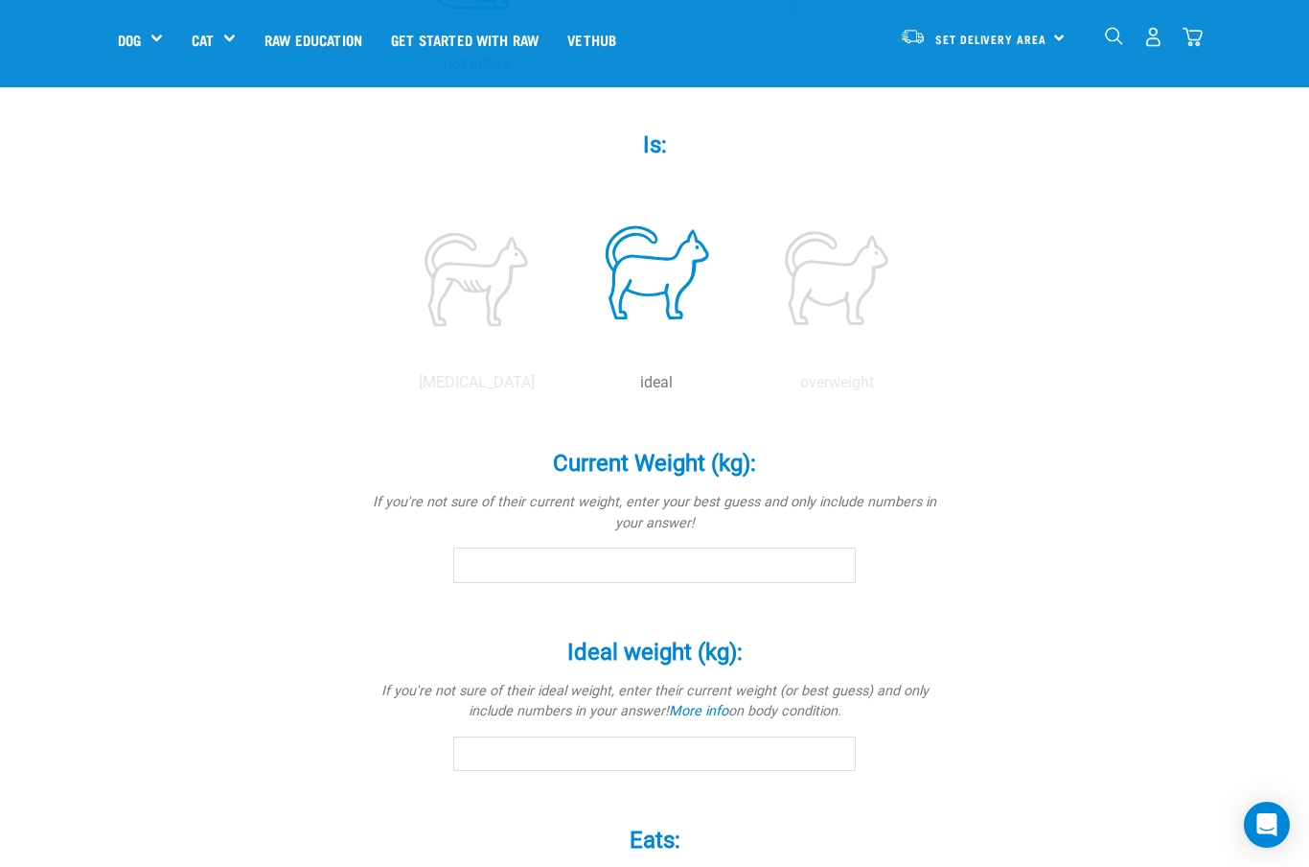
click at [747, 387] on input "radio" at bounding box center [747, 387] width 0 height 0
radio input "true"
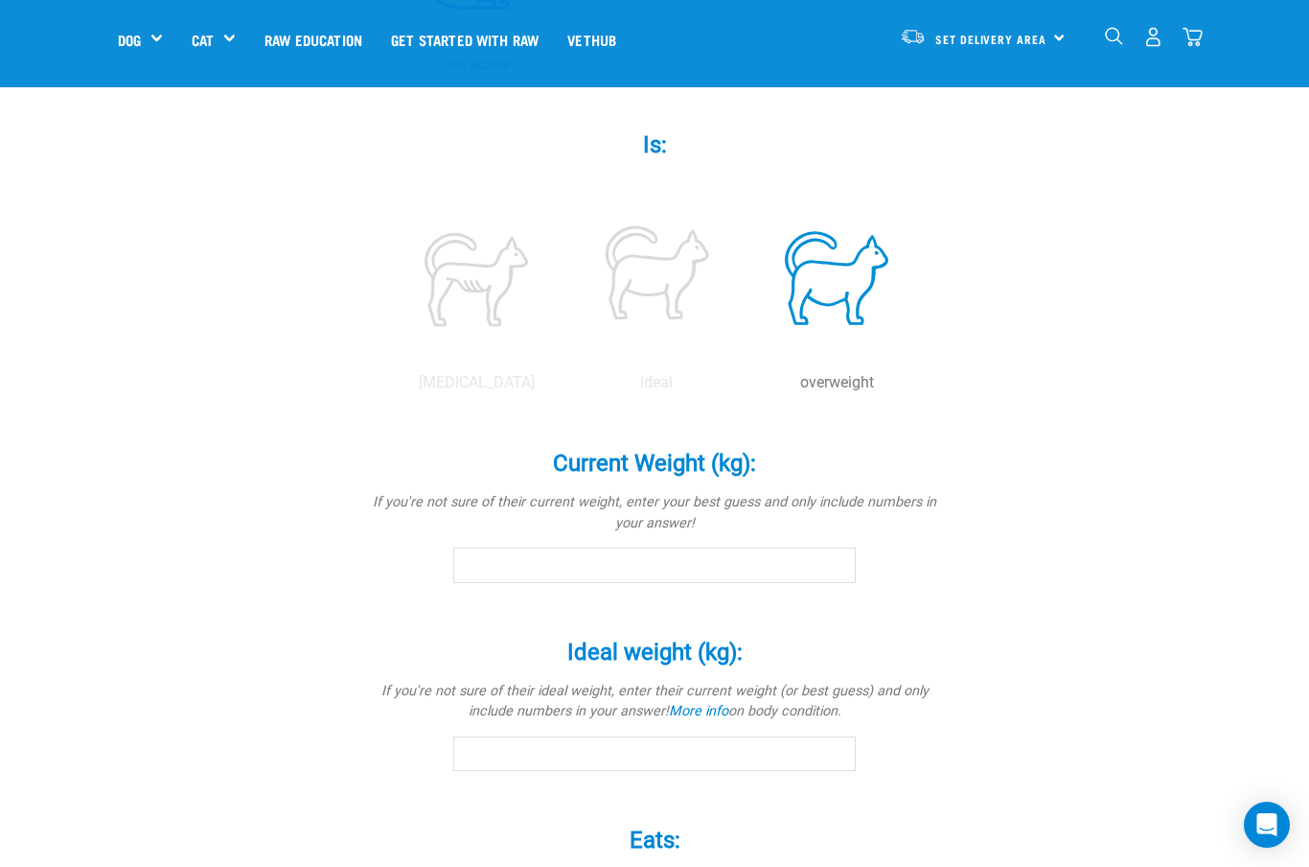
click at [743, 359] on label at bounding box center [656, 278] width 173 height 163
click at [567, 387] on input "radio" at bounding box center [567, 387] width 0 height 0
radio input "true"
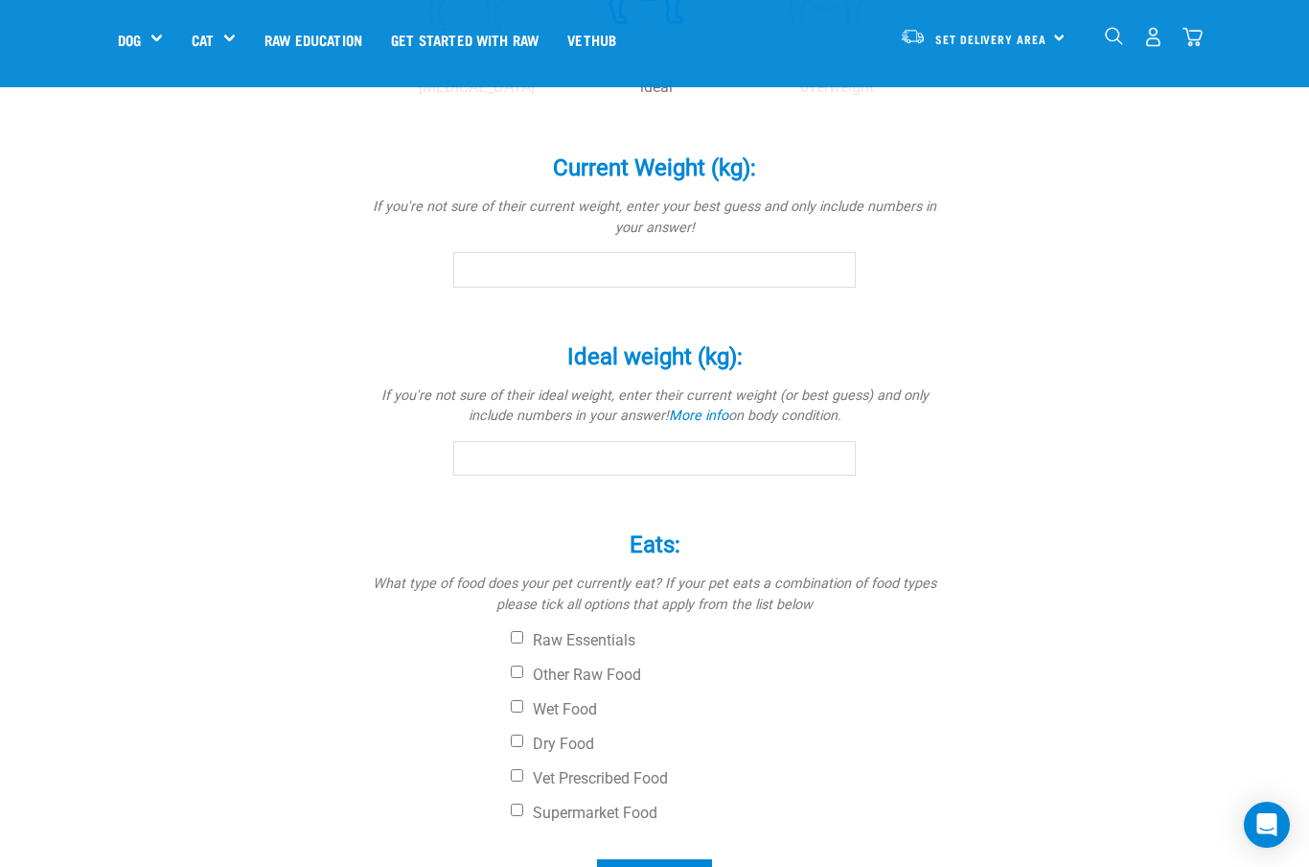
scroll to position [1016, 0]
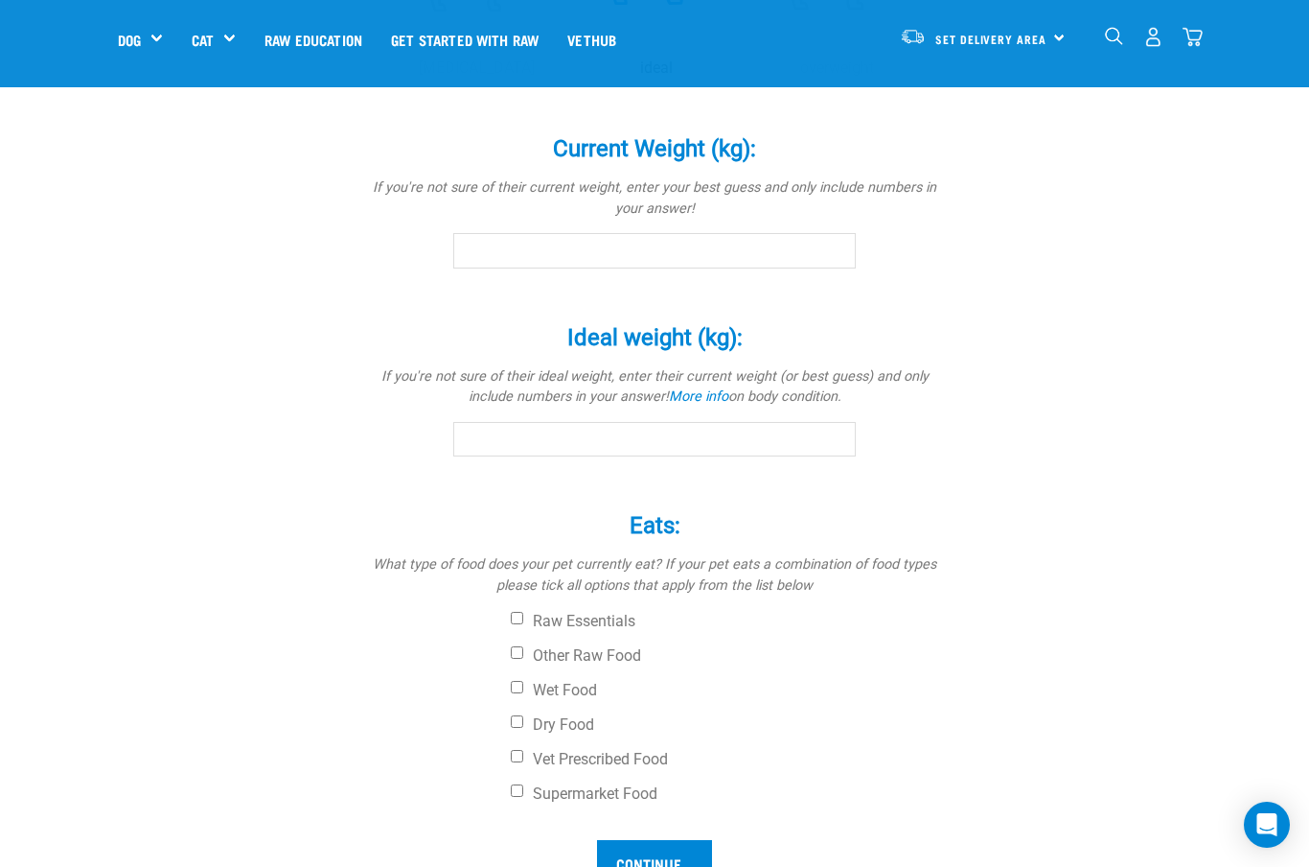
click at [782, 267] on input "Current Weight (kg): *" at bounding box center [654, 250] width 403 height 35
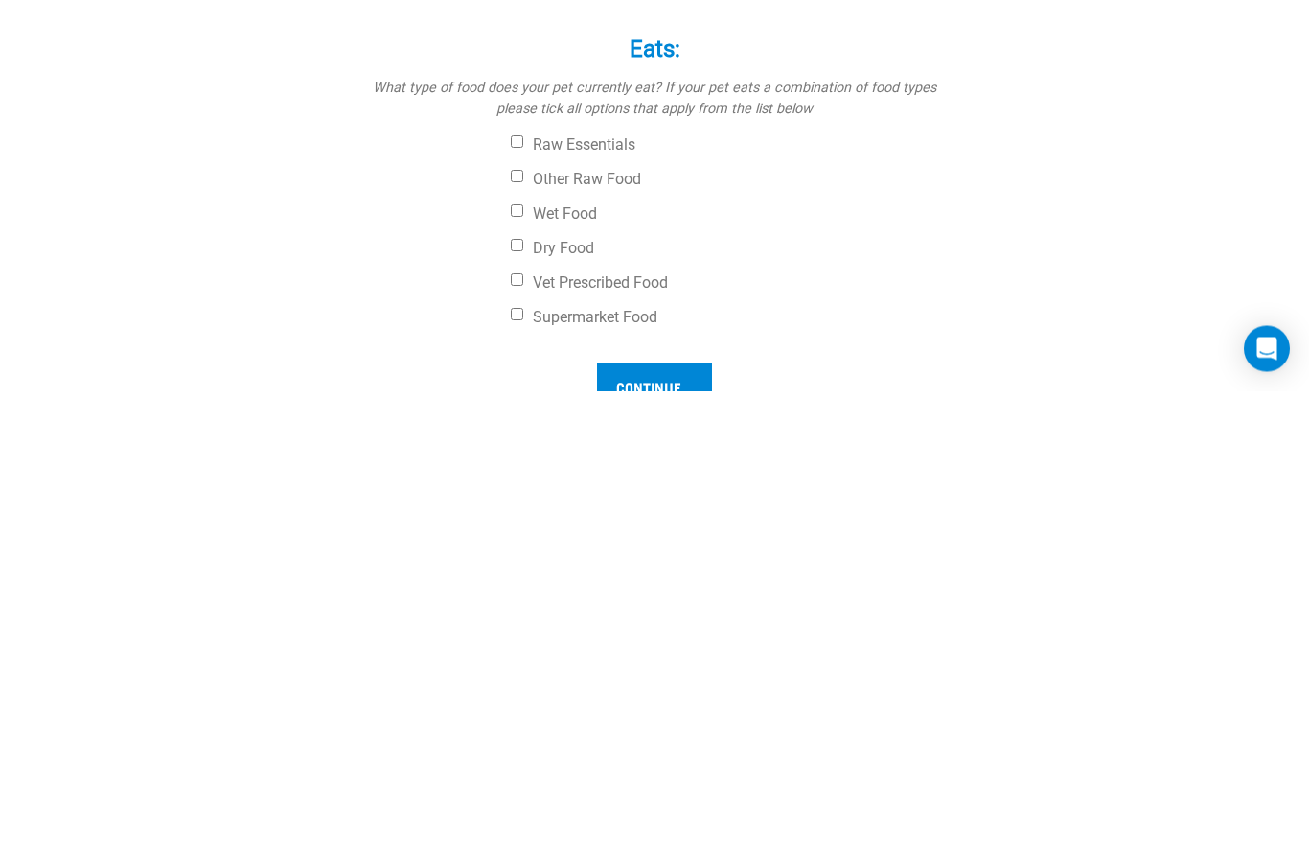
type input "4"
type input "4.8"
click at [552, 422] on input "Ideal weight (kg): *" at bounding box center [654, 439] width 403 height 35
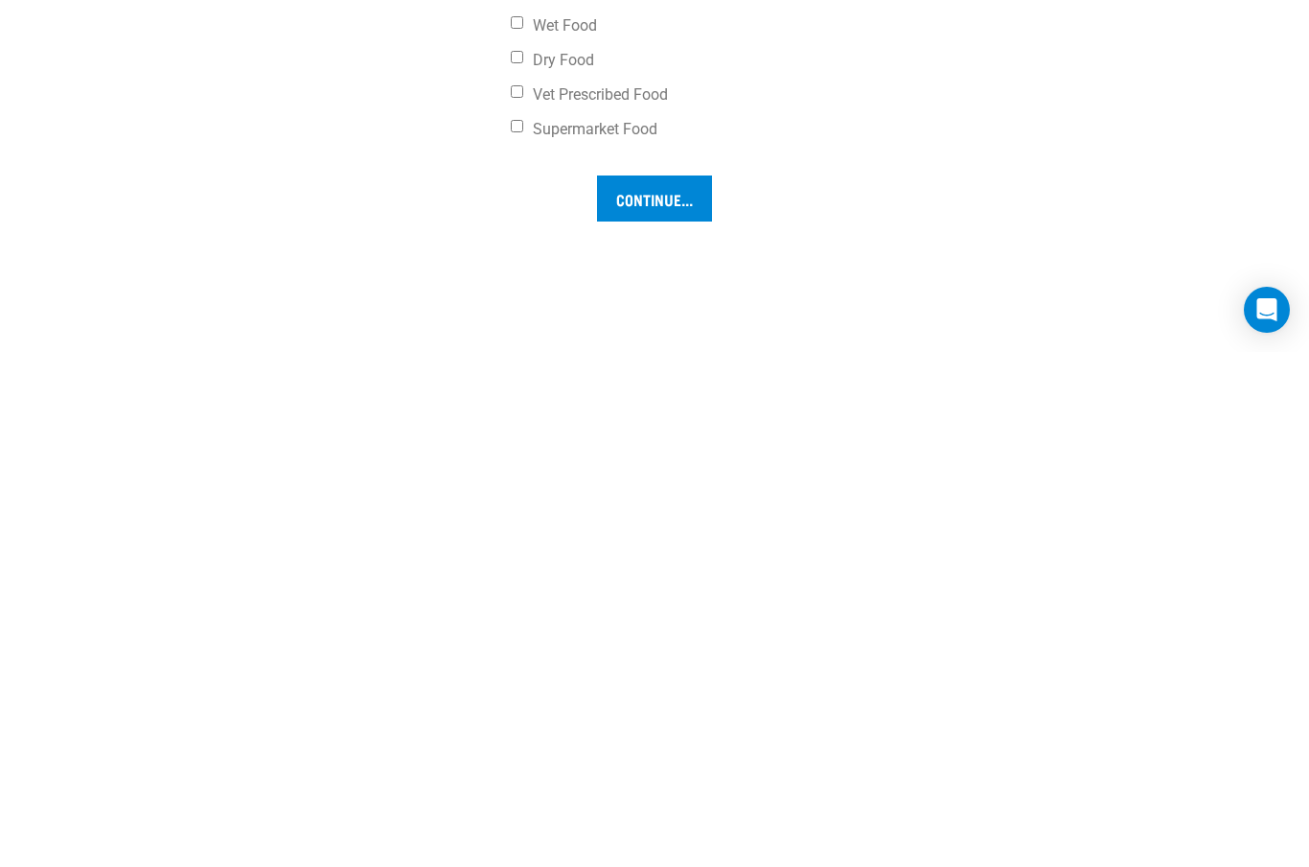
type input "4"
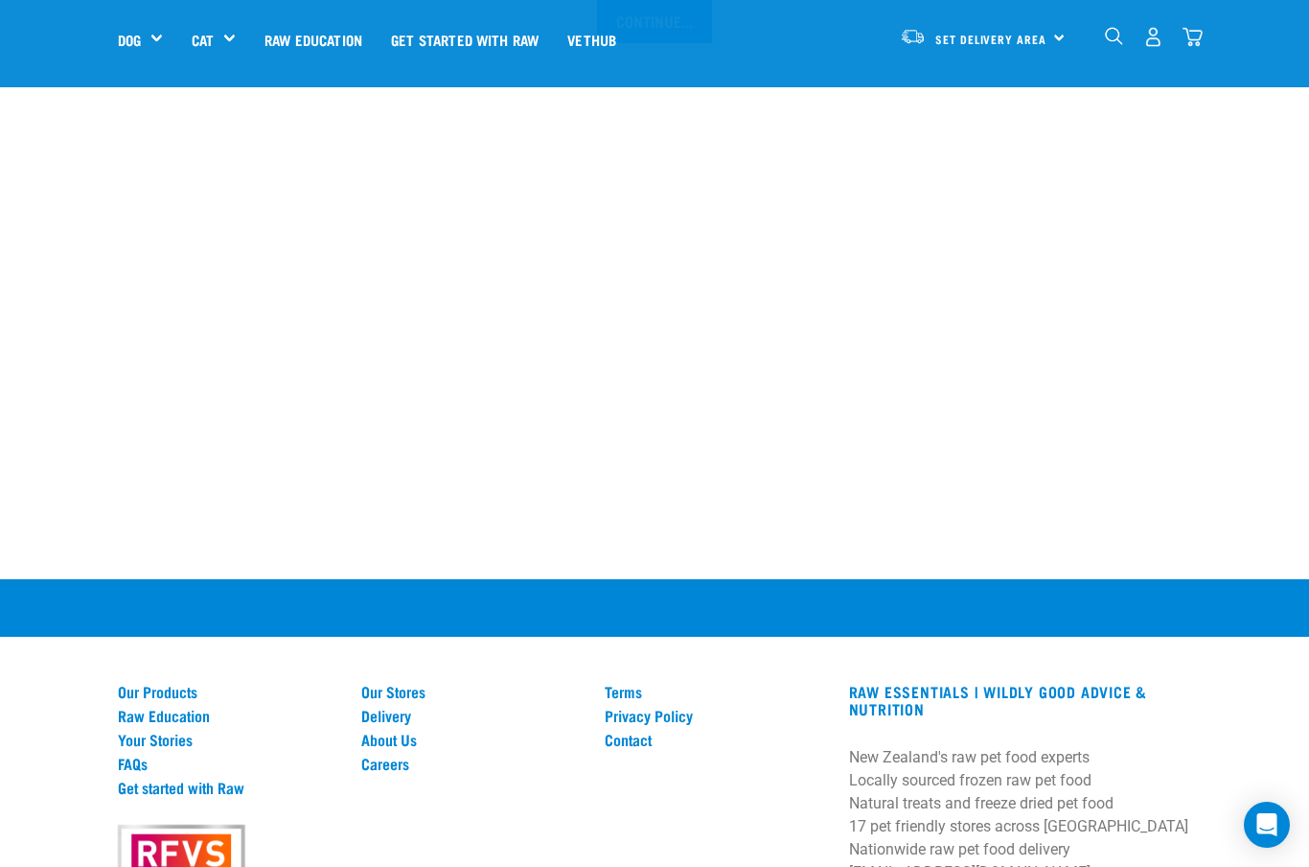
scroll to position [1858, 0]
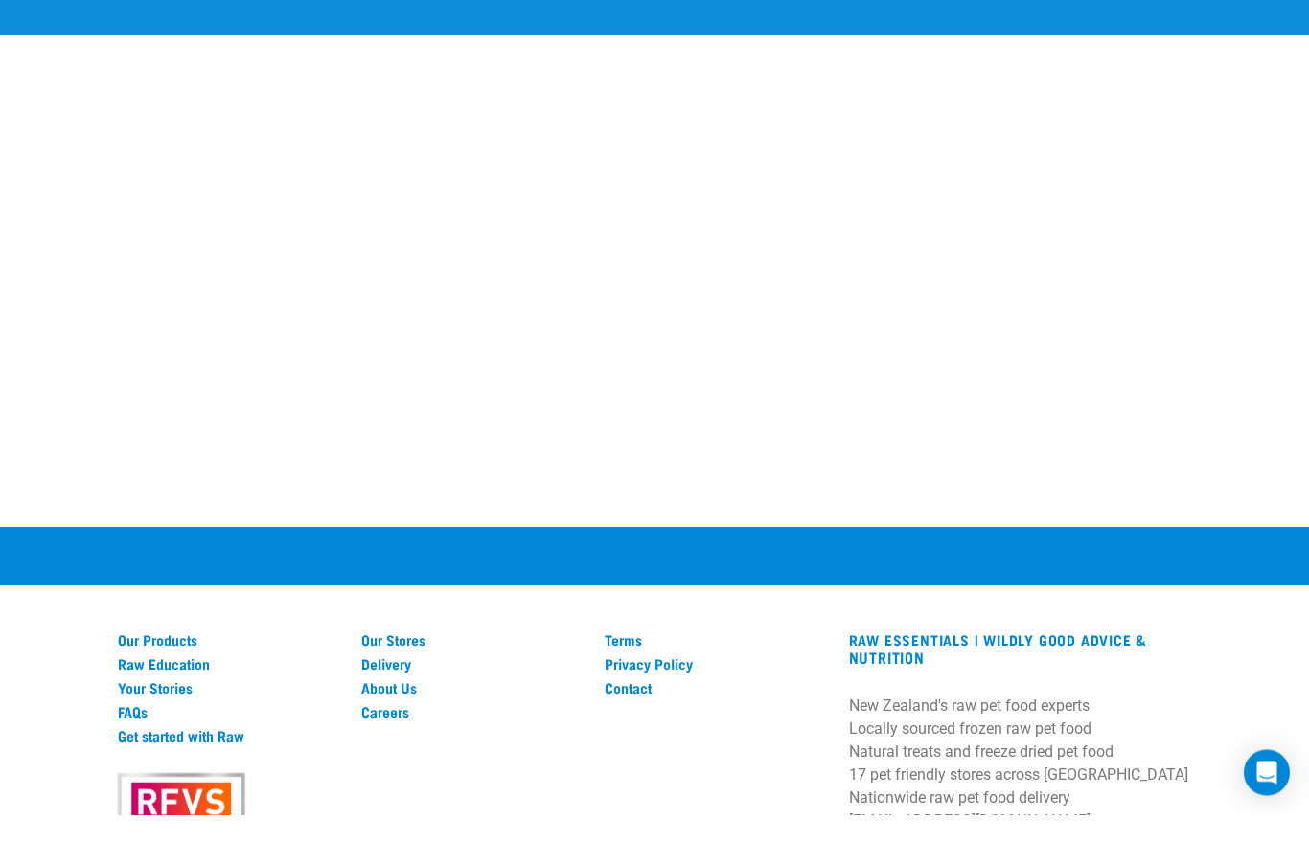
type input "4.3"
checkbox input "true"
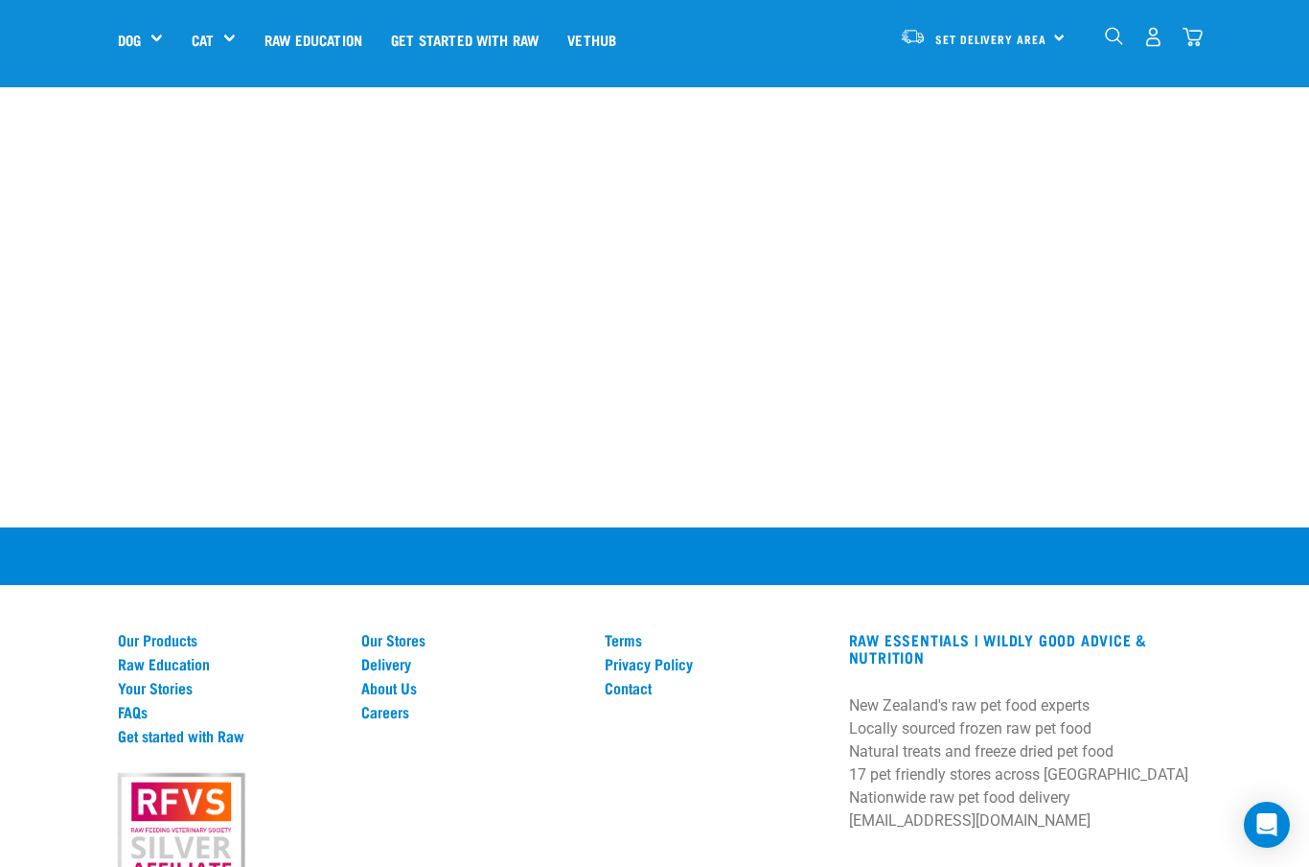
checkbox input "true"
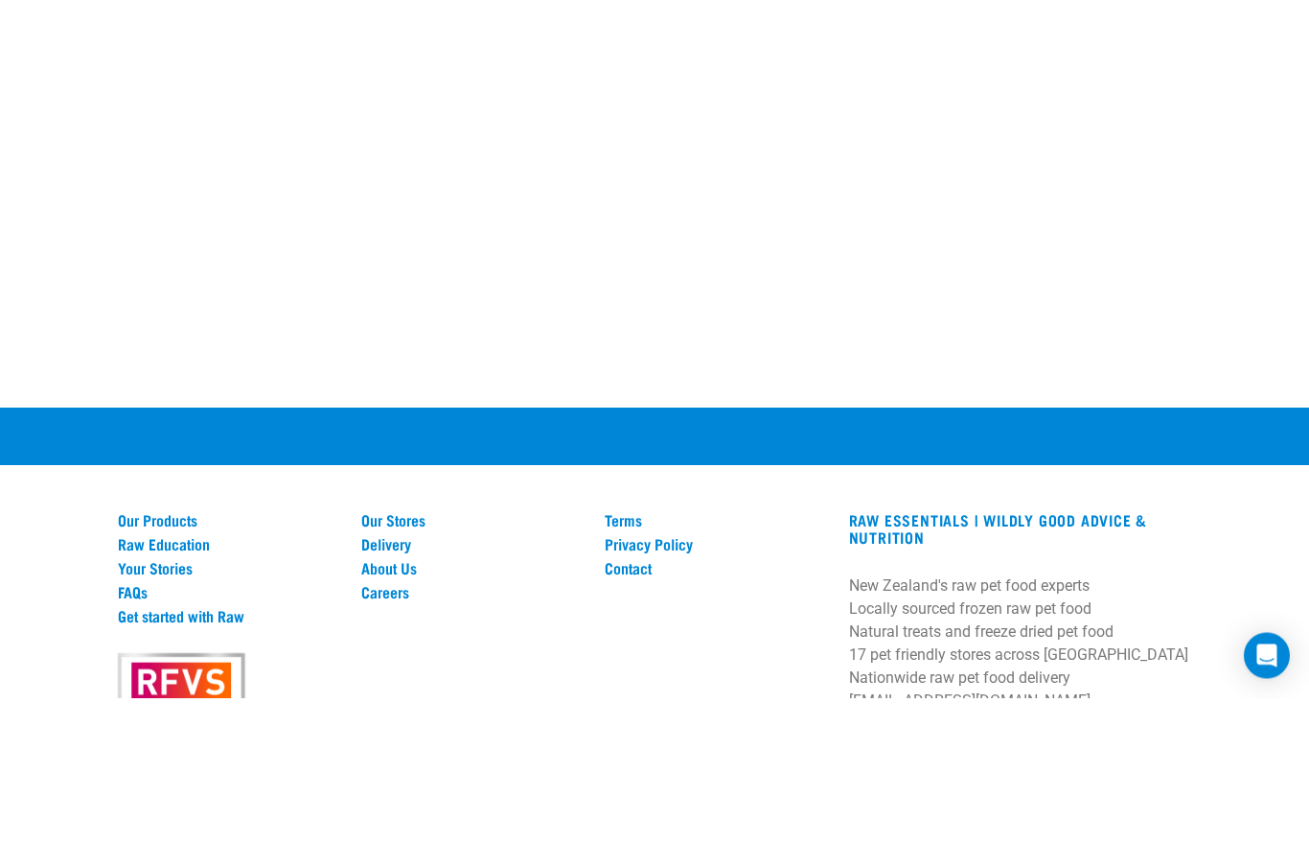
click at [654, 41] on input "Continue..." at bounding box center [654, 18] width 115 height 46
type input "Vet prescribed TD for teeth and Satiety as she’s food driven Plus"
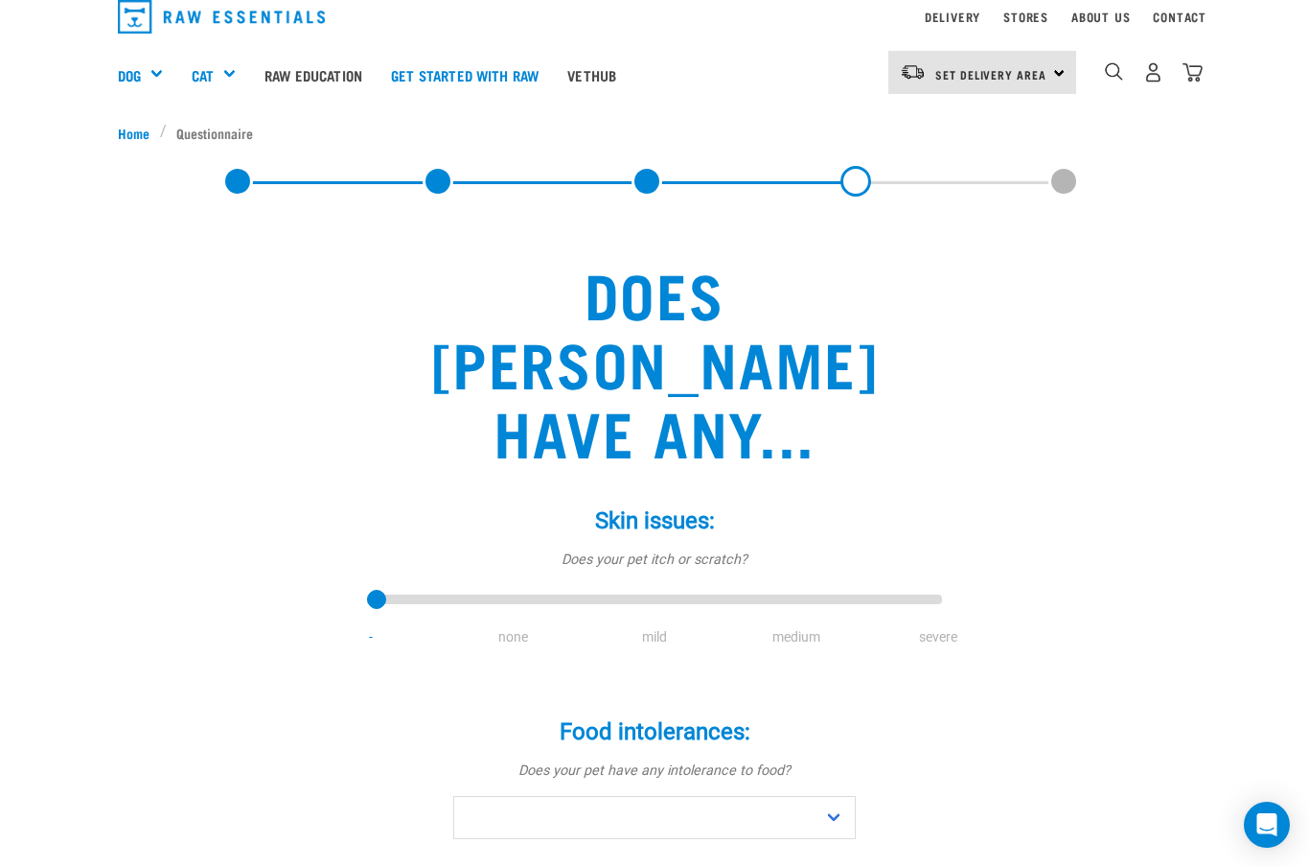
scroll to position [72, 0]
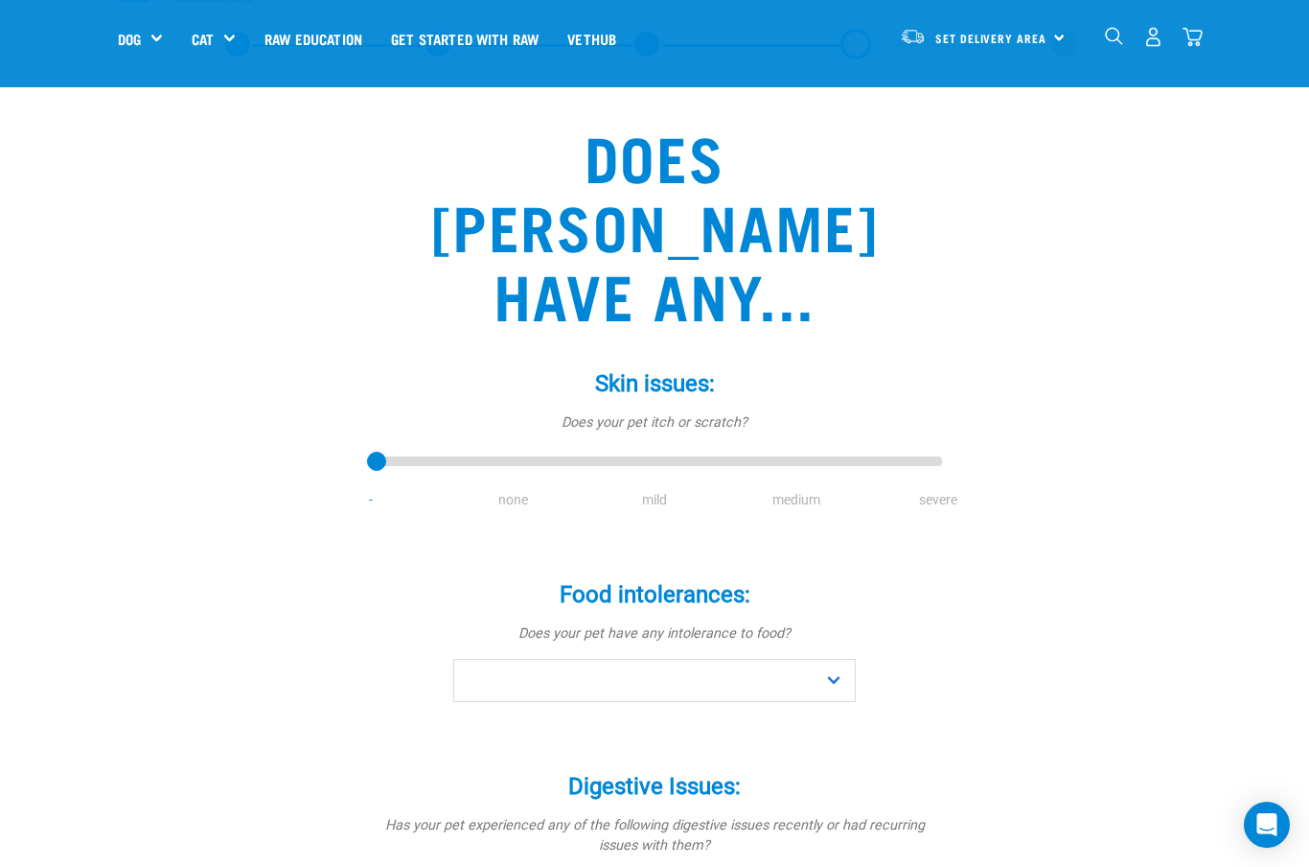
click at [506, 490] on li "none" at bounding box center [513, 500] width 142 height 20
type input "1"
click at [499, 449] on input "range" at bounding box center [654, 462] width 575 height 27
click at [834, 659] on select "No Yes" at bounding box center [654, 680] width 403 height 43
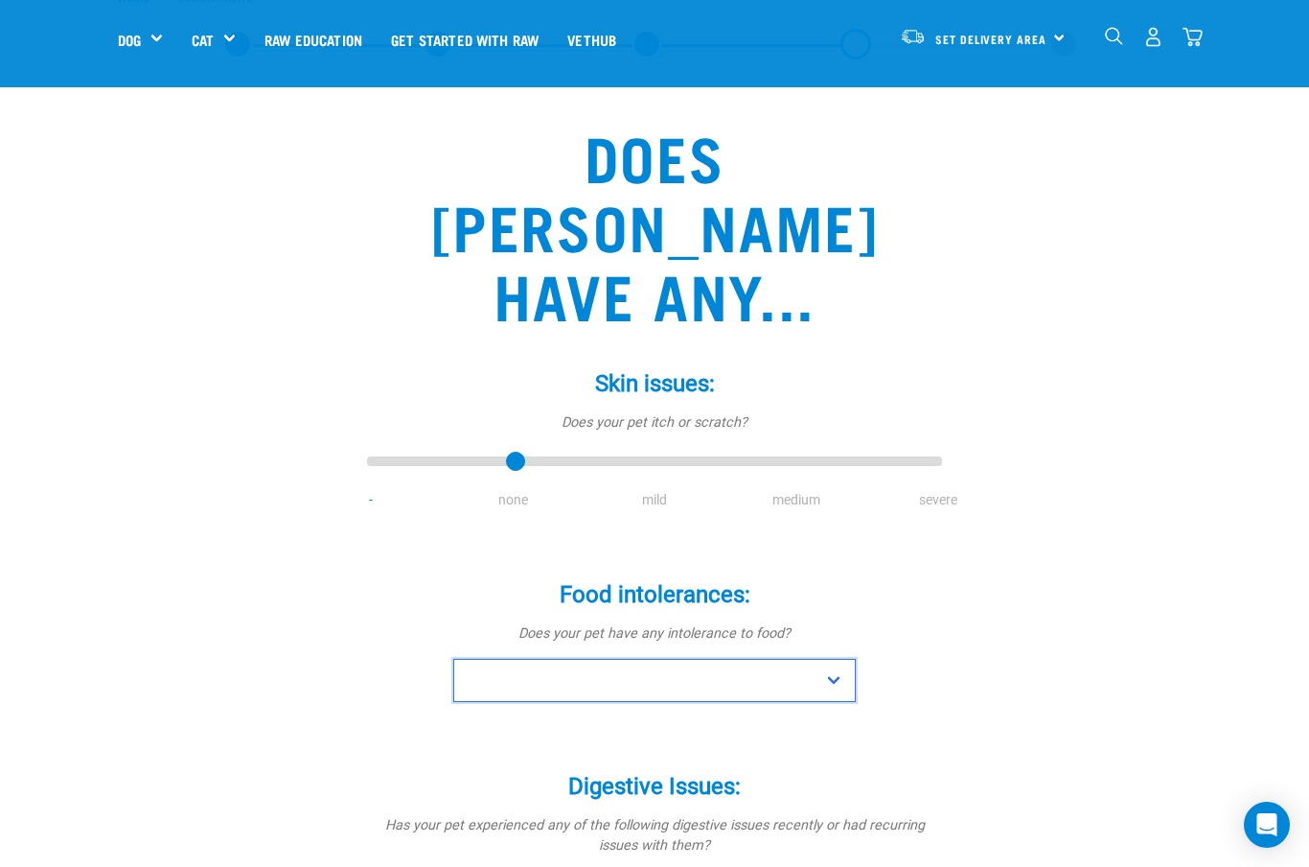
select select "no"
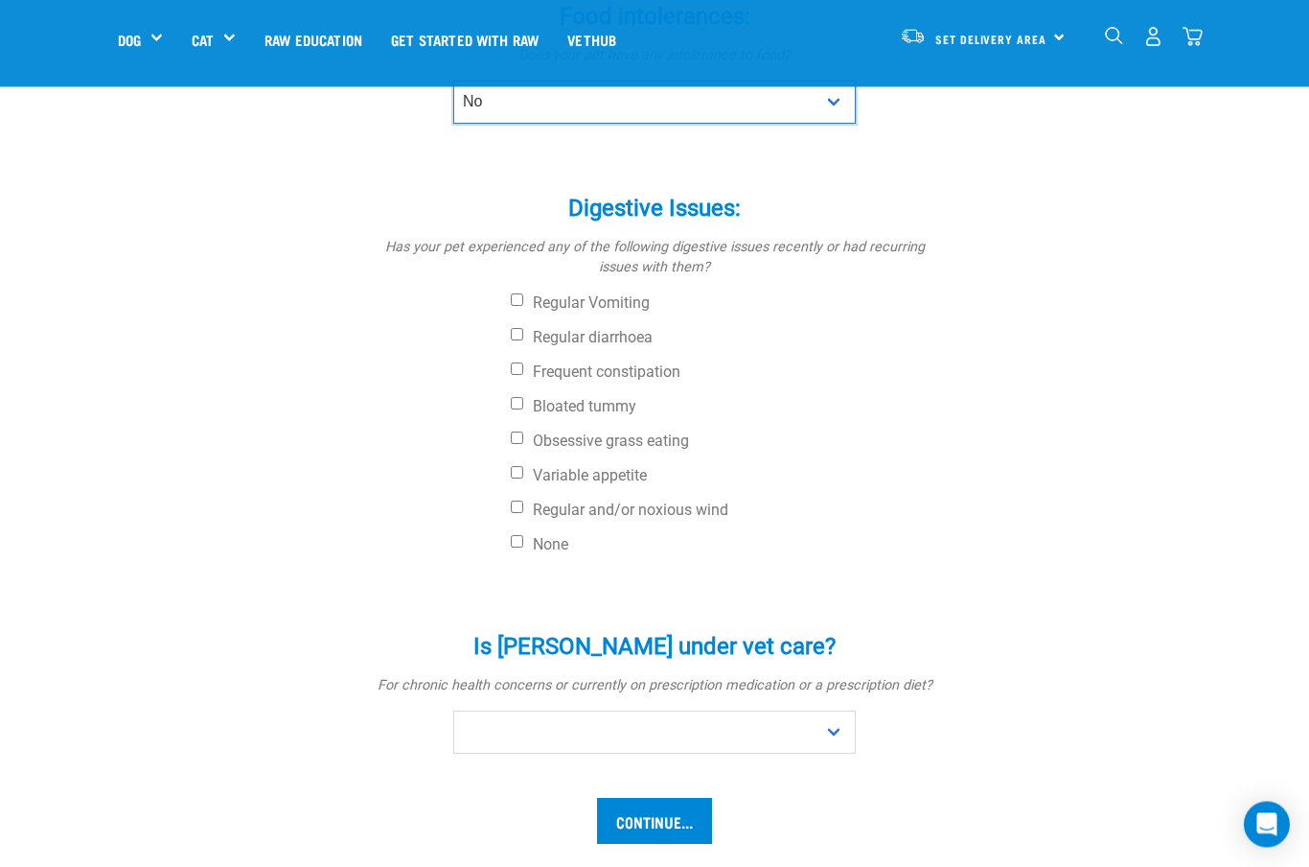
scroll to position [681, 0]
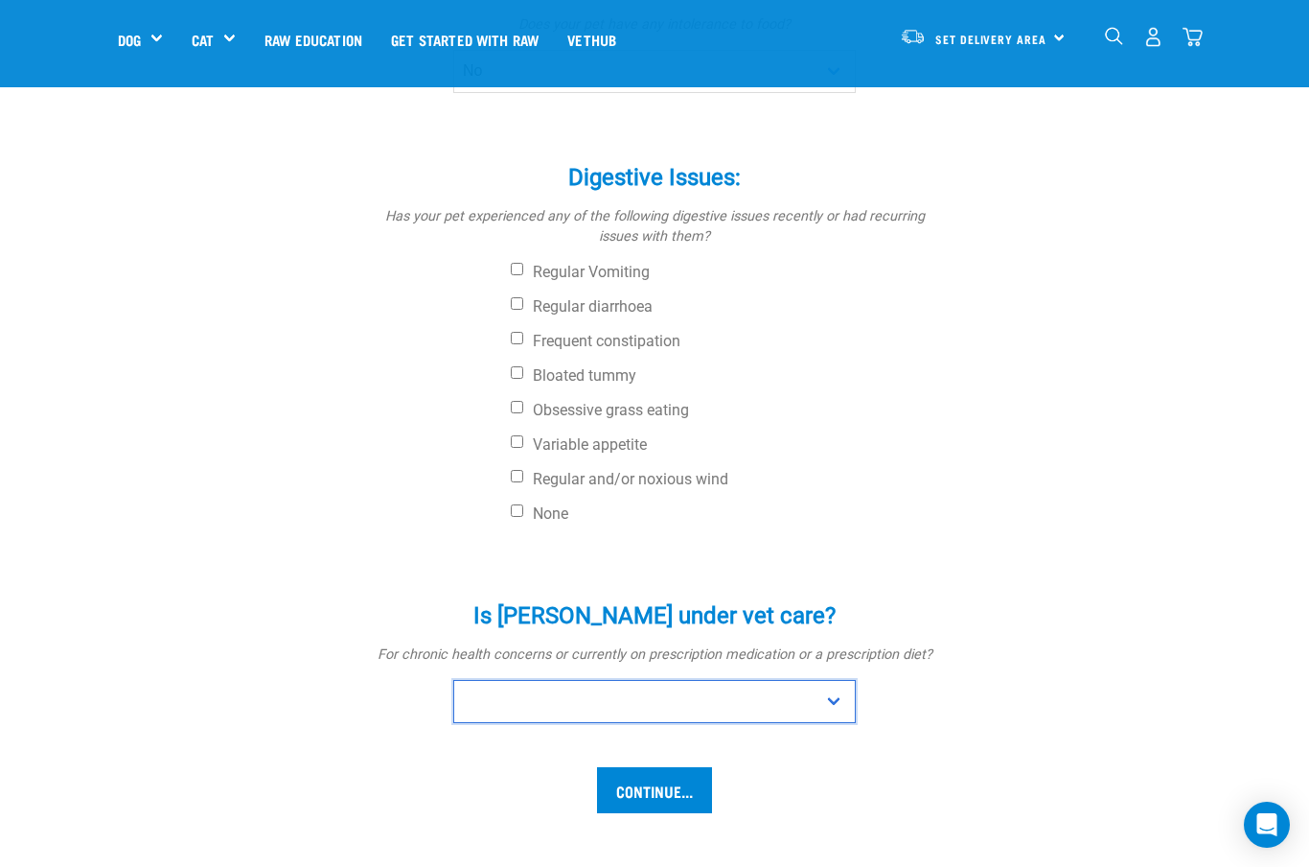
click at [842, 680] on select "No Yes" at bounding box center [654, 701] width 403 height 43
select select "no"
click at [674, 767] on input "Continue..." at bounding box center [654, 790] width 115 height 46
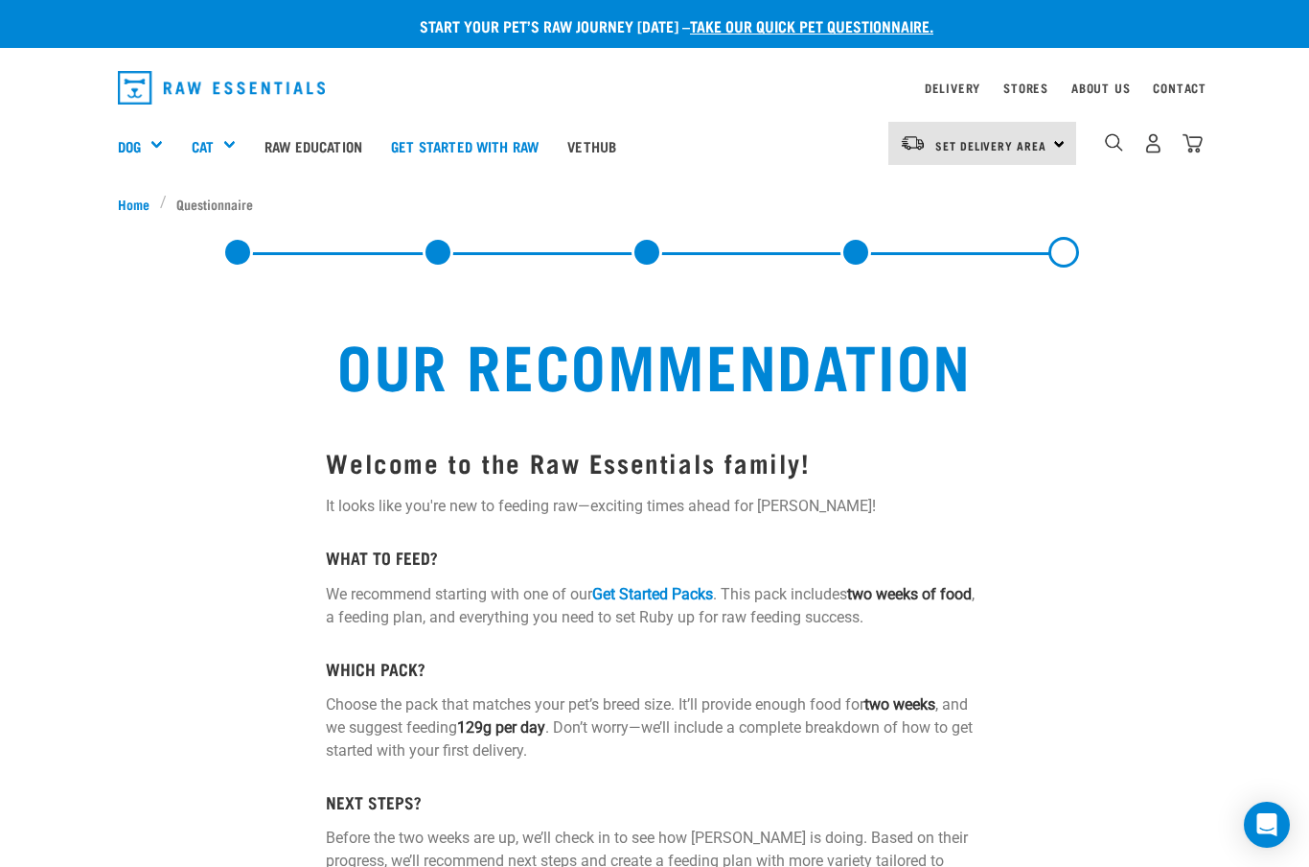
click at [661, 599] on link "Get Started Packs" at bounding box center [652, 594] width 121 height 18
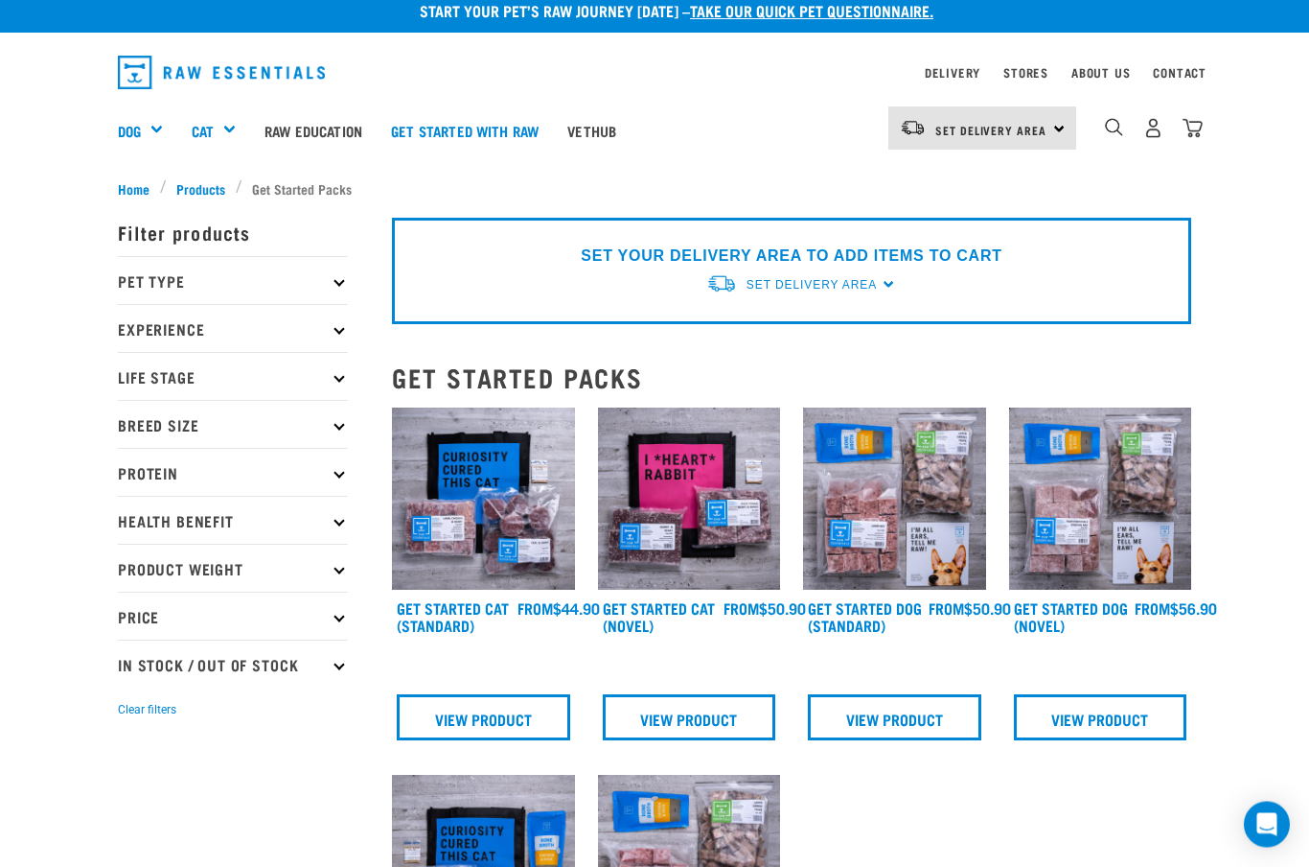
scroll to position [15, 0]
click at [482, 509] on img at bounding box center [483, 498] width 183 height 183
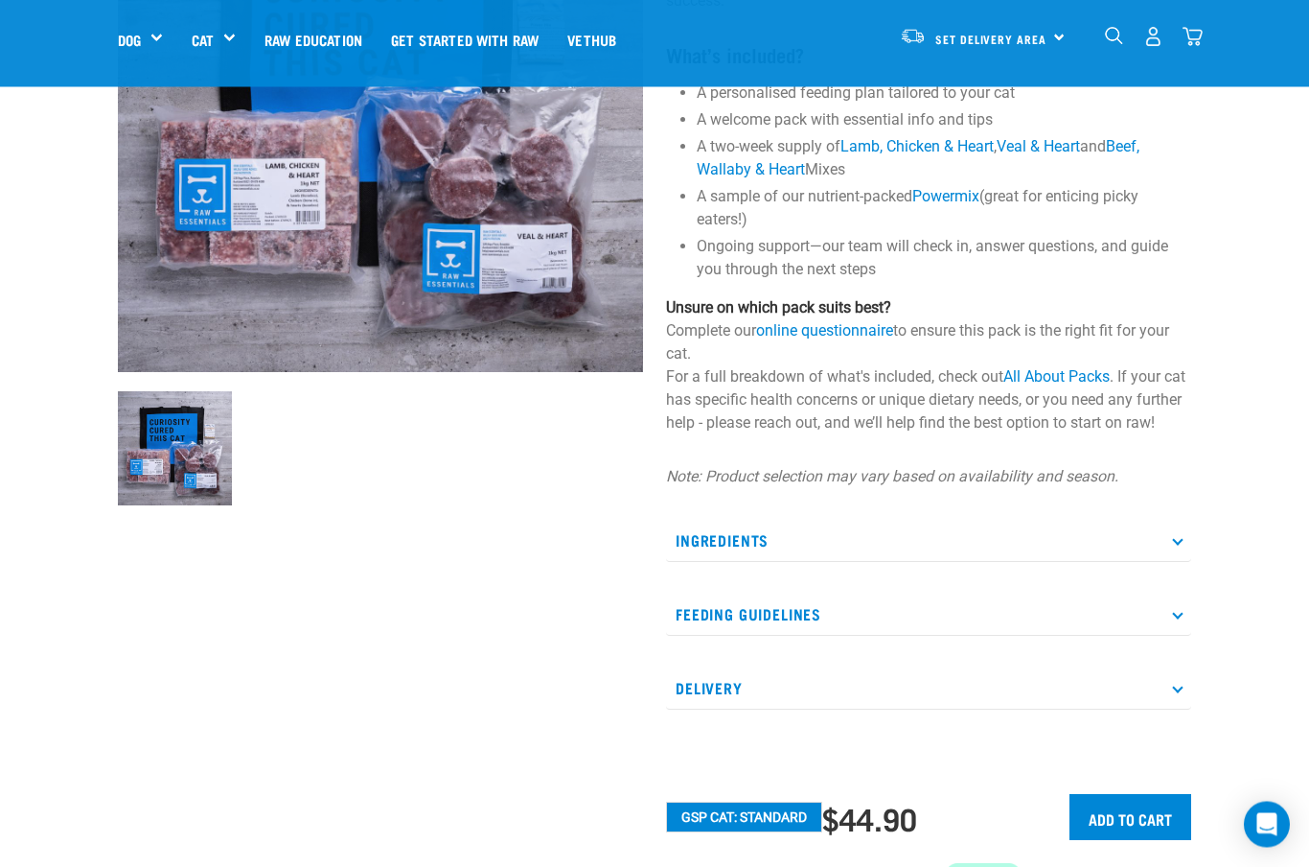
scroll to position [295, 0]
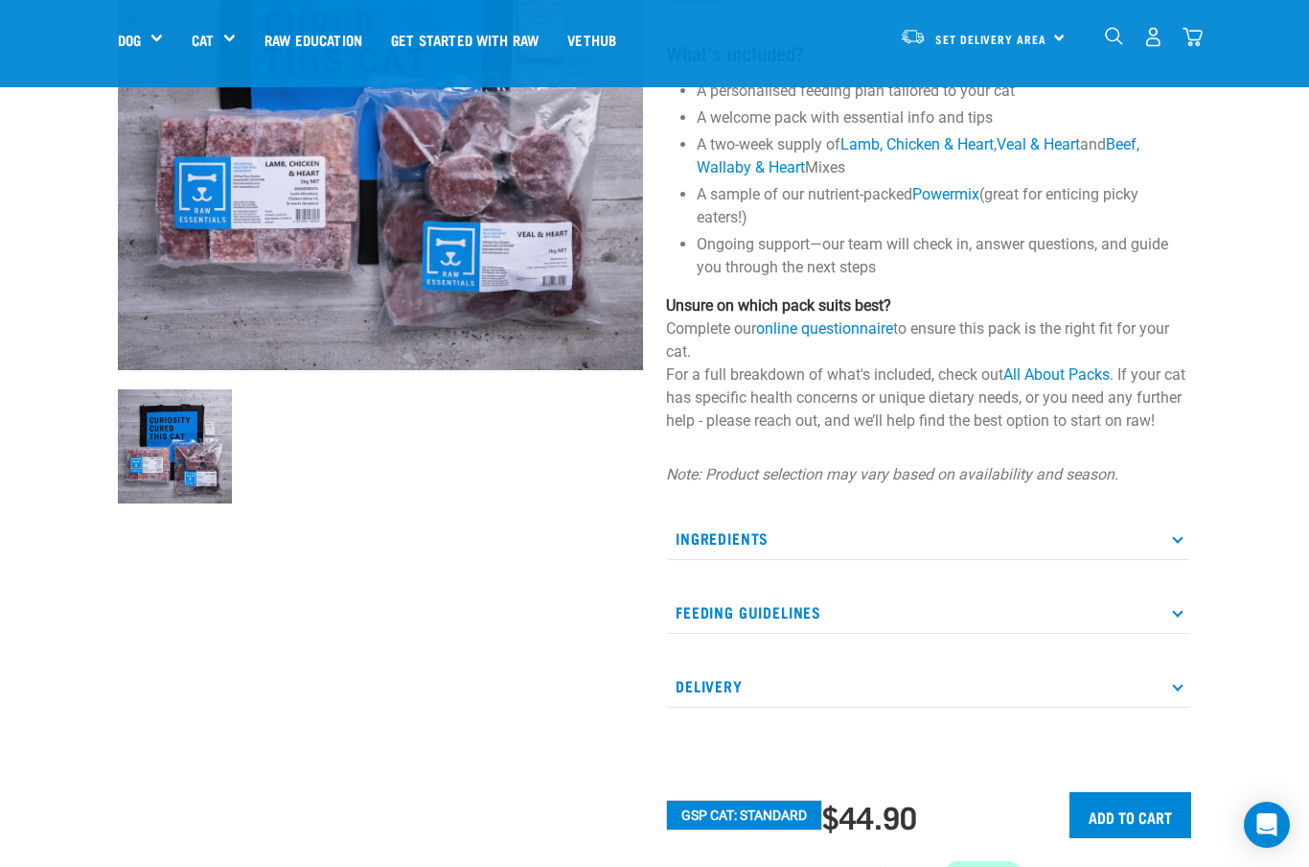
click at [1179, 616] on icon at bounding box center [1177, 611] width 11 height 11
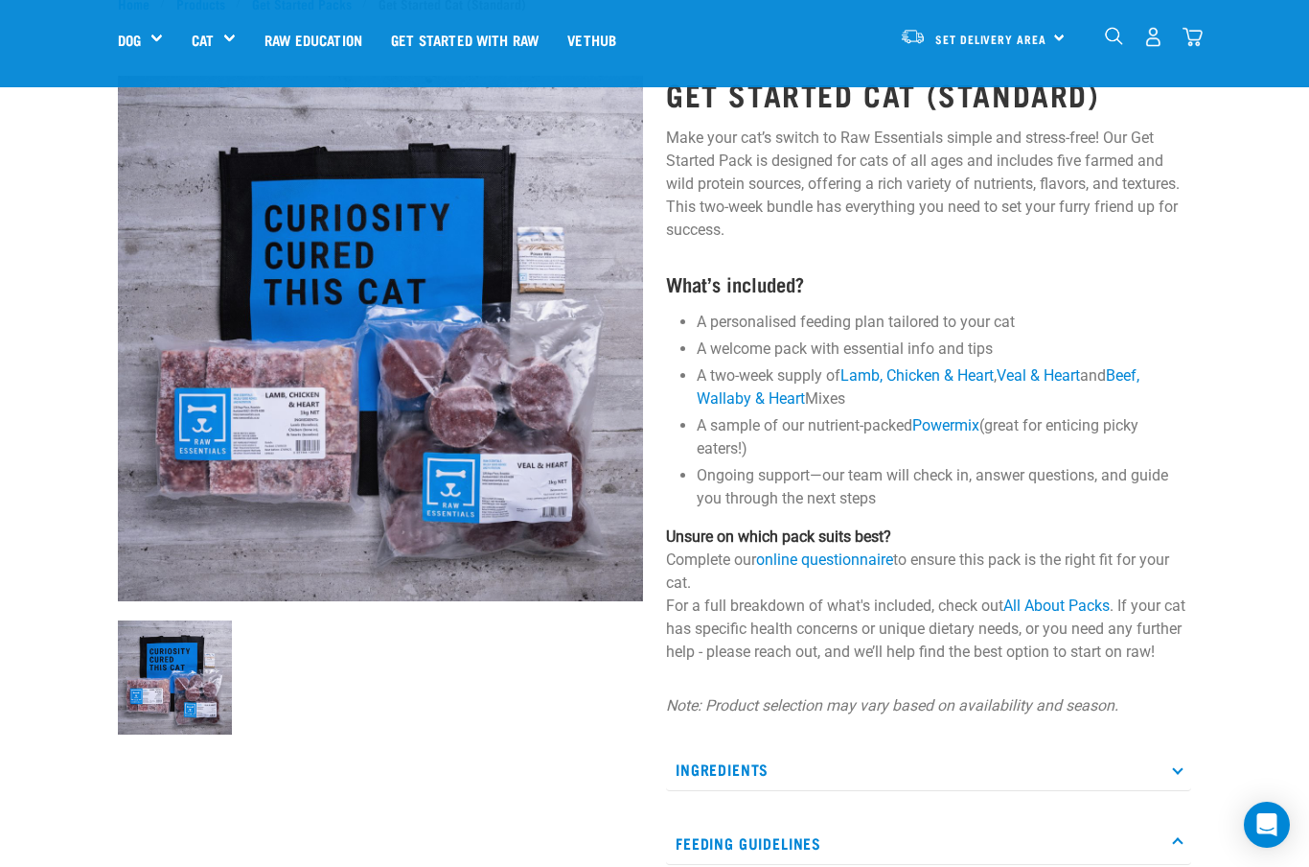
scroll to position [0, 0]
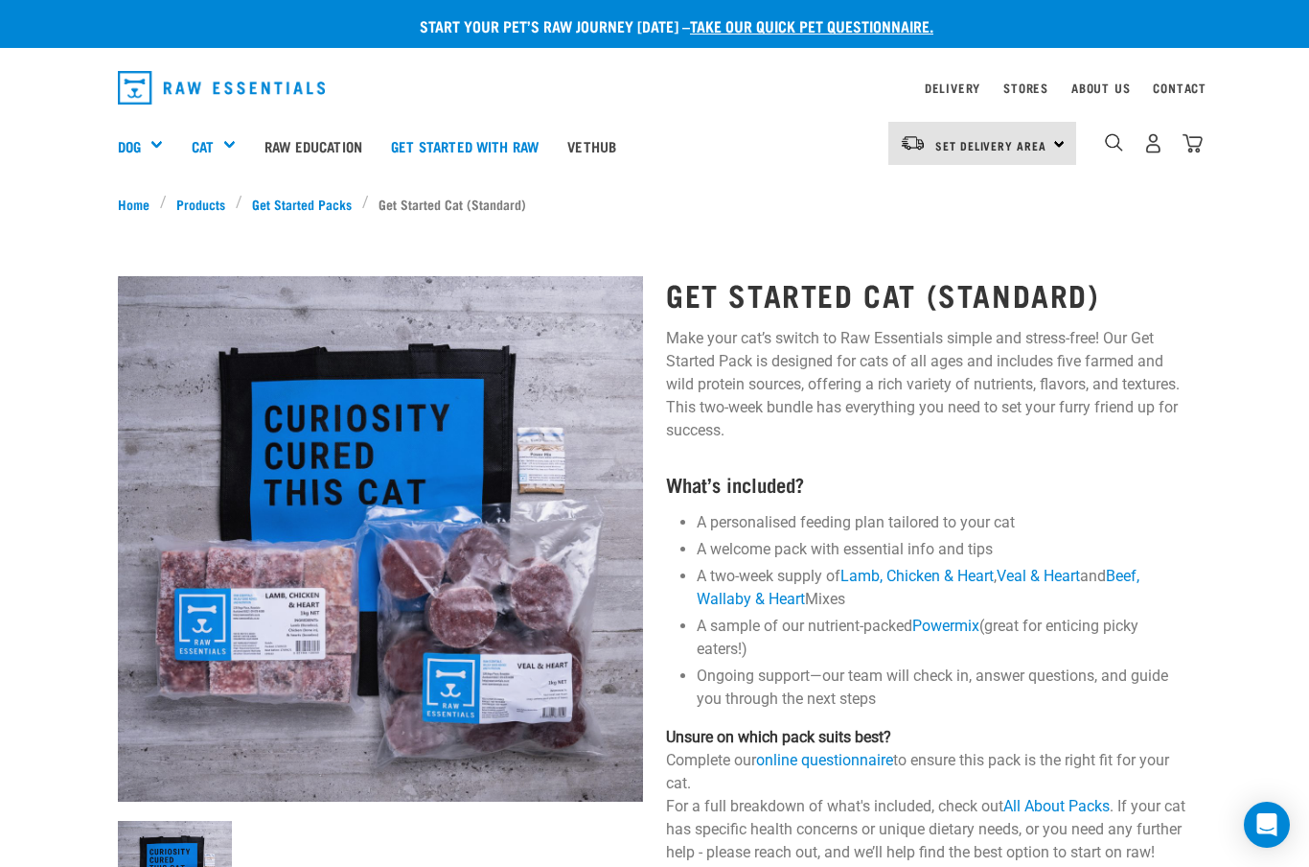
click at [0, 0] on h5 "Get Started Packs" at bounding box center [0, 0] width 0 height 0
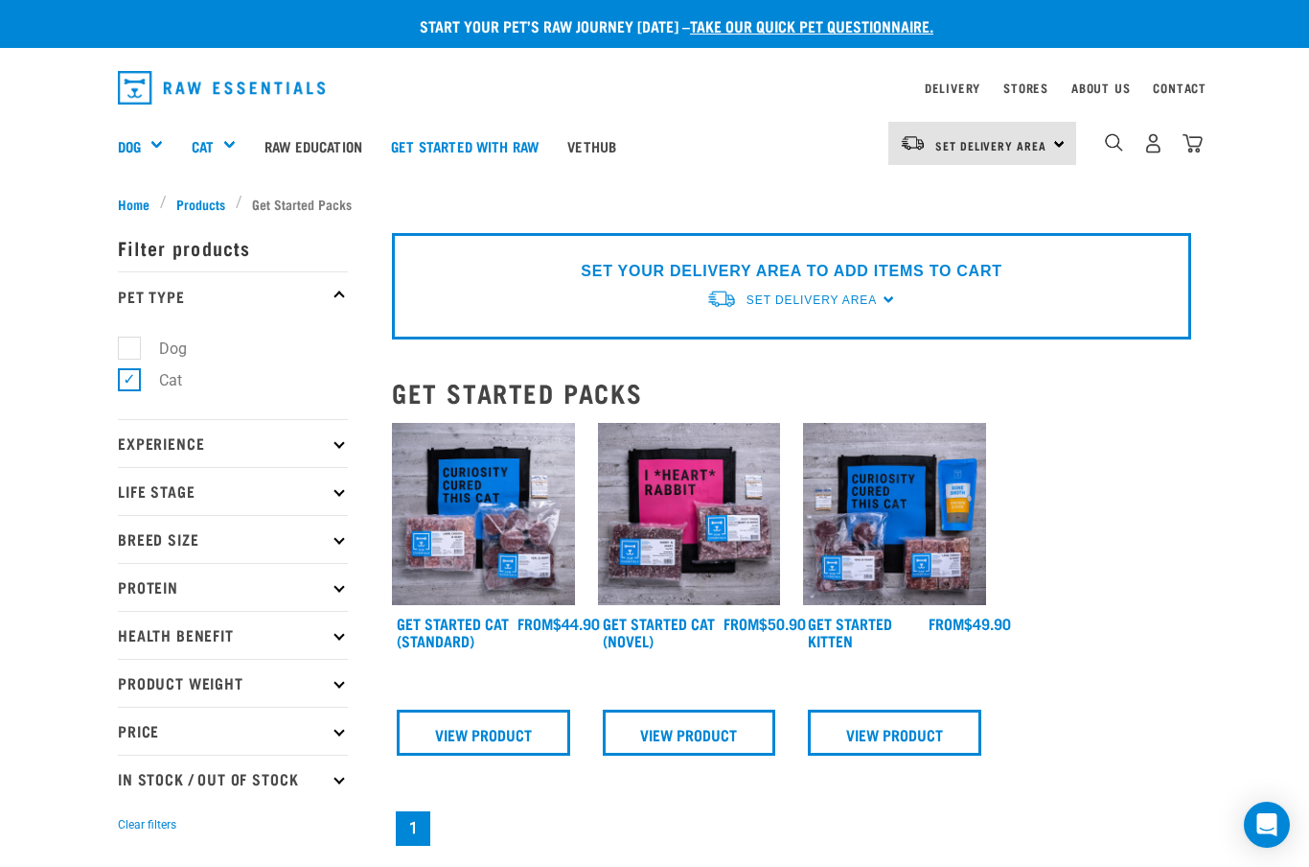
click at [498, 742] on link "View Product" at bounding box center [484, 732] width 174 height 46
click at [727, 535] on img at bounding box center [689, 514] width 183 height 183
click at [0, 0] on div "Freeze Dried Meals" at bounding box center [0, 0] width 0 height 0
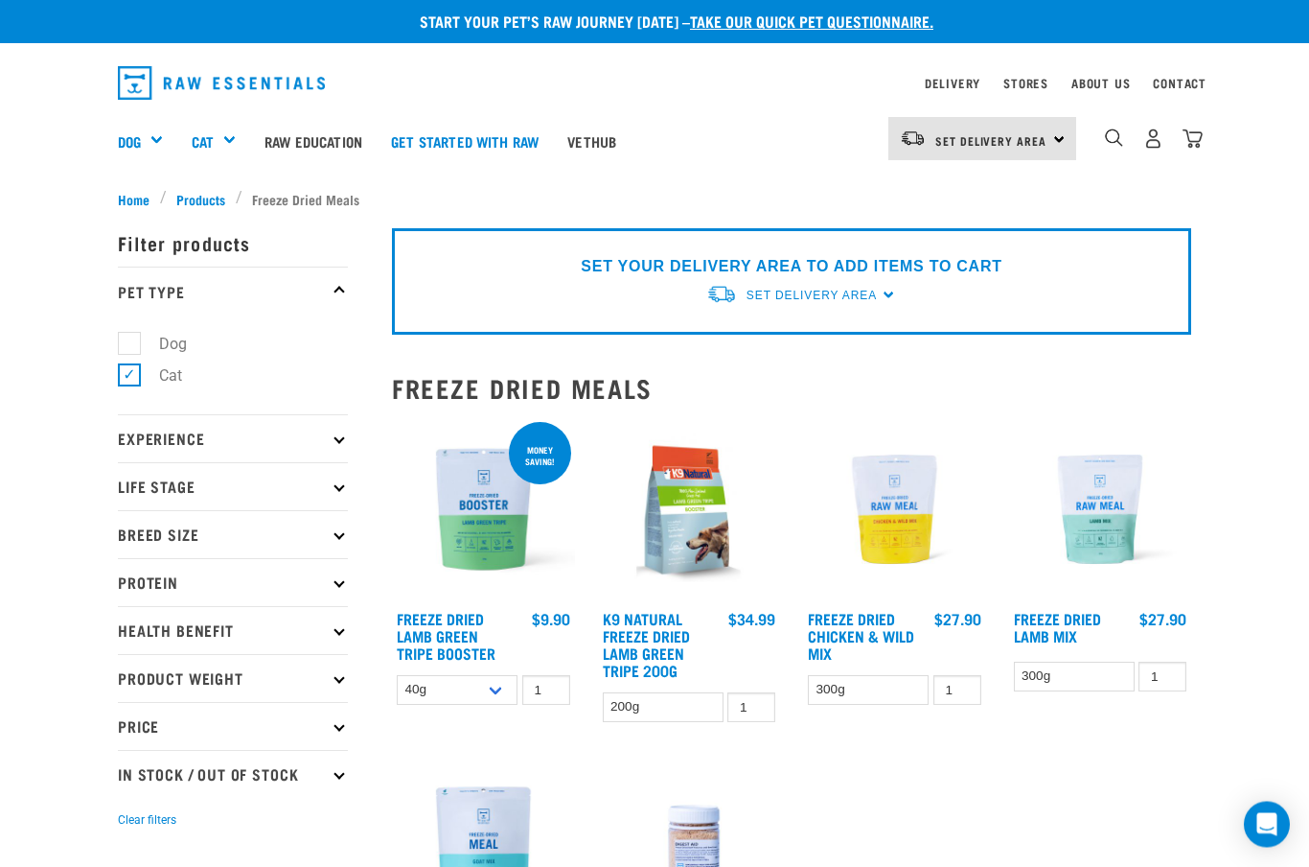
scroll to position [1, 0]
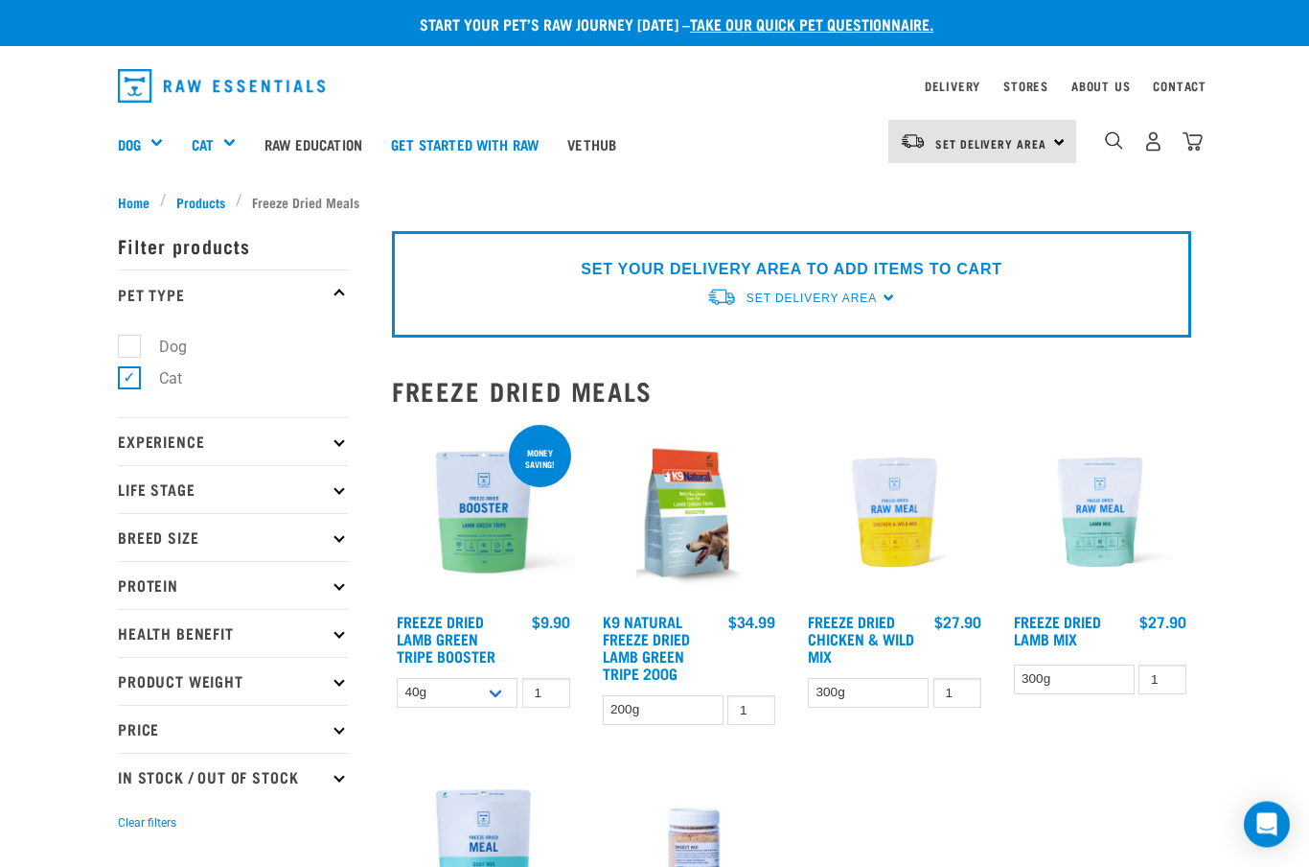
click at [908, 528] on img at bounding box center [894, 513] width 183 height 183
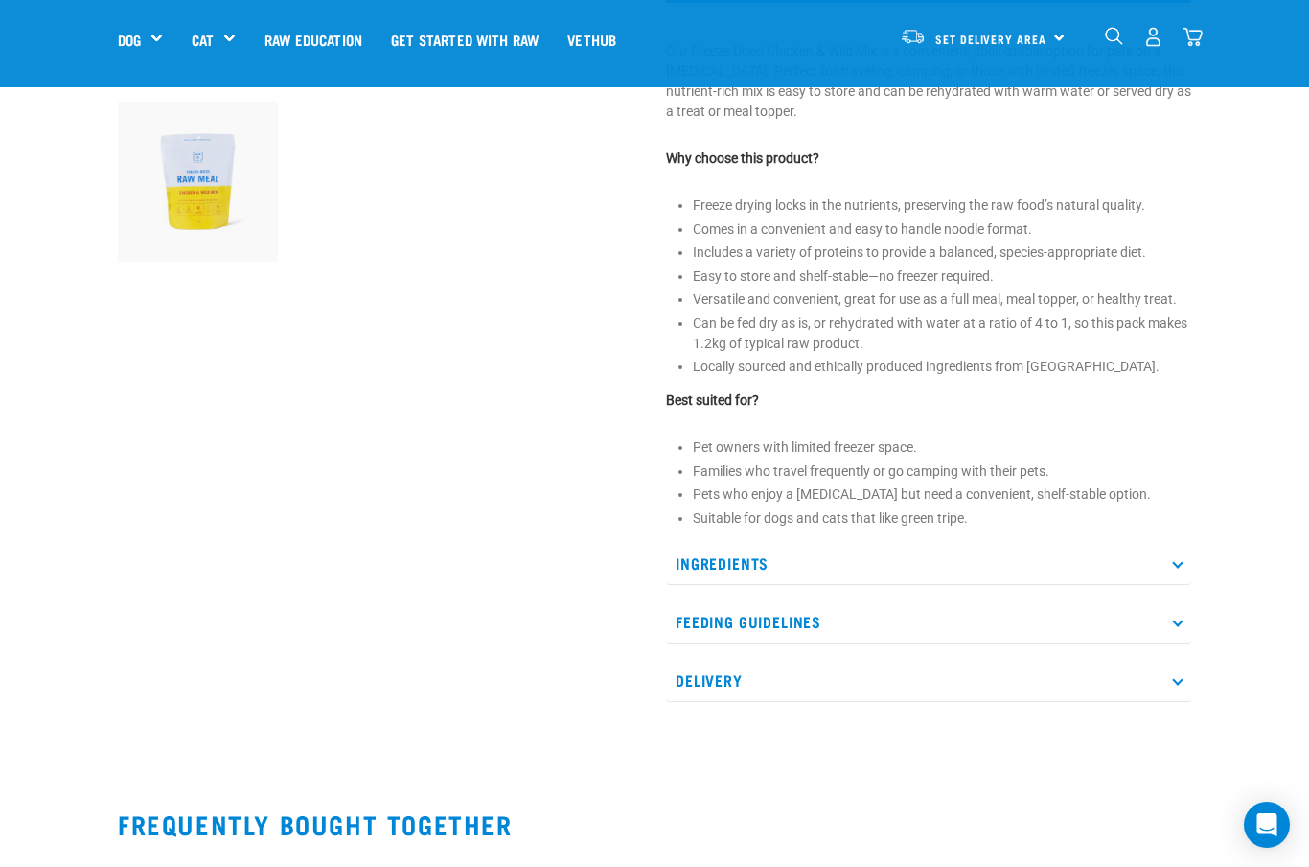
scroll to position [602, 0]
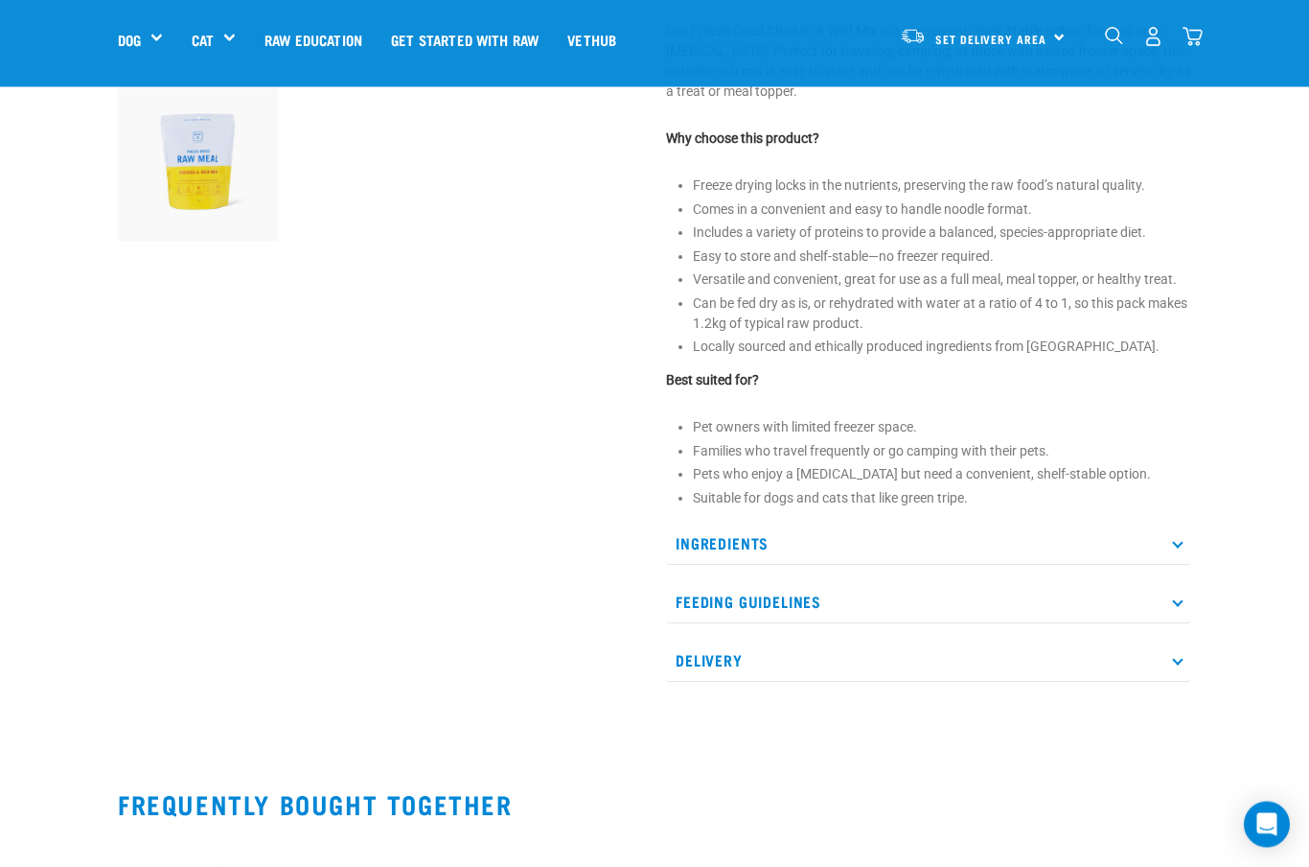
click at [1177, 624] on p "Feeding Guidelines" at bounding box center [928, 602] width 525 height 43
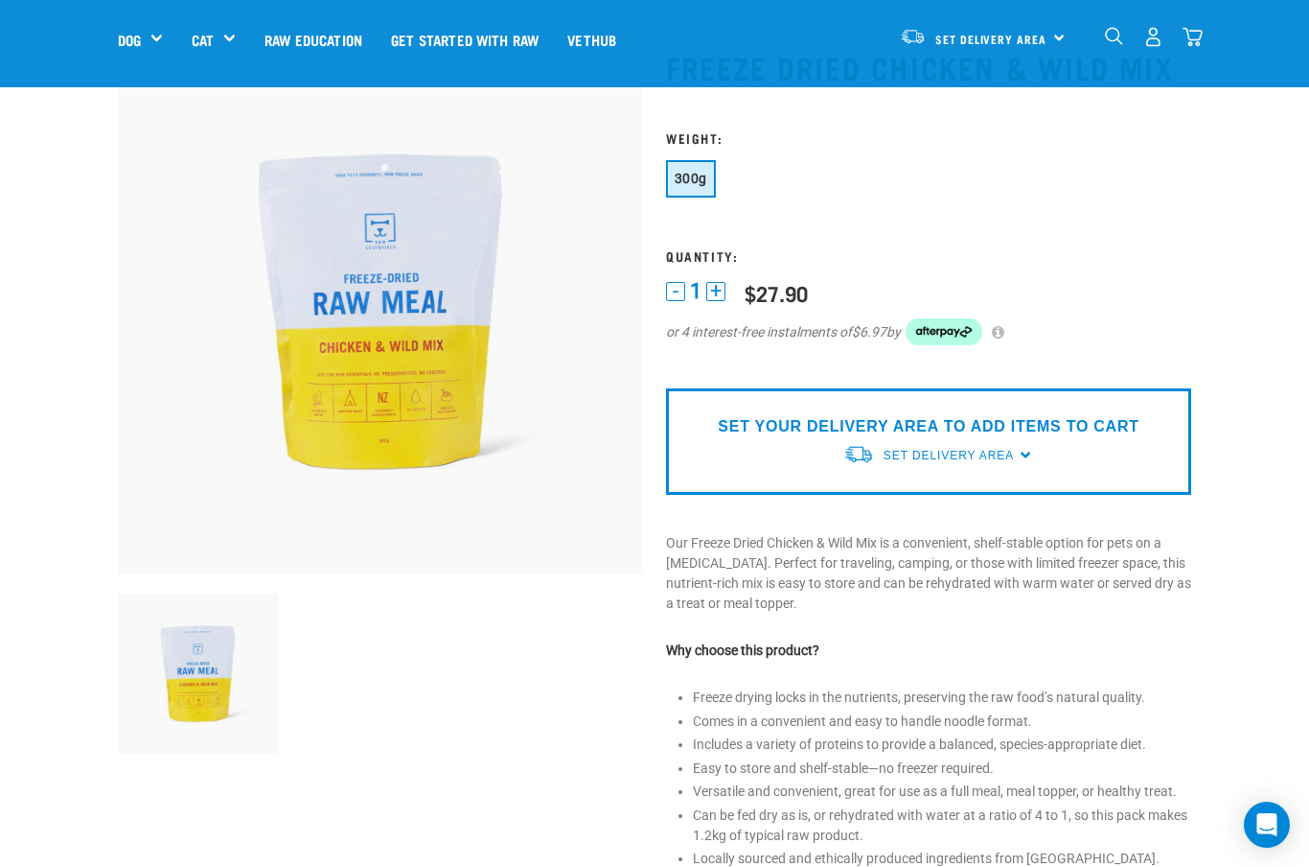
scroll to position [0, 0]
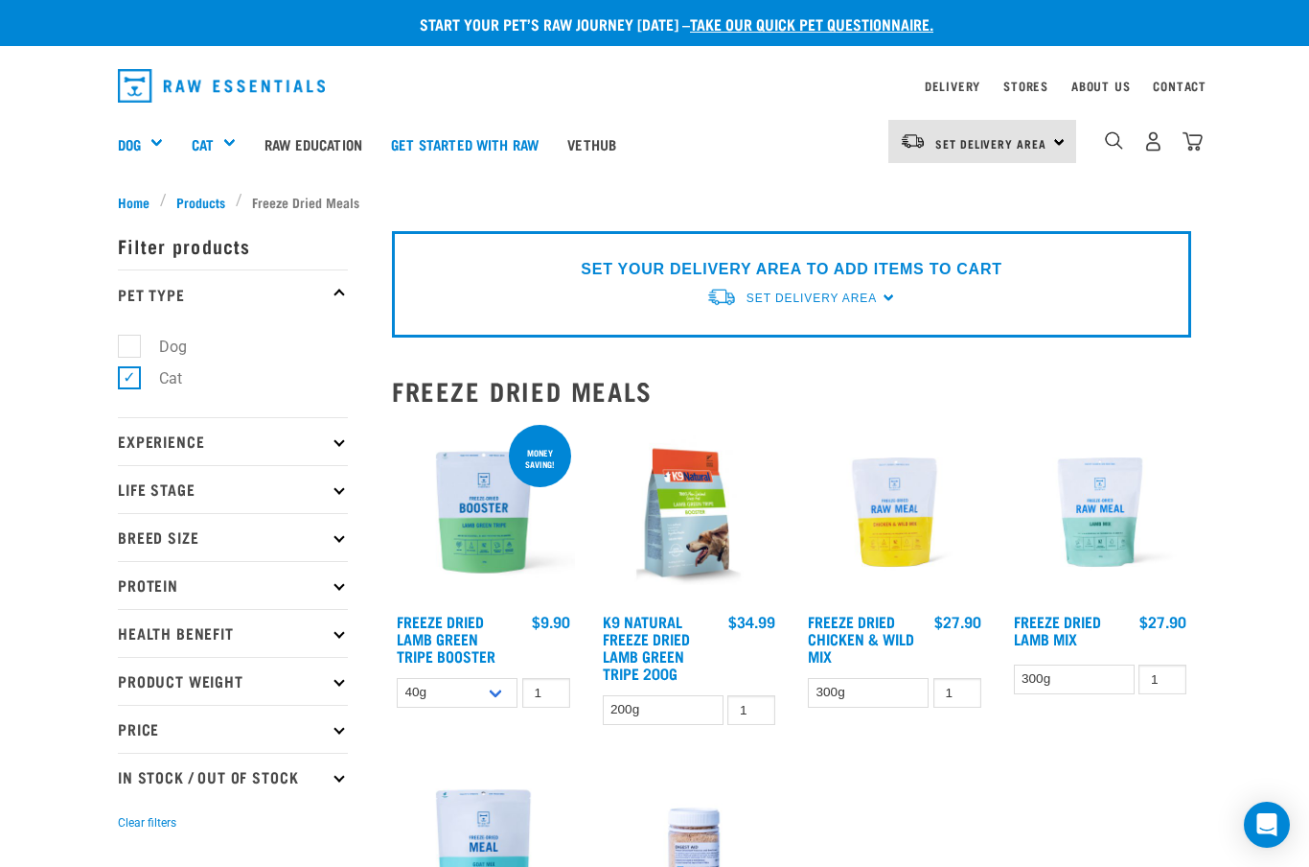
click at [0, 0] on div "Pet Care" at bounding box center [0, 0] width 0 height 0
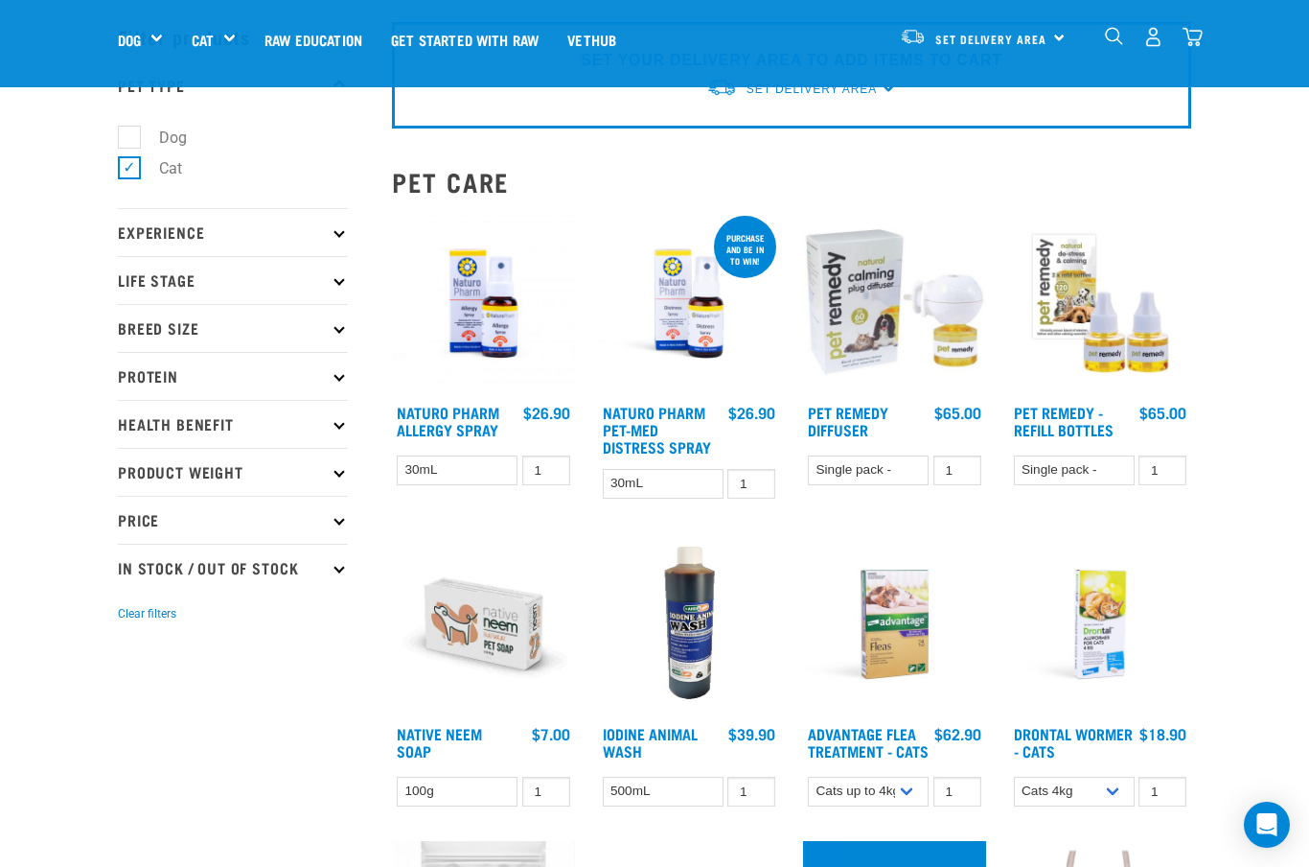
scroll to position [56, 0]
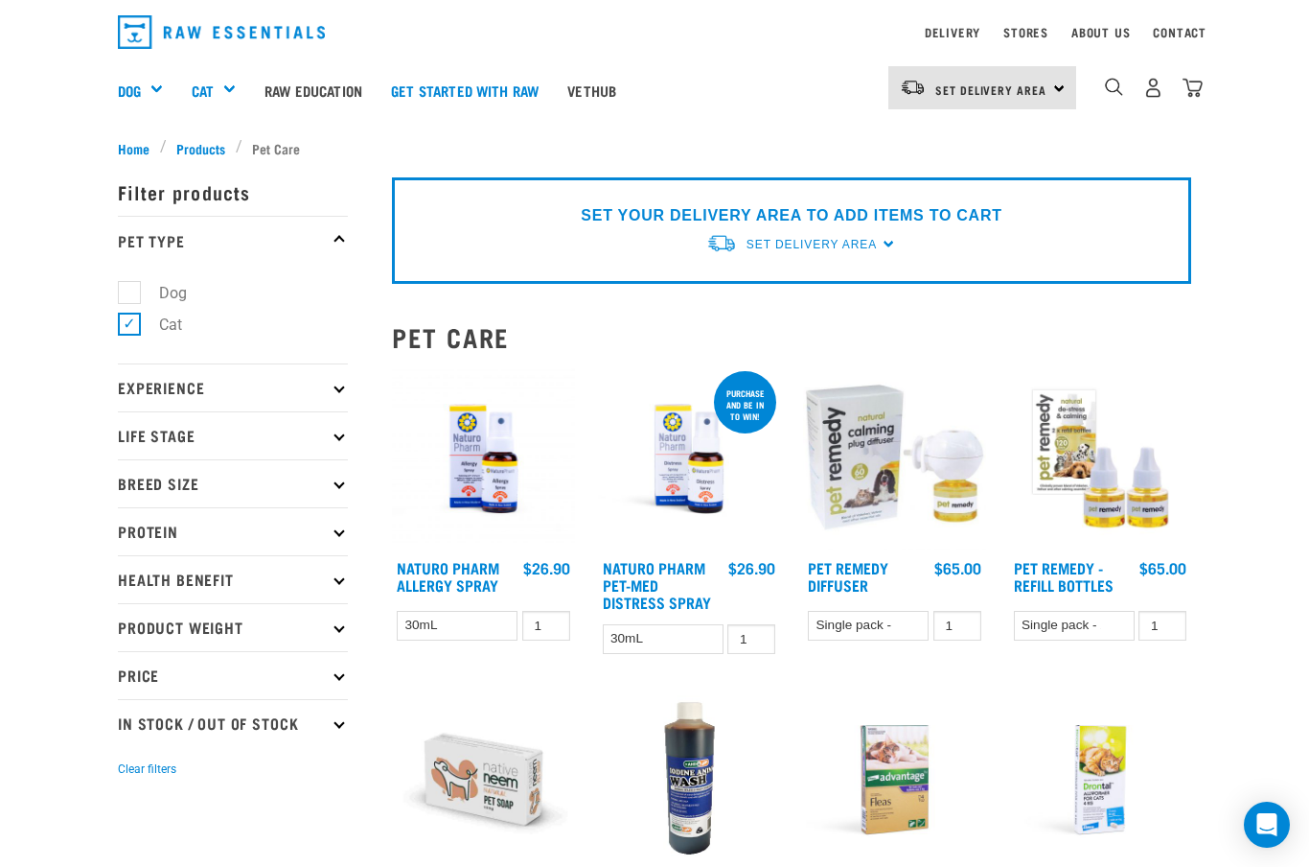
click at [0, 0] on div "Fillets & Boneless Meat" at bounding box center [0, 0] width 0 height 0
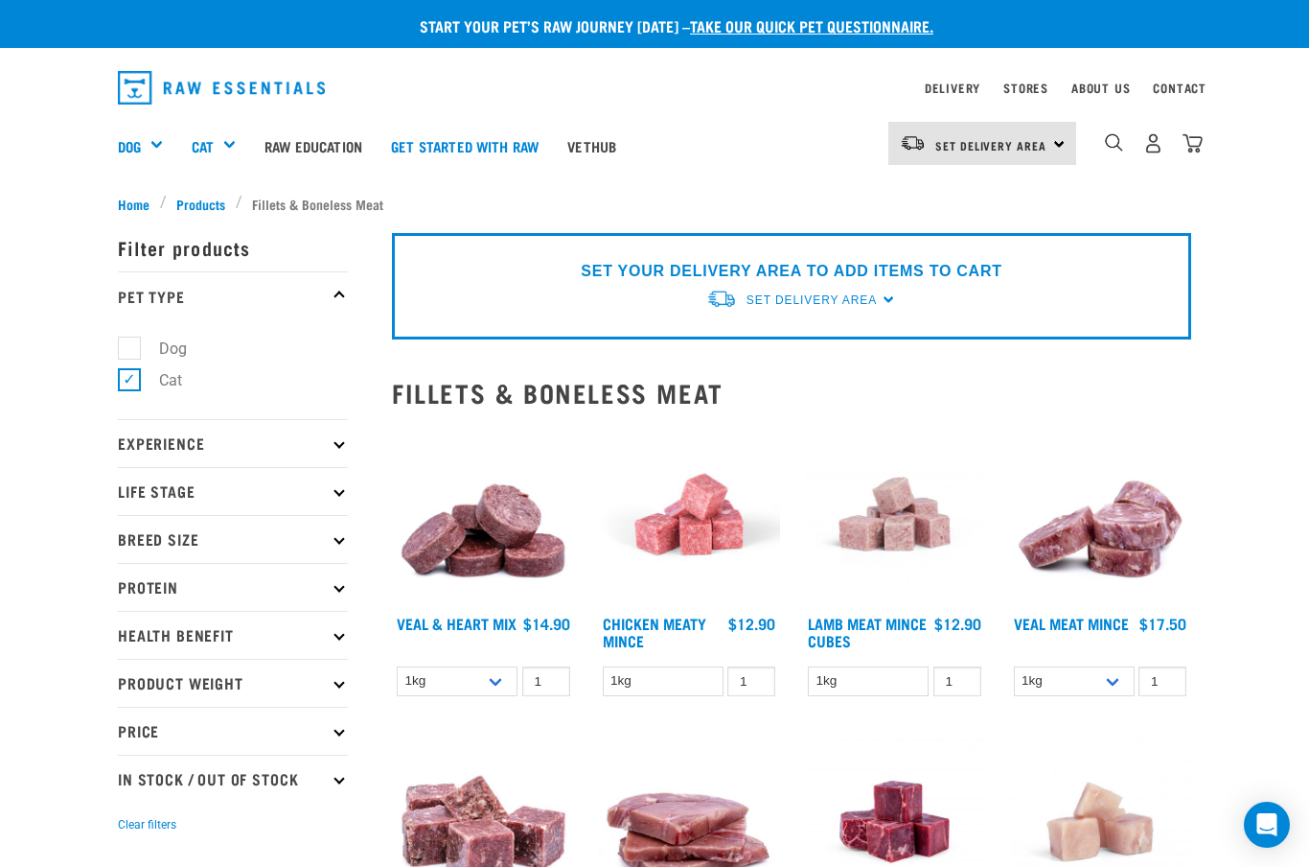
click at [0, 0] on div "Mixes & Minces" at bounding box center [0, 0] width 0 height 0
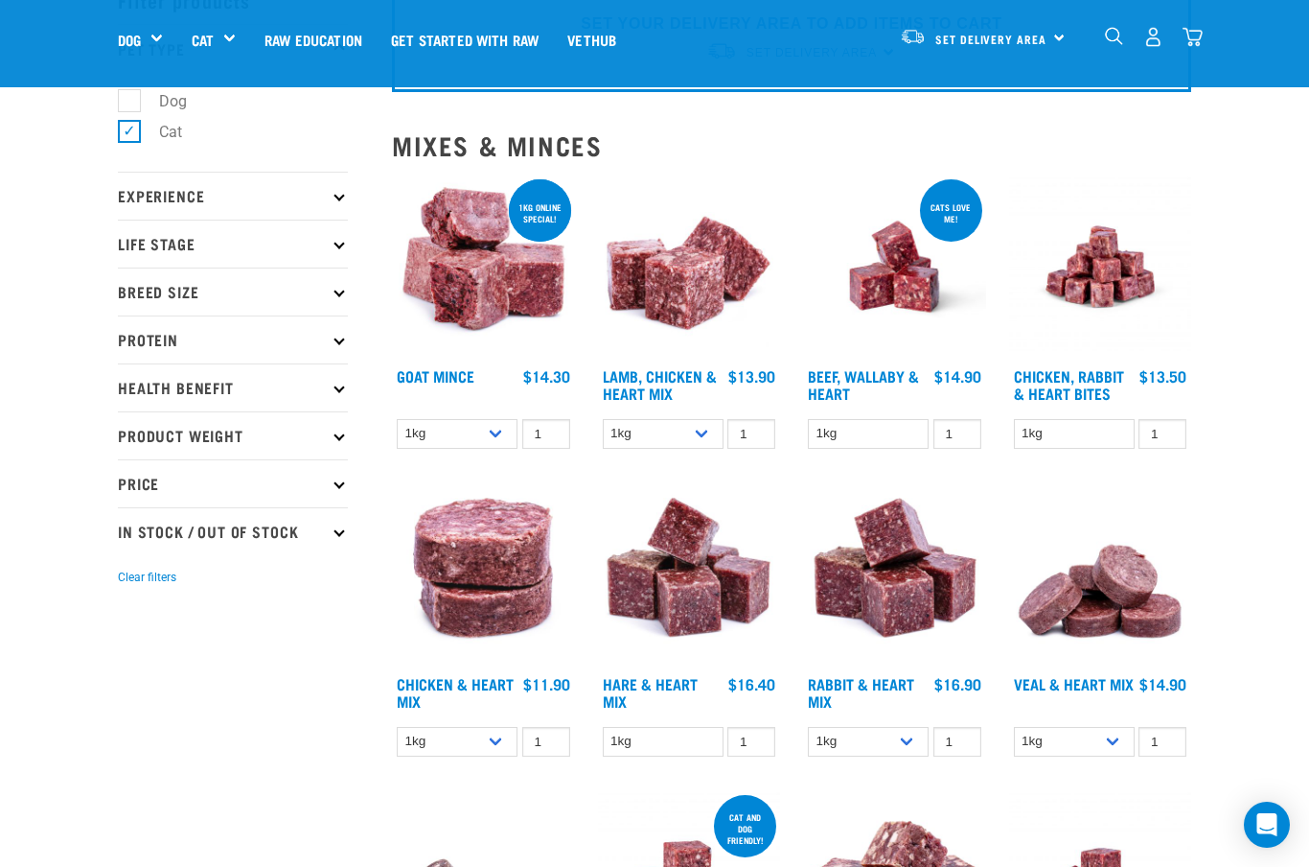
scroll to position [112, 0]
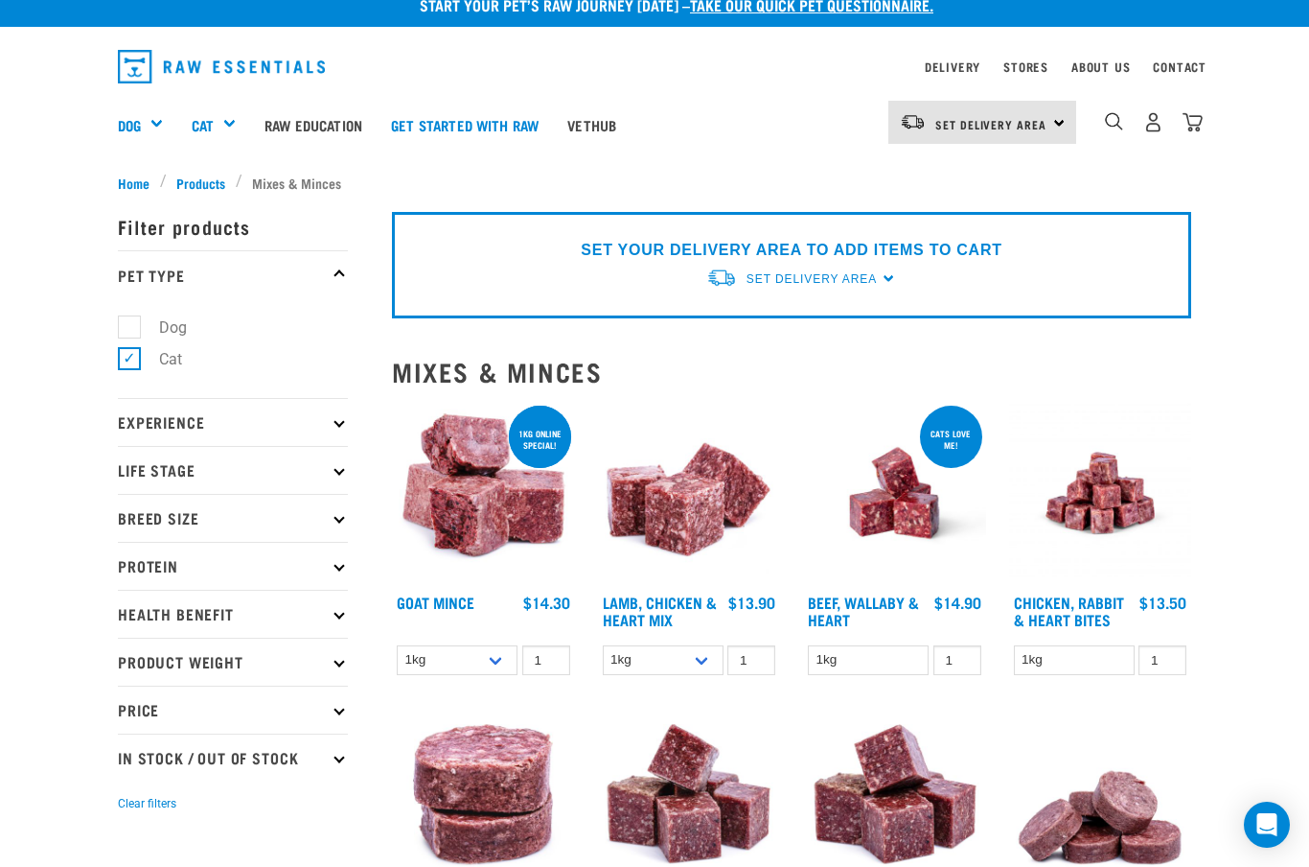
scroll to position [2, 0]
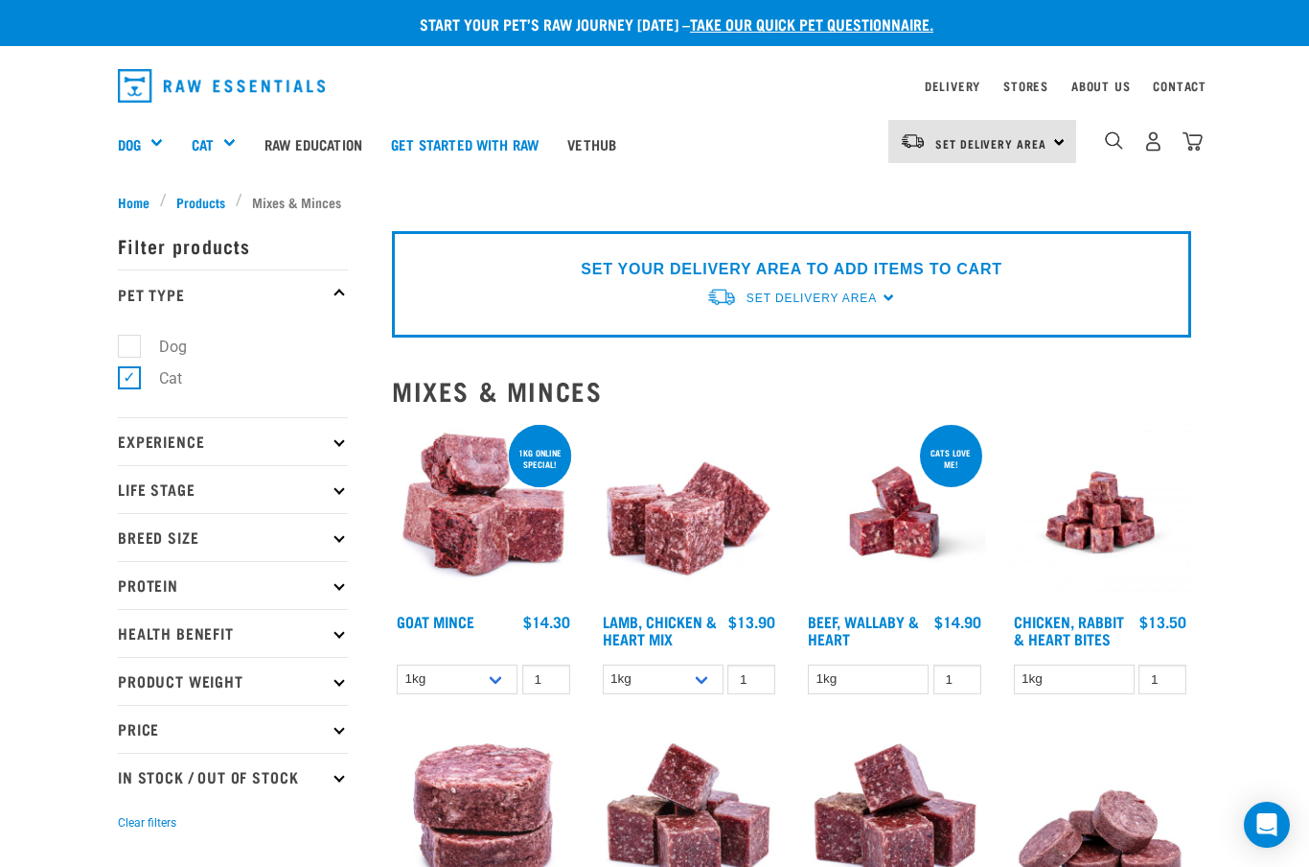
click at [681, 546] on img at bounding box center [689, 512] width 183 height 183
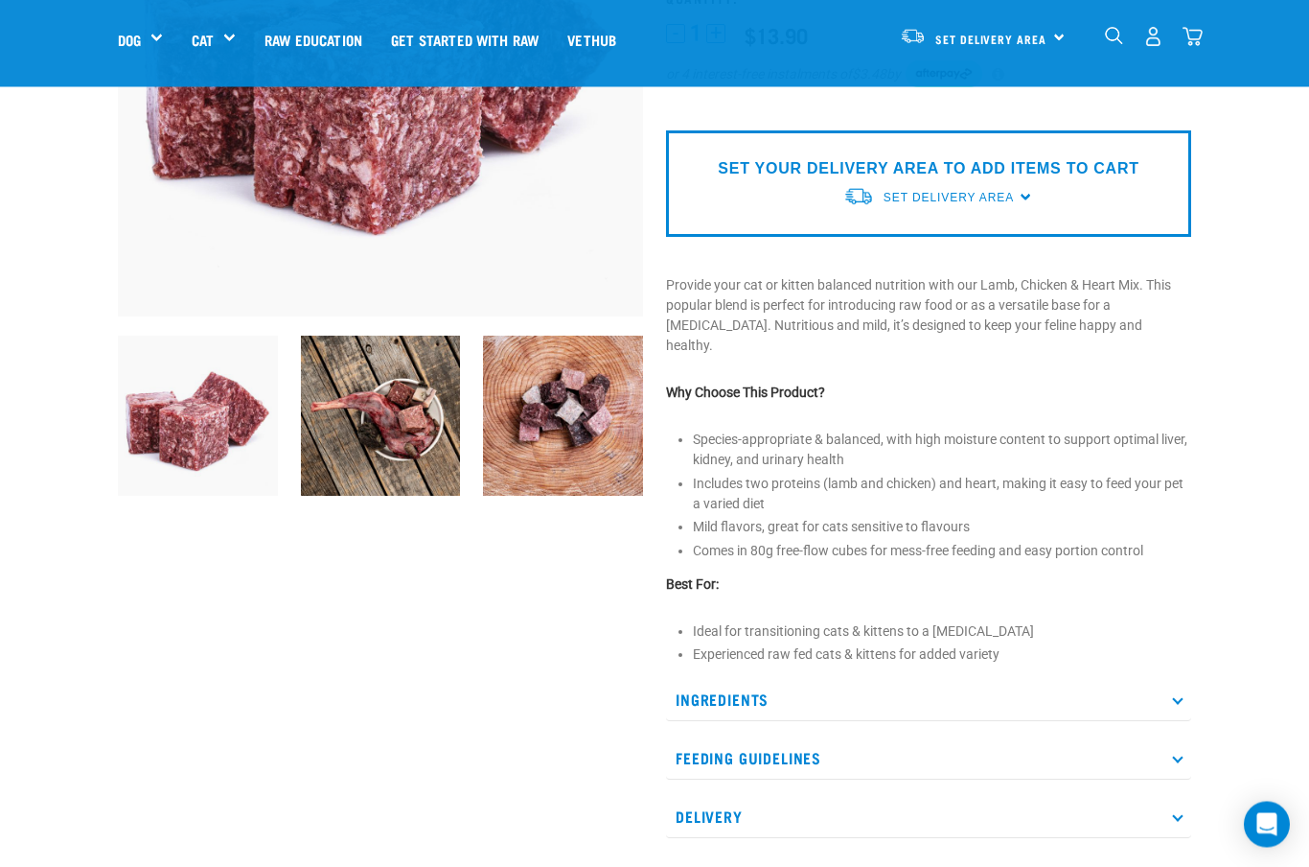
scroll to position [349, 0]
click at [1174, 694] on icon at bounding box center [1177, 699] width 11 height 11
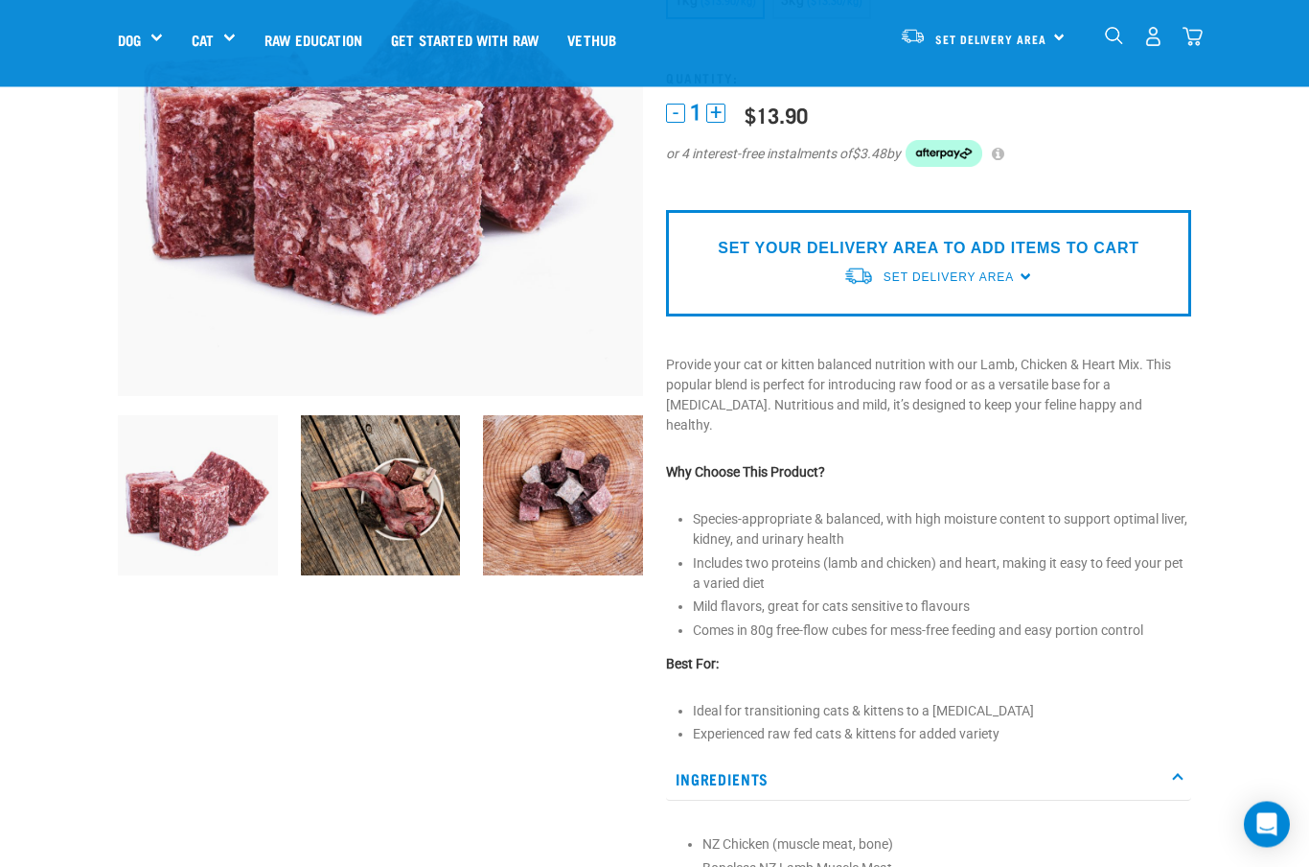
scroll to position [241, 0]
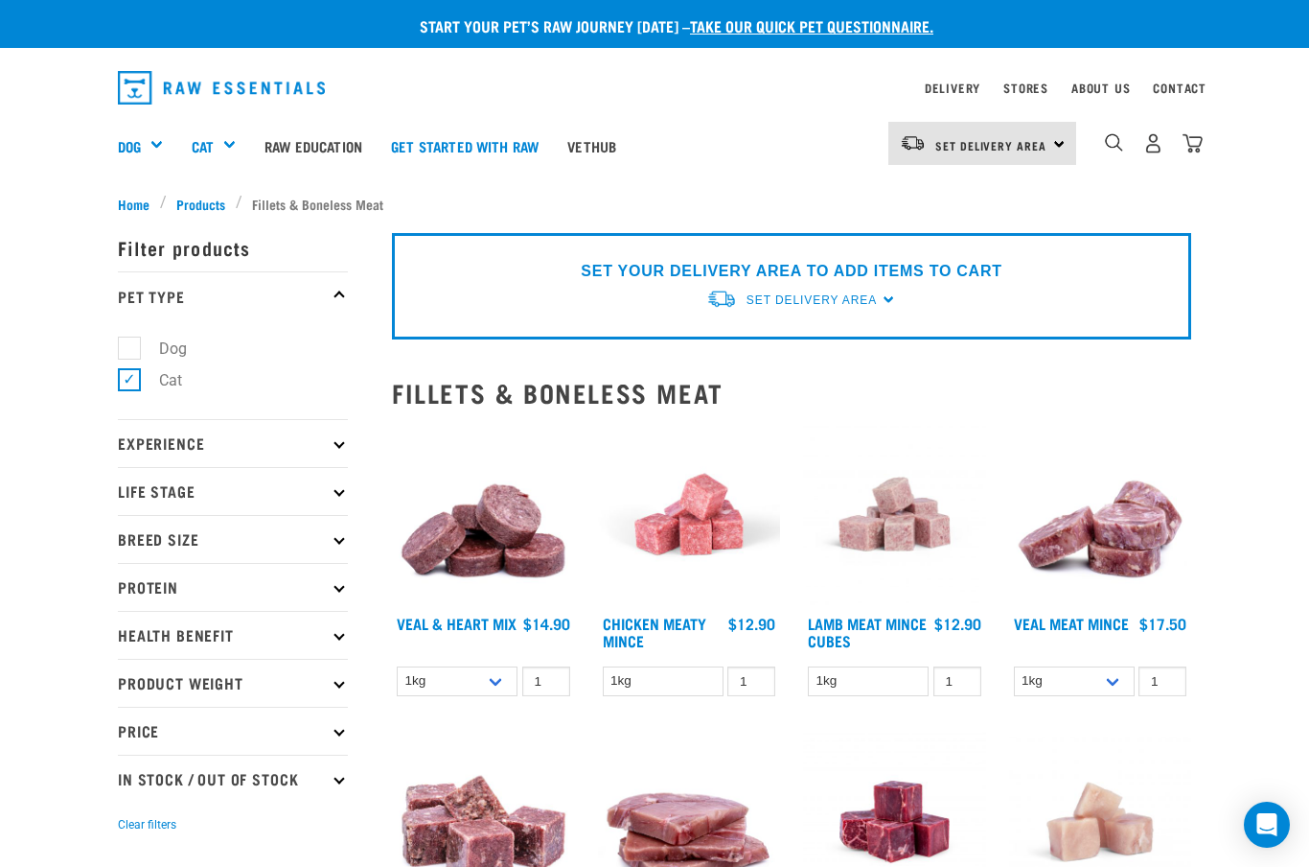
click at [0, 0] on div "Mixes & Minces" at bounding box center [0, 0] width 0 height 0
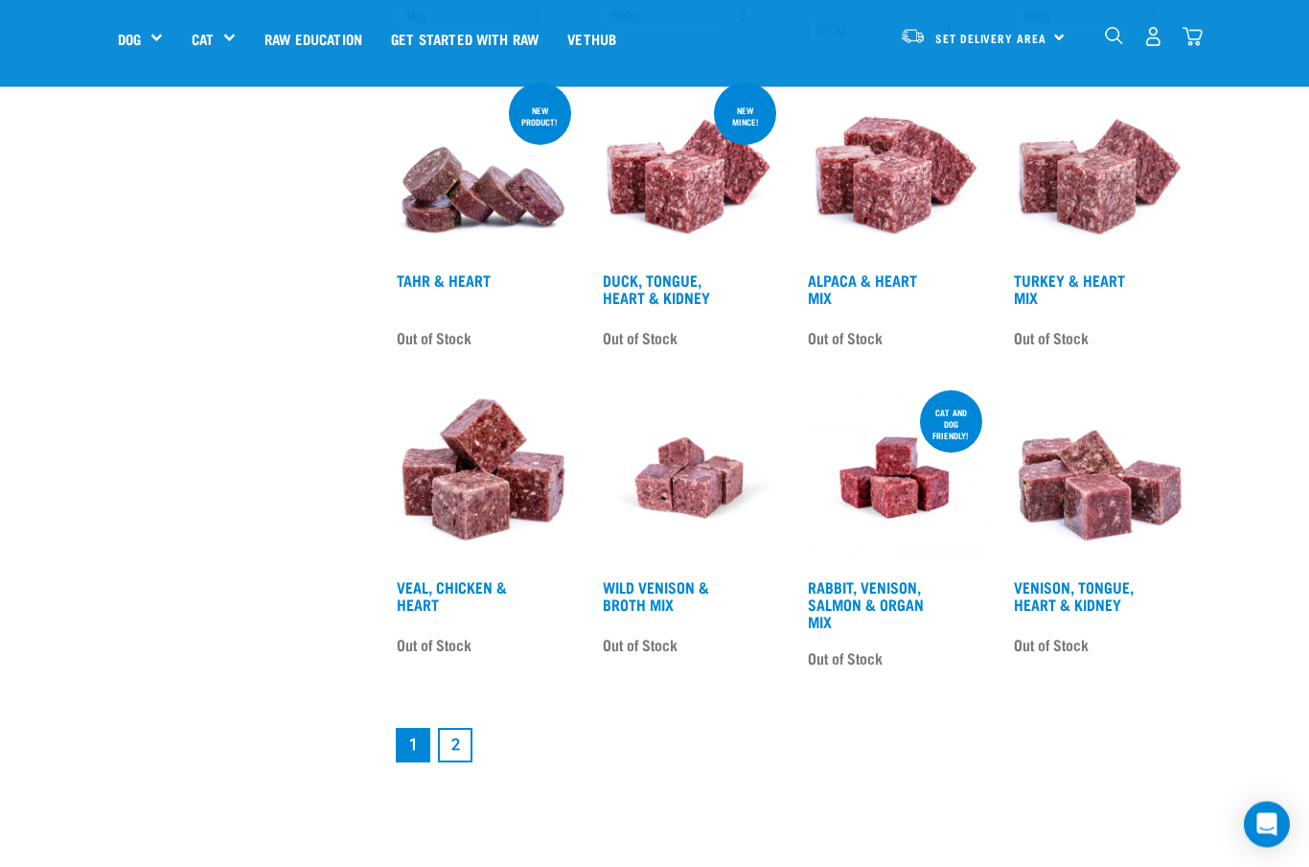
scroll to position [2081, 0]
click at [467, 762] on link "2" at bounding box center [455, 745] width 35 height 35
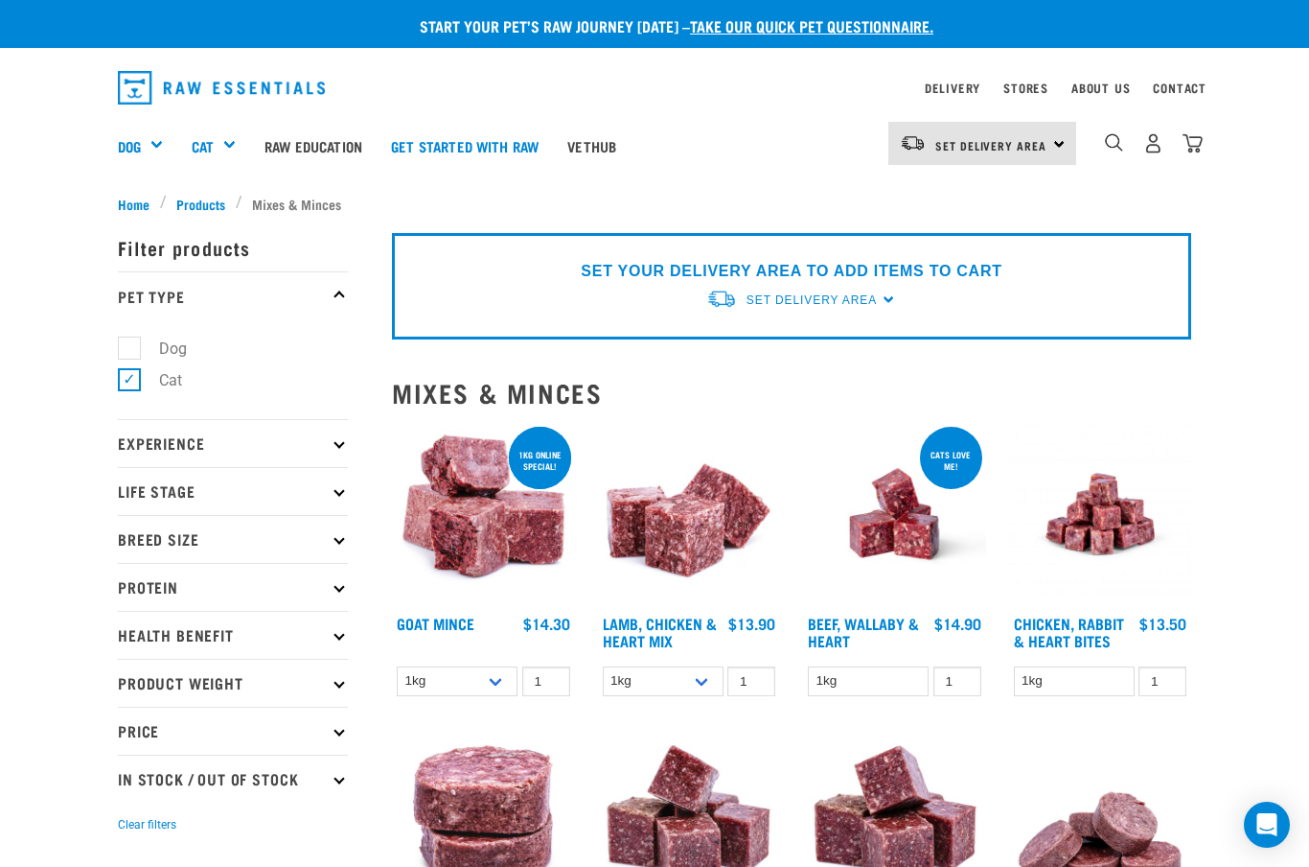
scroll to position [33, 0]
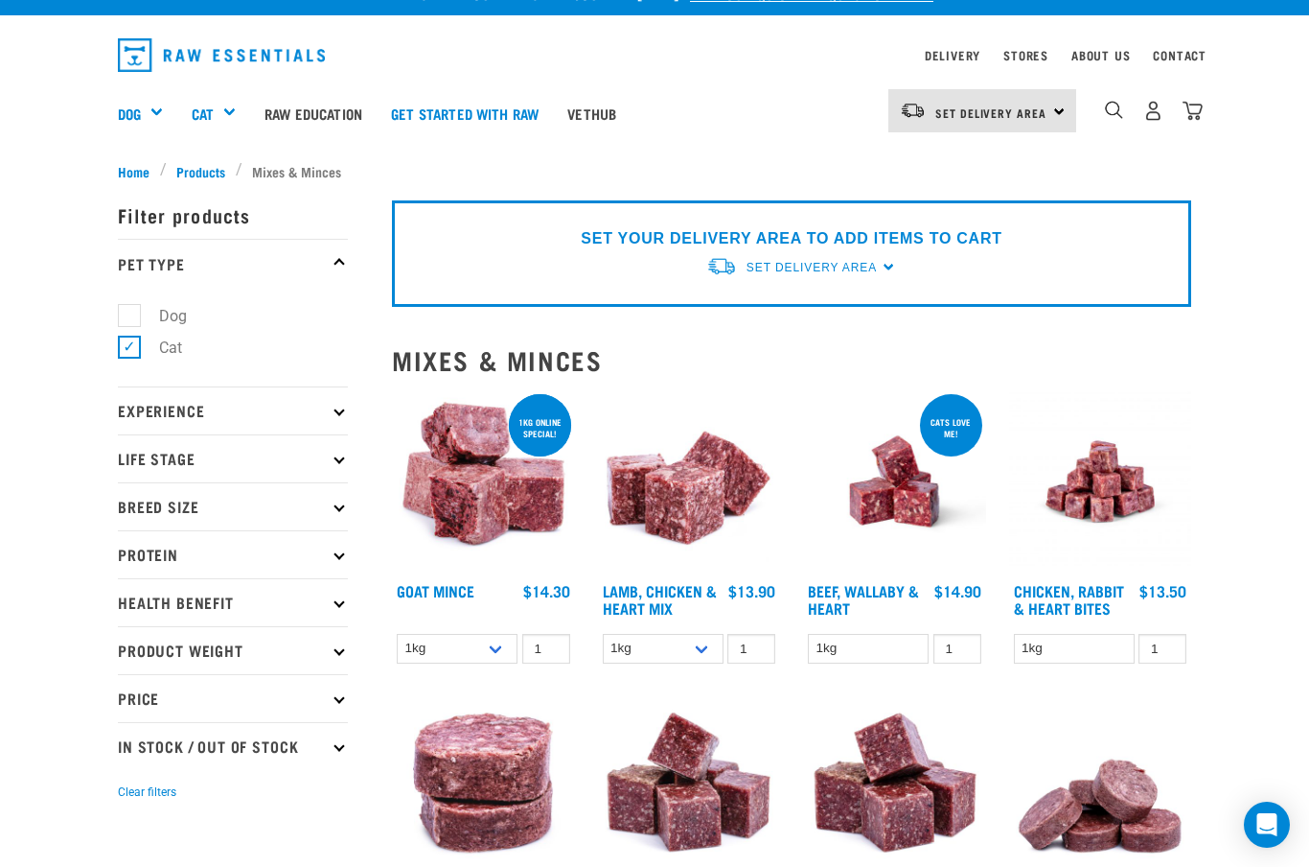
click at [1113, 494] on img at bounding box center [1100, 481] width 183 height 183
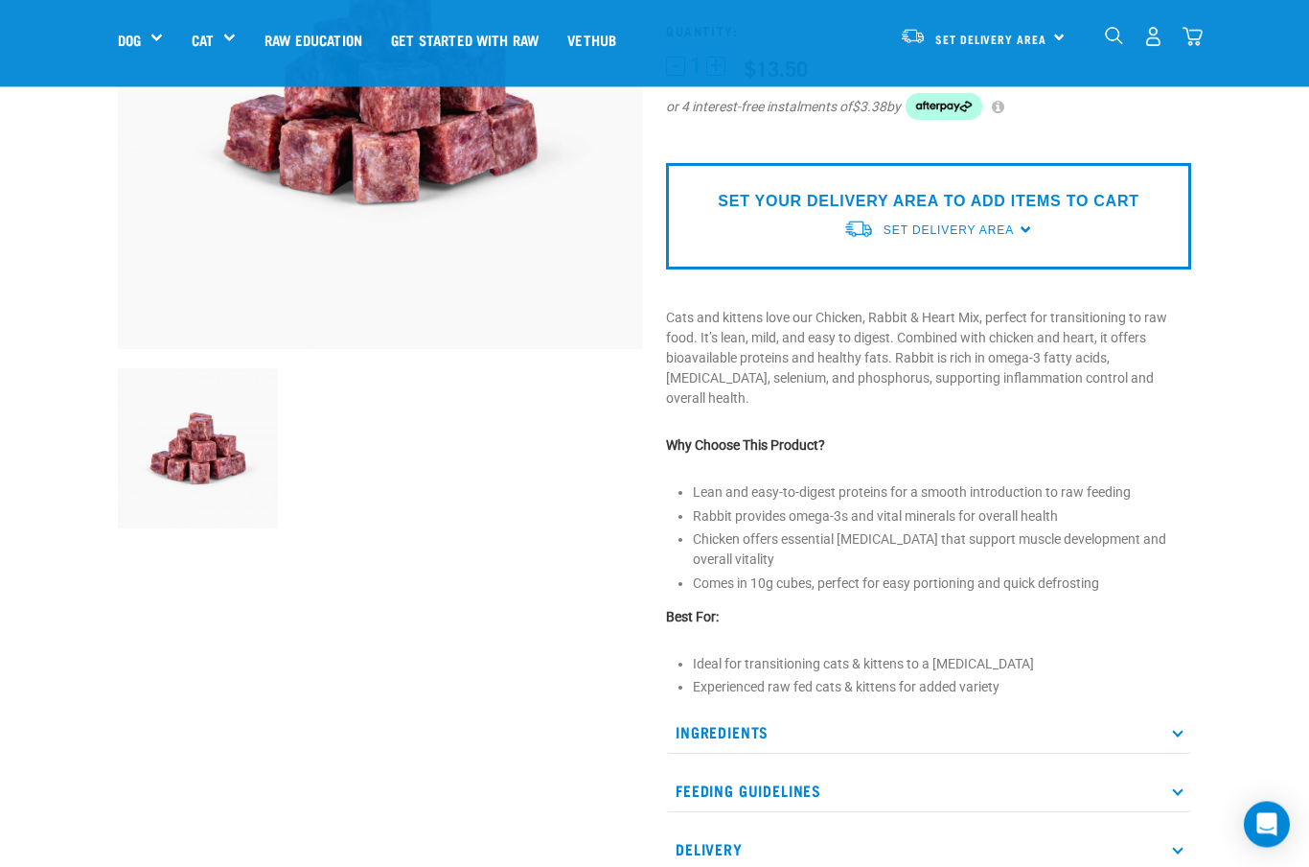
scroll to position [316, 0]
click at [1187, 710] on p "Ingredients" at bounding box center [928, 731] width 525 height 43
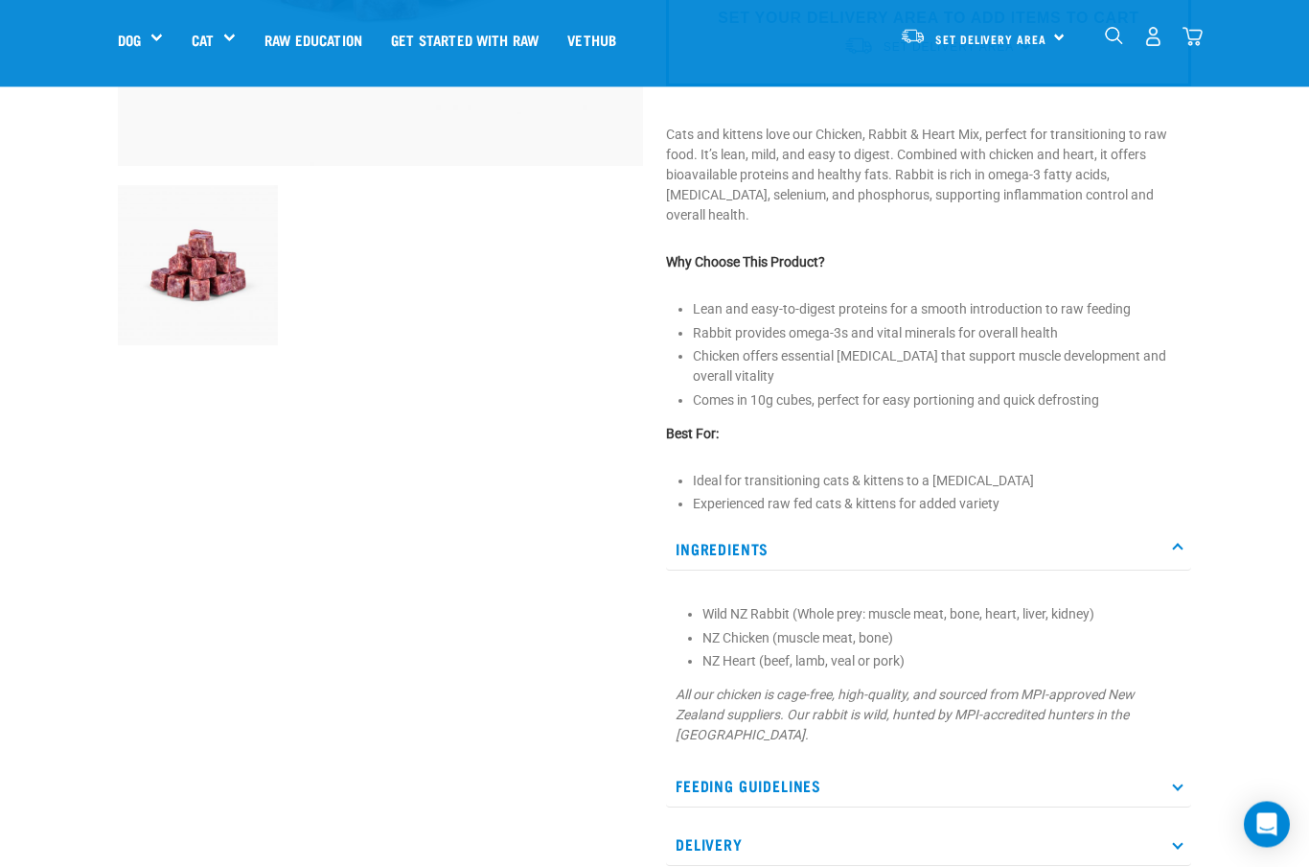
scroll to position [499, 0]
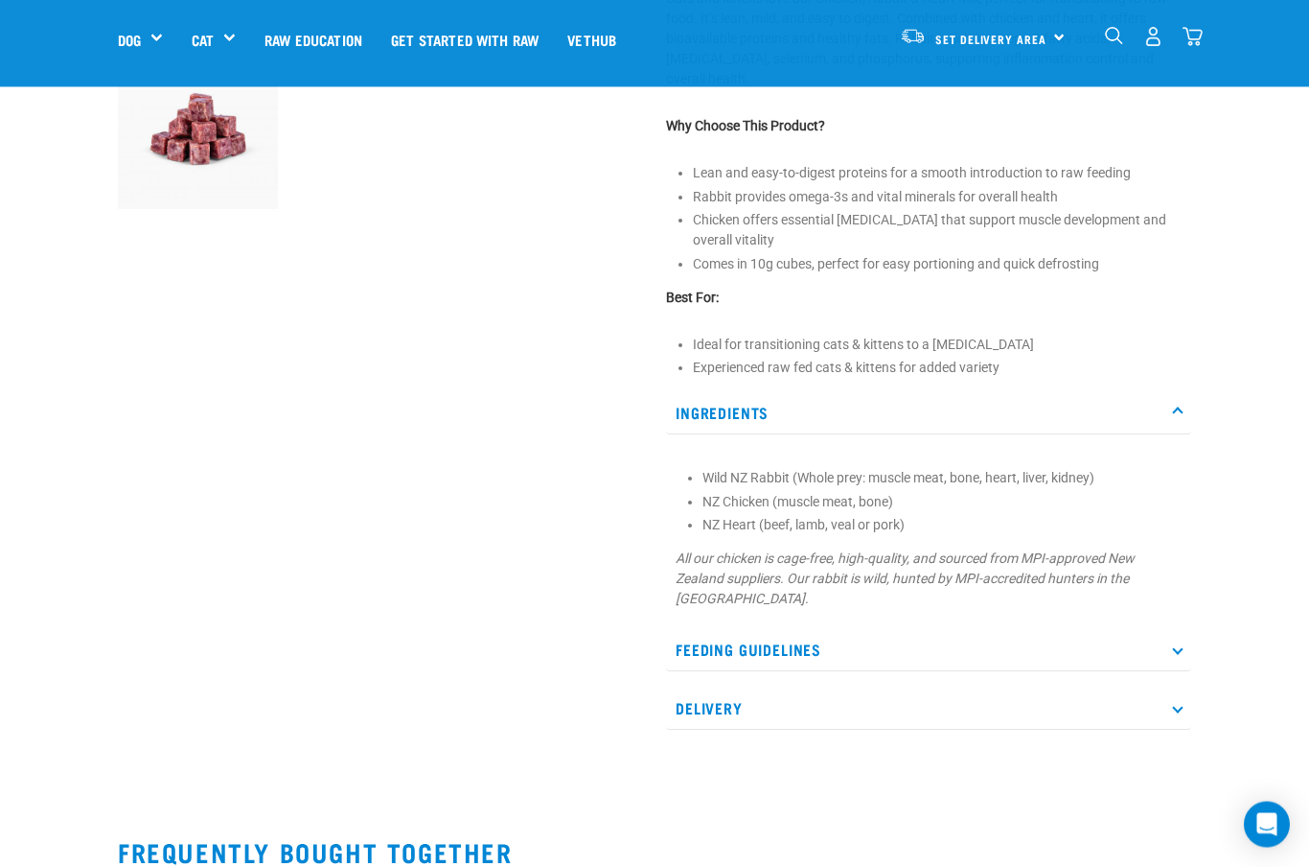
click at [1190, 629] on p "Feeding Guidelines" at bounding box center [928, 650] width 525 height 43
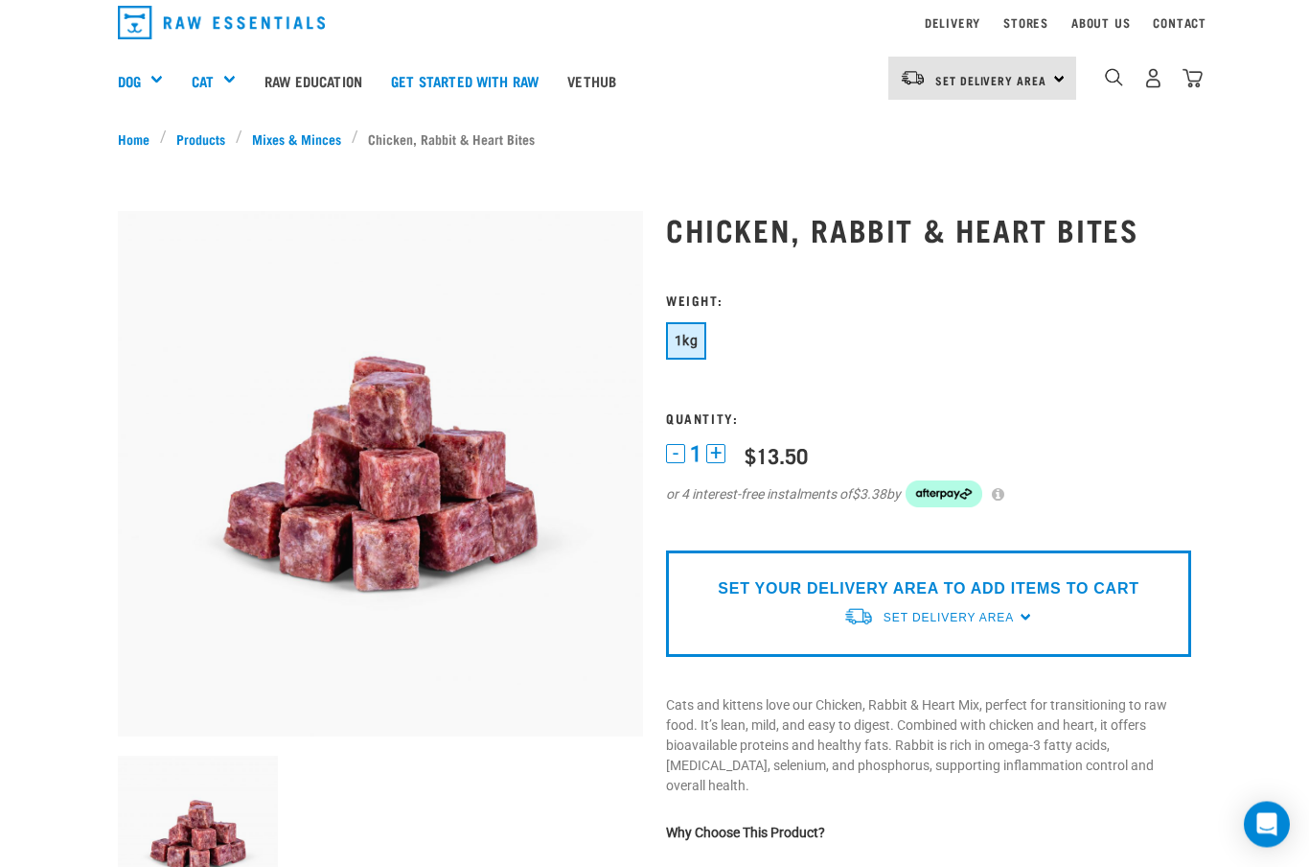
scroll to position [0, 0]
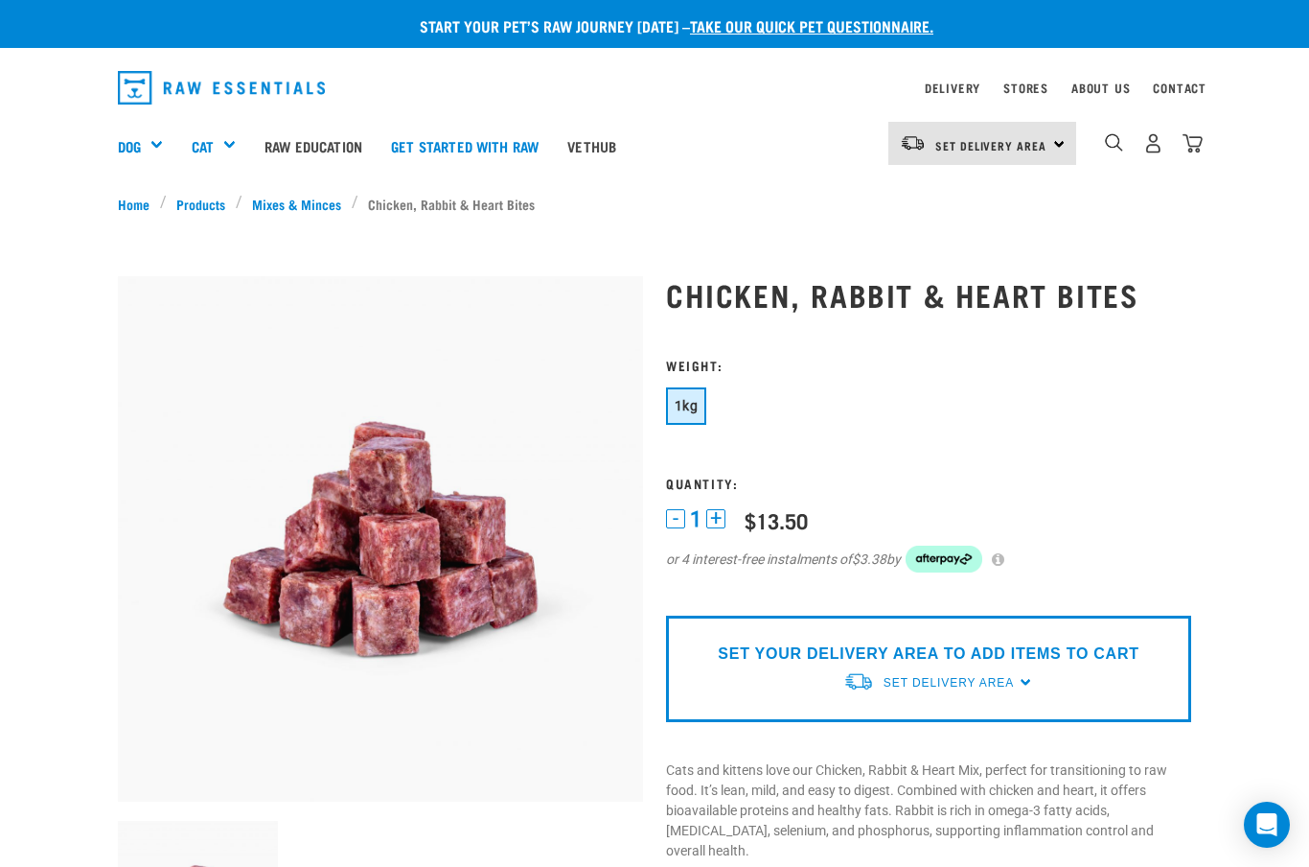
click at [0, 0] on div "Green Tripe" at bounding box center [0, 0] width 0 height 0
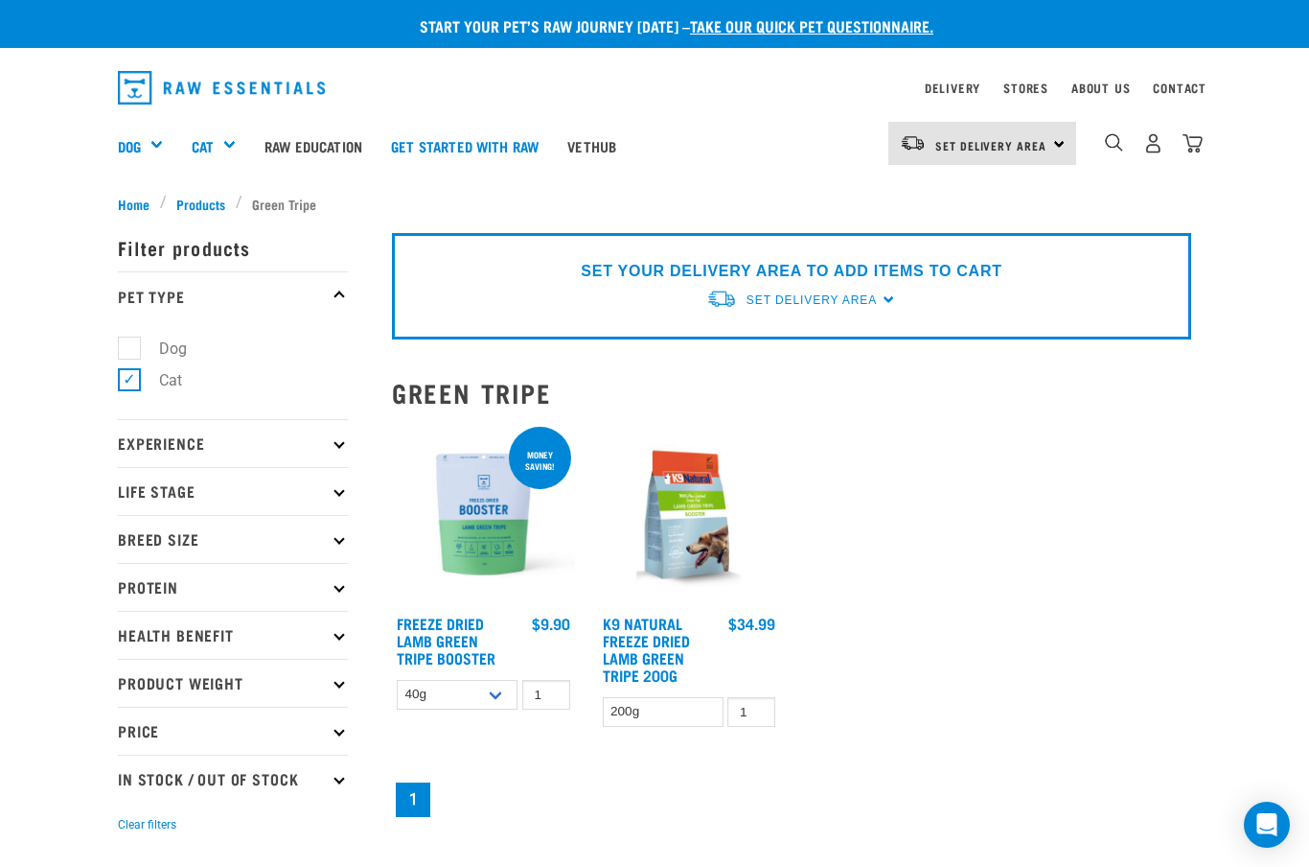
click at [0, 0] on div "Bone Broth" at bounding box center [0, 0] width 0 height 0
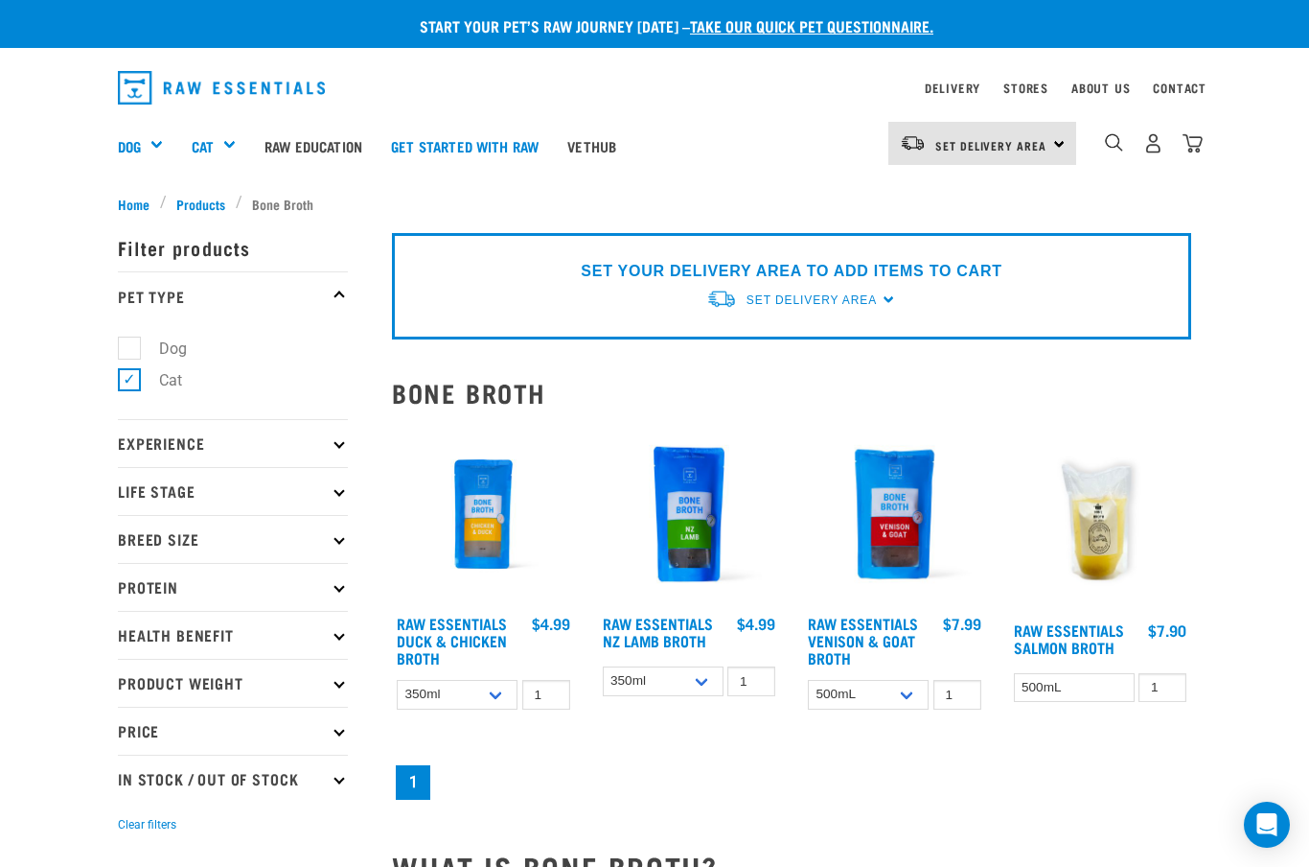
click at [1244, 667] on div "Start your pet’s raw journey [DATE] – take our quick pet questionnaire. Deliver…" at bounding box center [654, 701] width 1309 height 1402
click at [491, 500] on img at bounding box center [483, 514] width 183 height 183
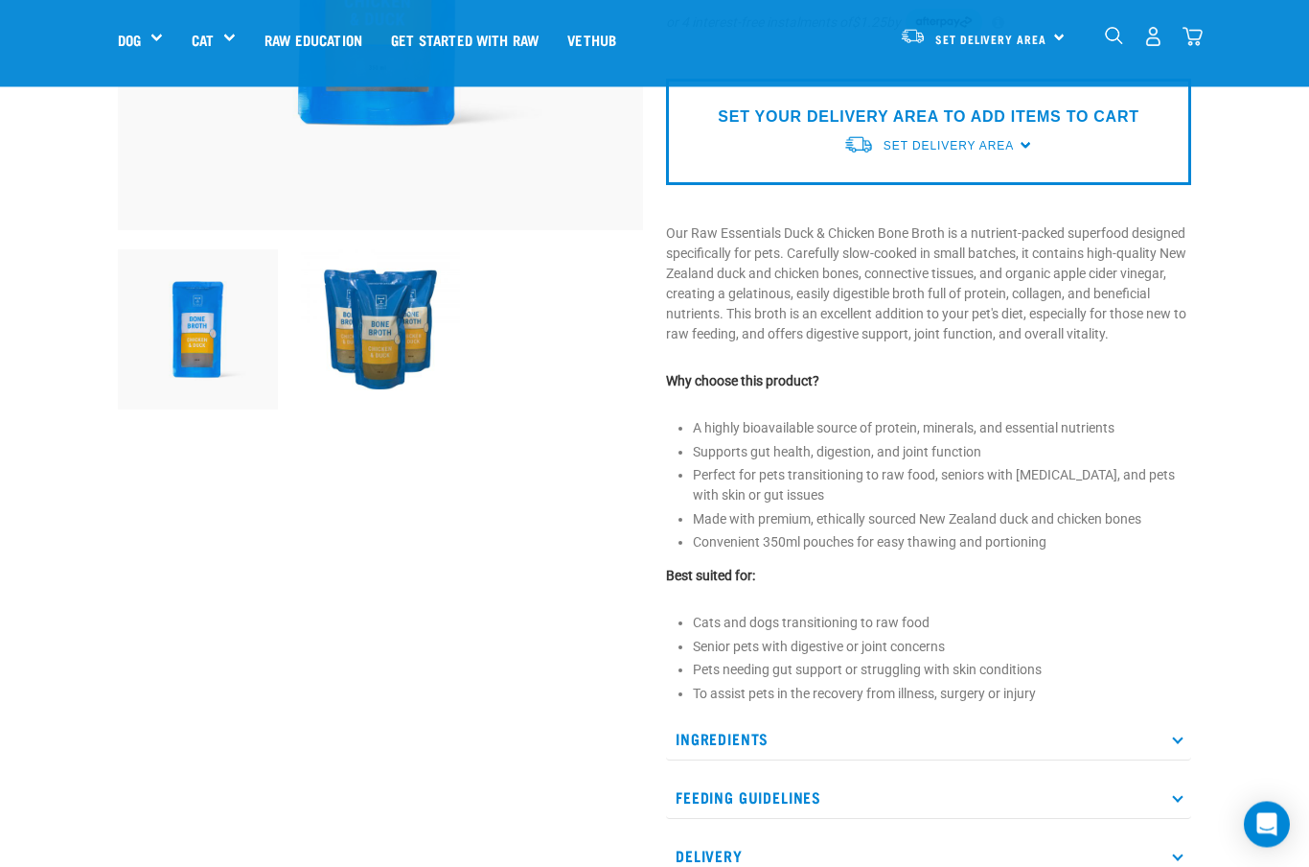
scroll to position [435, 0]
click at [1177, 735] on icon at bounding box center [1177, 737] width 11 height 11
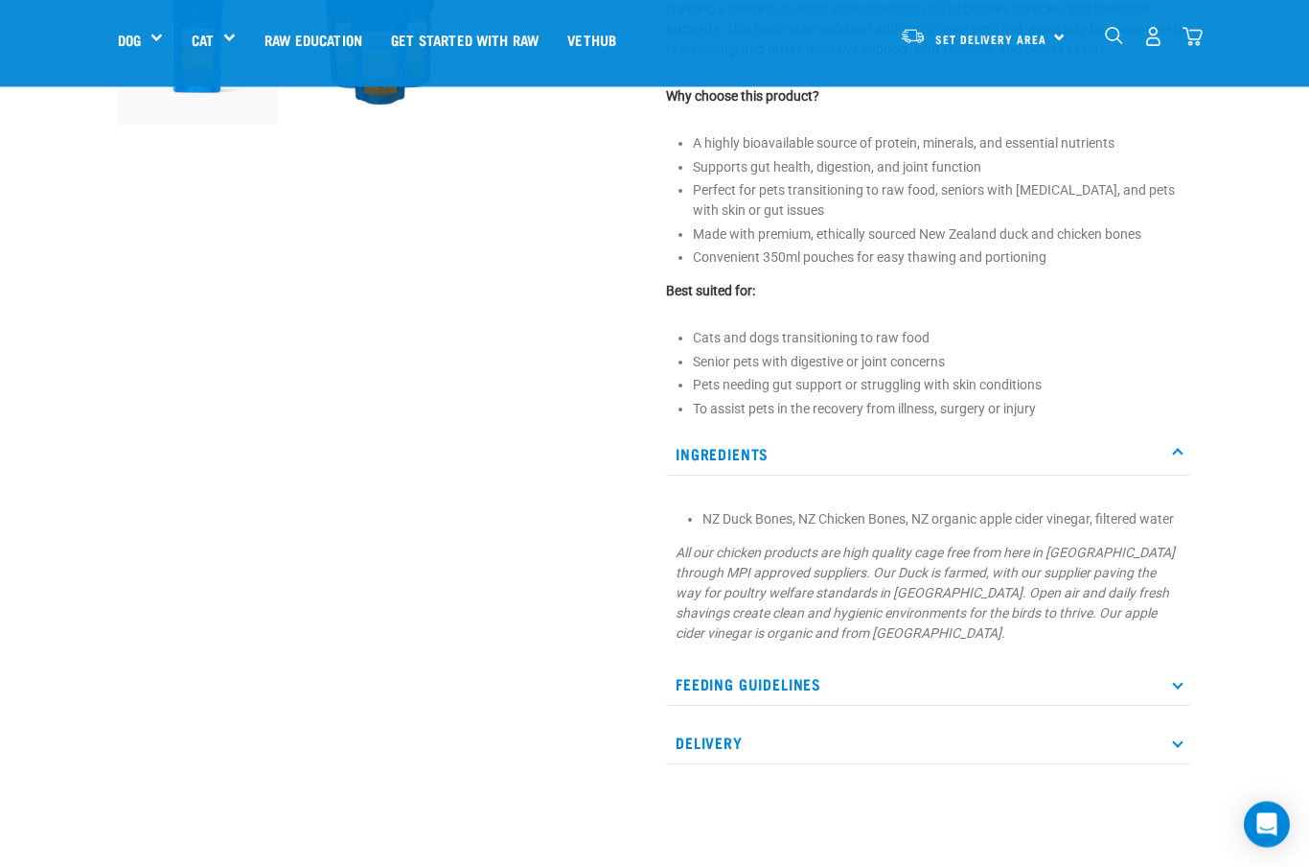
scroll to position [723, 0]
click at [1179, 681] on icon at bounding box center [1177, 680] width 11 height 11
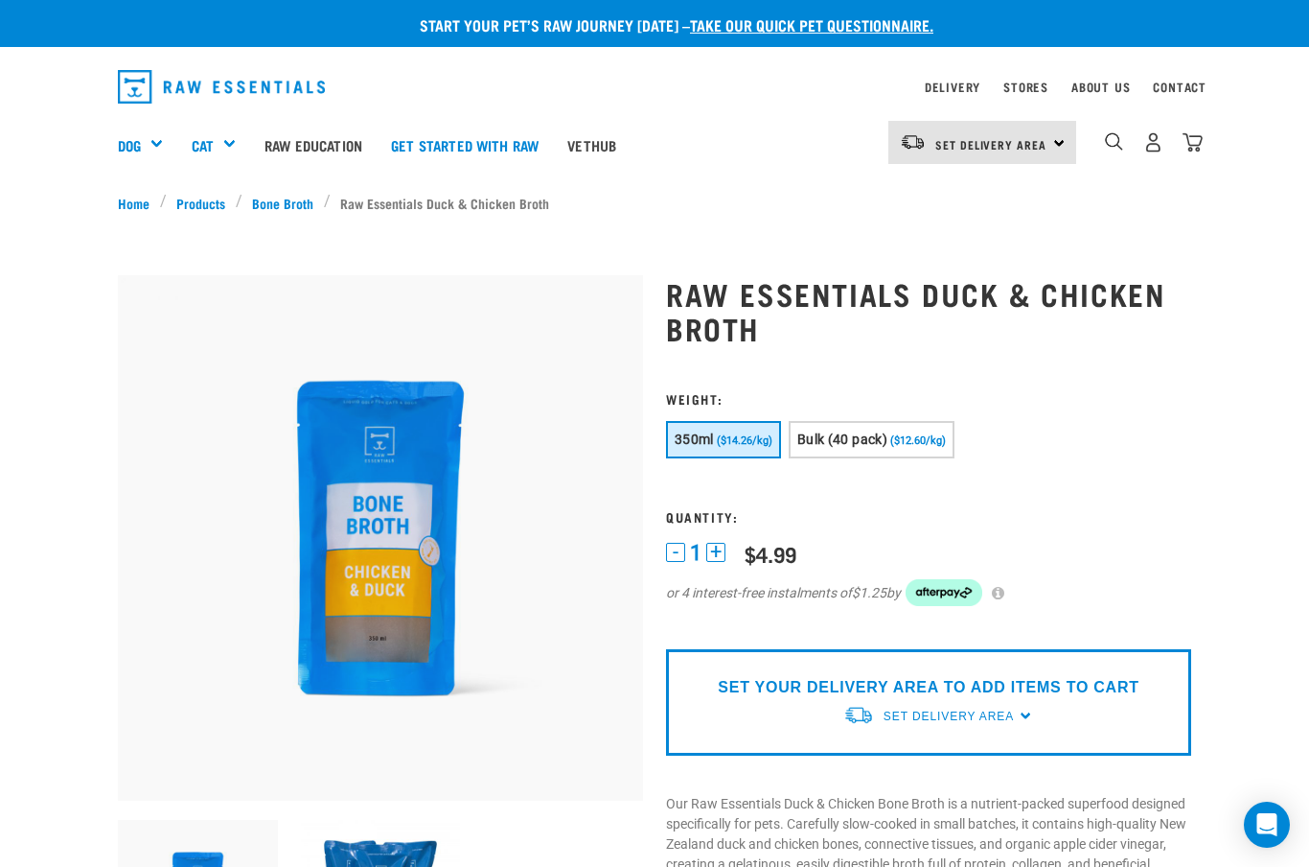
scroll to position [0, 0]
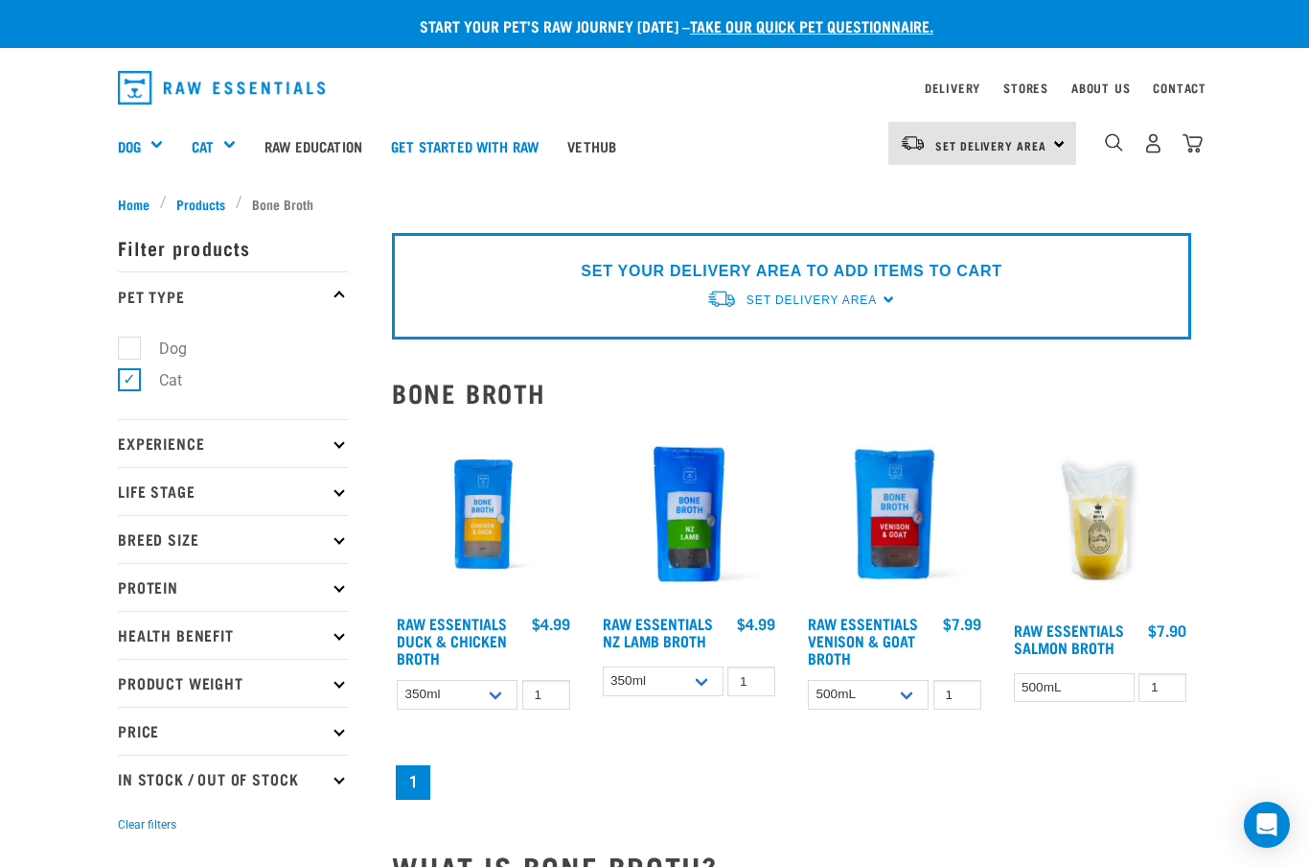
click at [689, 529] on img at bounding box center [689, 514] width 183 height 183
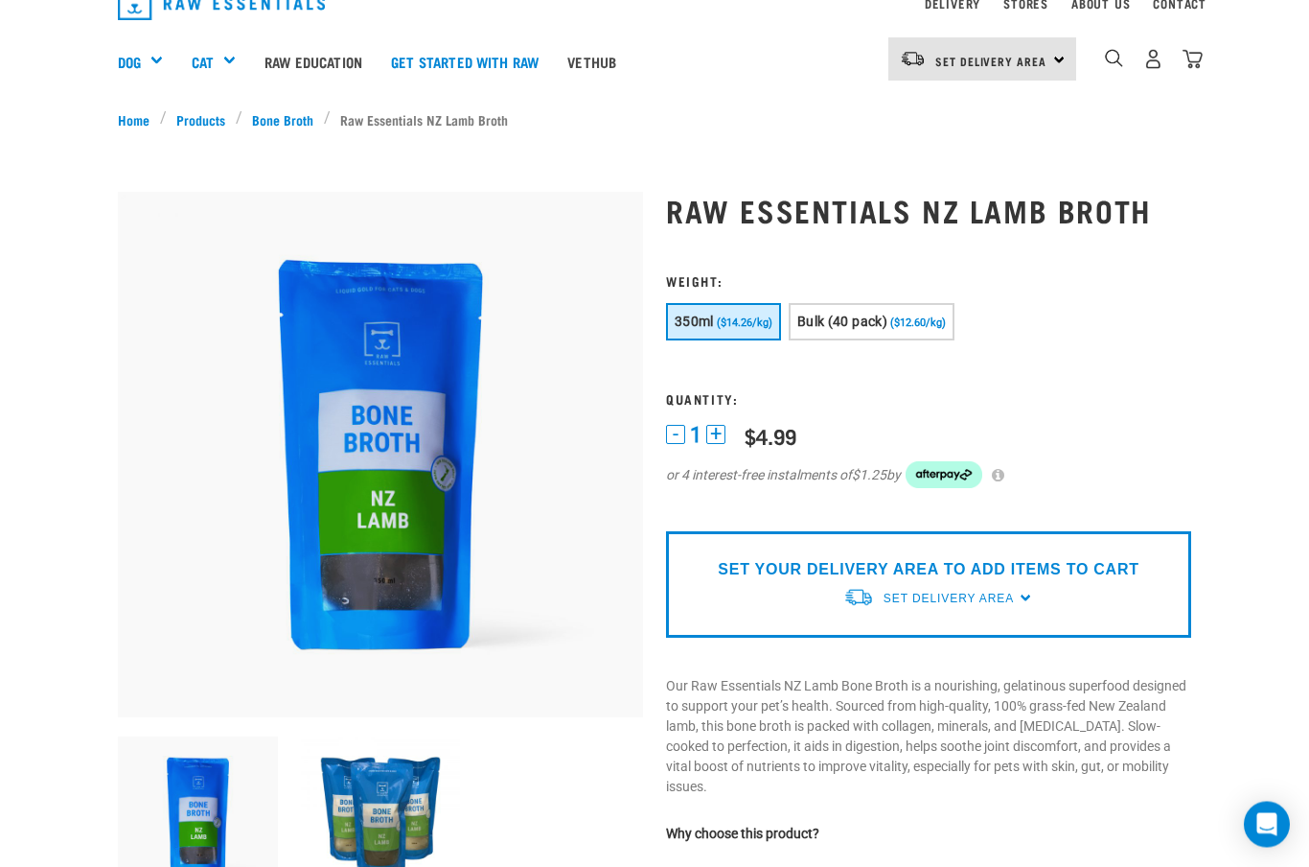
scroll to position [54, 0]
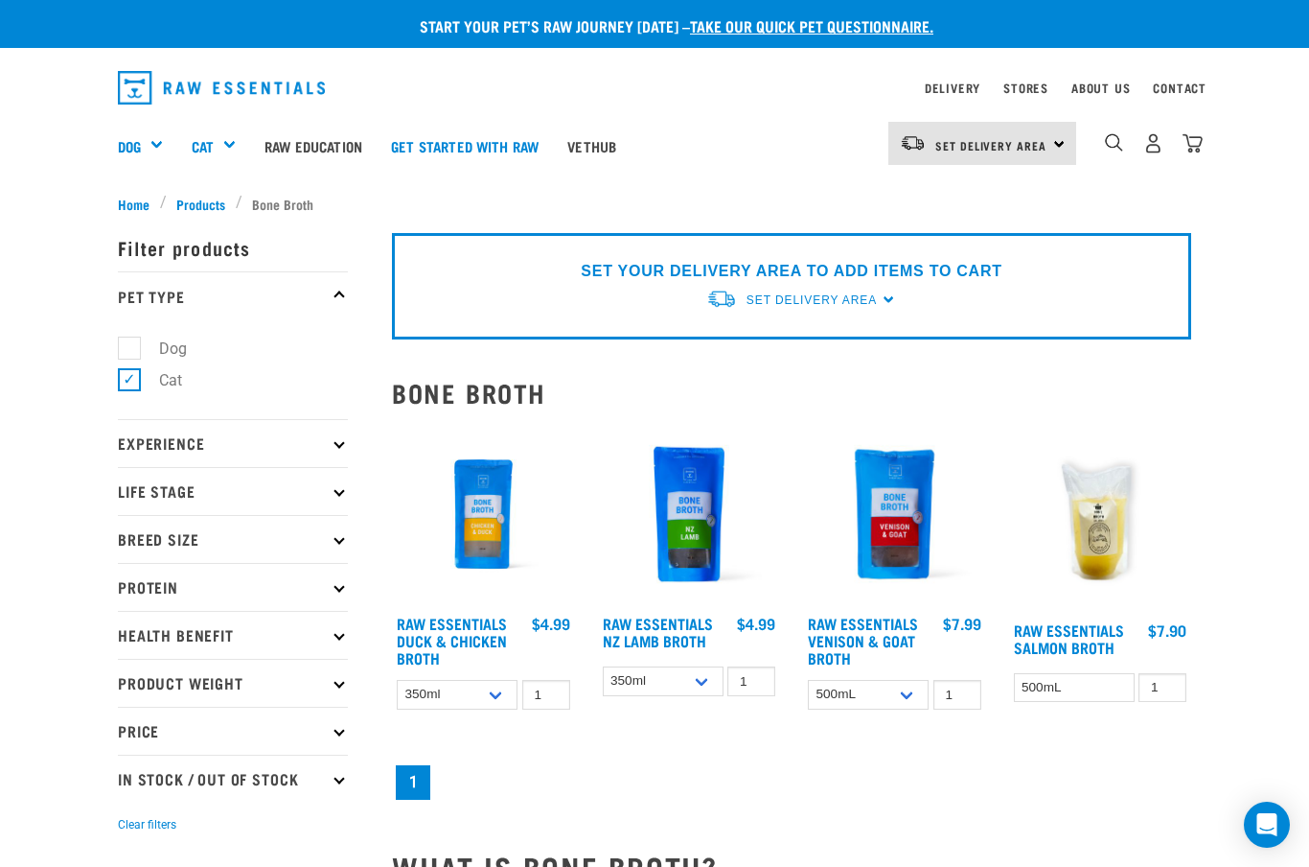
click at [0, 0] on div "Mixes & Minces" at bounding box center [0, 0] width 0 height 0
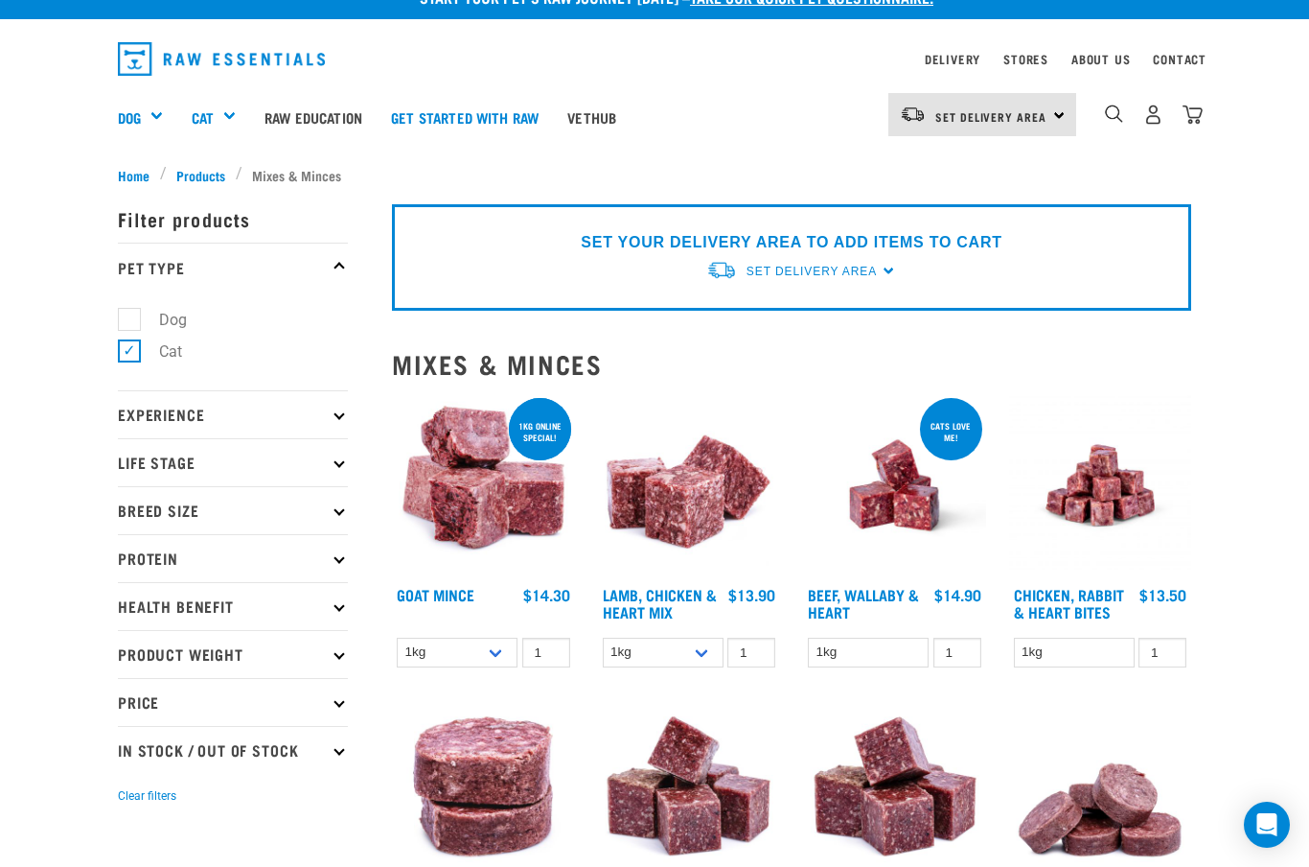
scroll to position [35, 0]
